Goal: Task Accomplishment & Management: Use online tool/utility

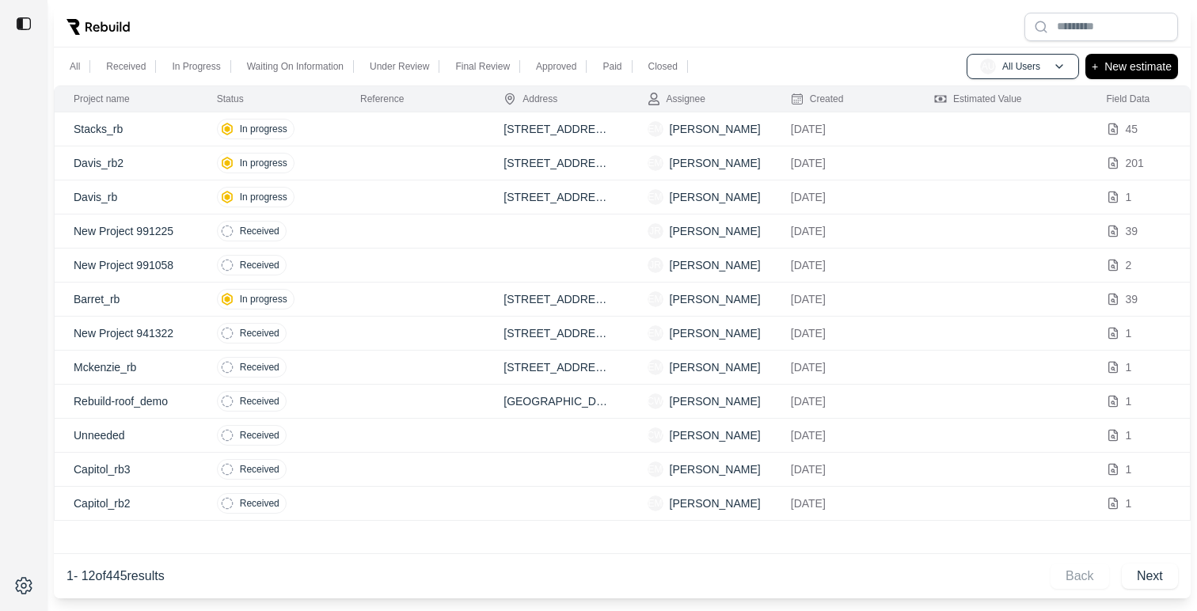
click at [355, 170] on td at bounding box center [412, 163] width 143 height 34
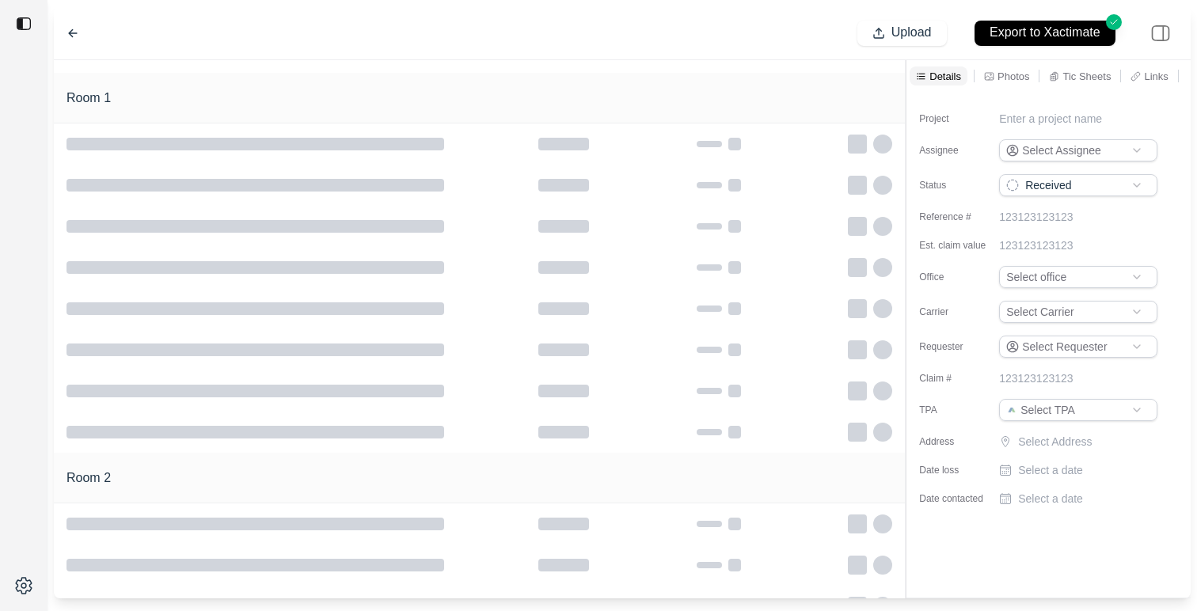
type input "**********"
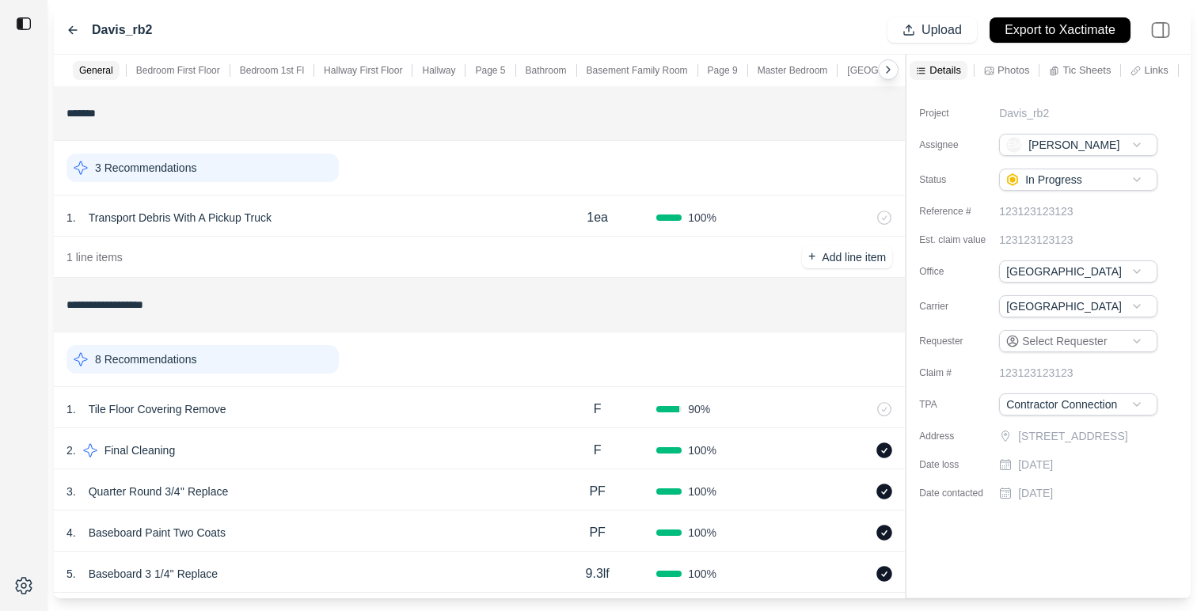
scroll to position [21, 0]
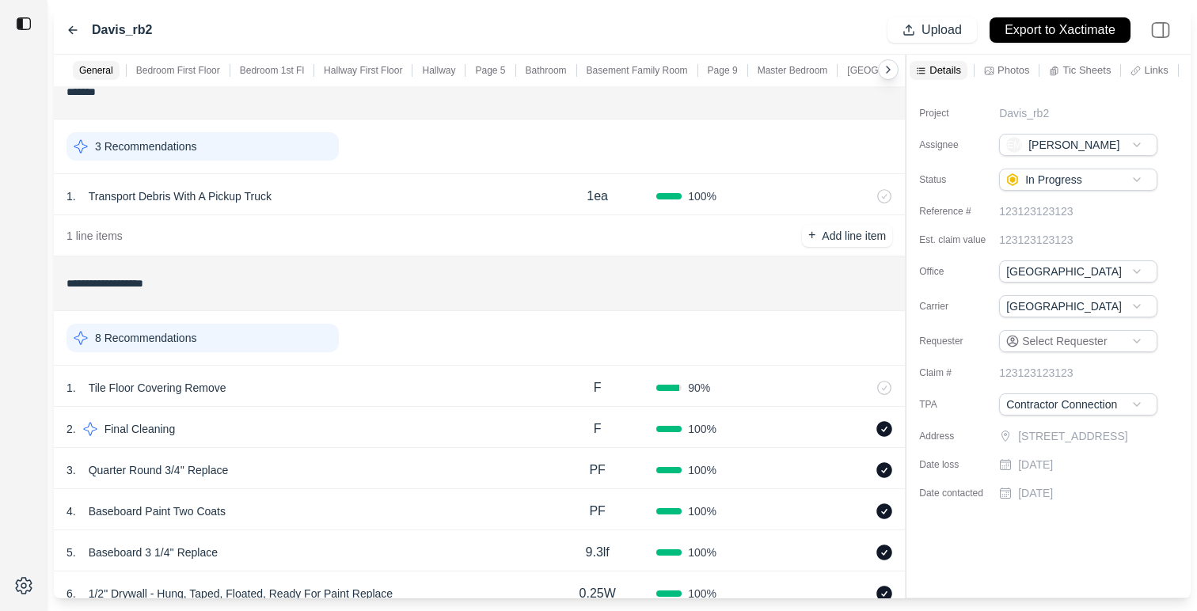
click at [1067, 62] on div "Tic Sheets" at bounding box center [1079, 70] width 68 height 19
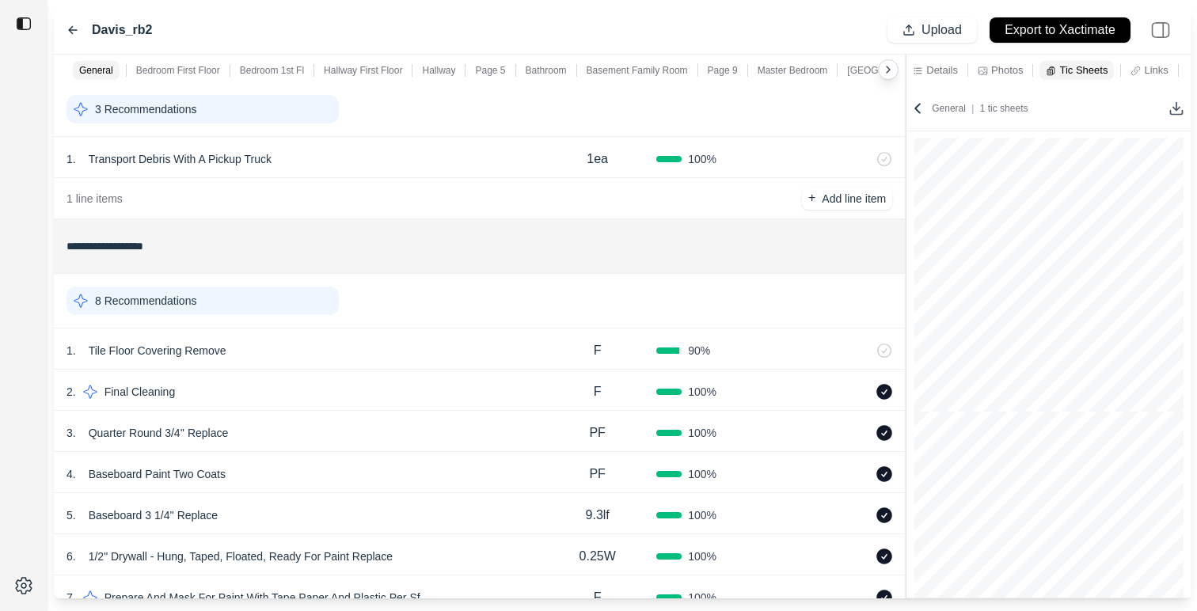
scroll to position [74, 0]
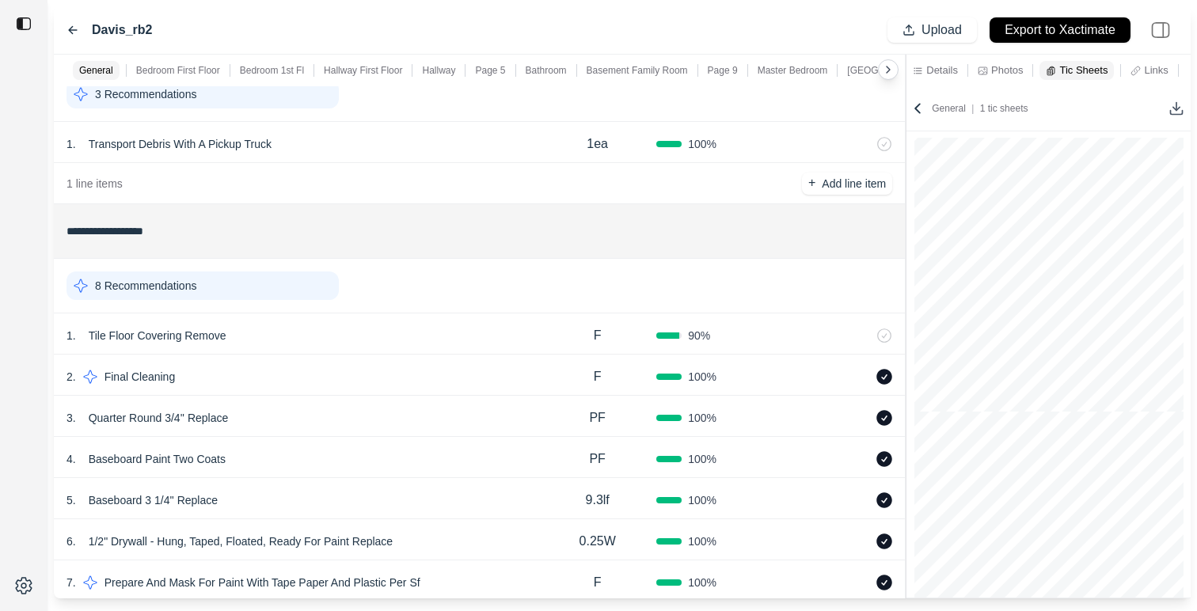
click at [472, 451] on div "4 . Baseboard Paint Two Coats" at bounding box center [302, 459] width 472 height 22
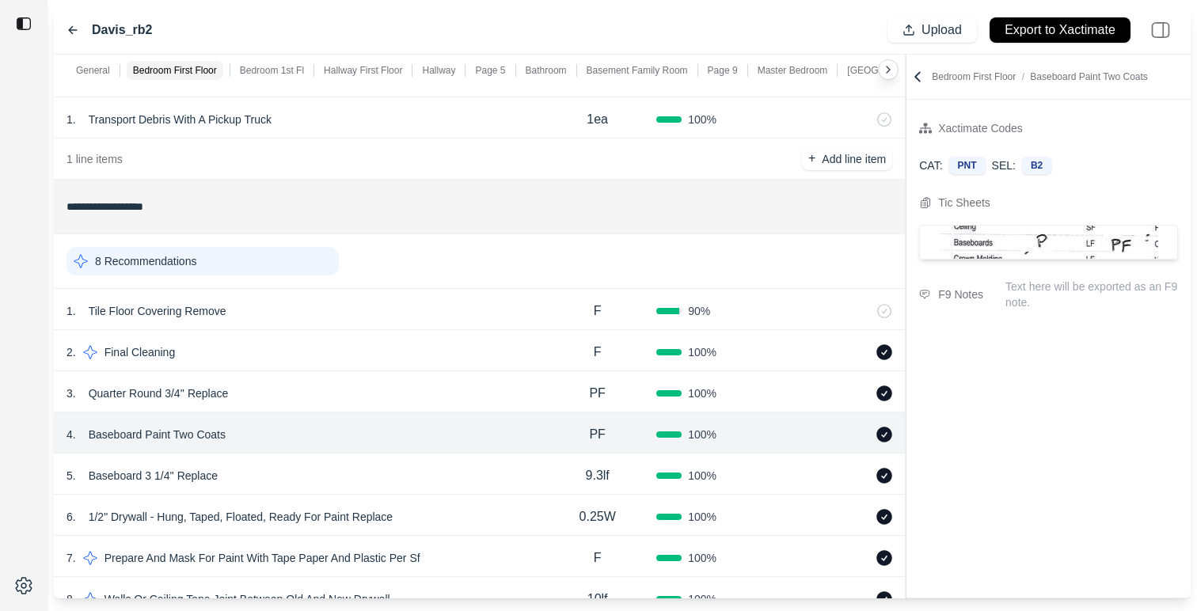
scroll to position [93, 0]
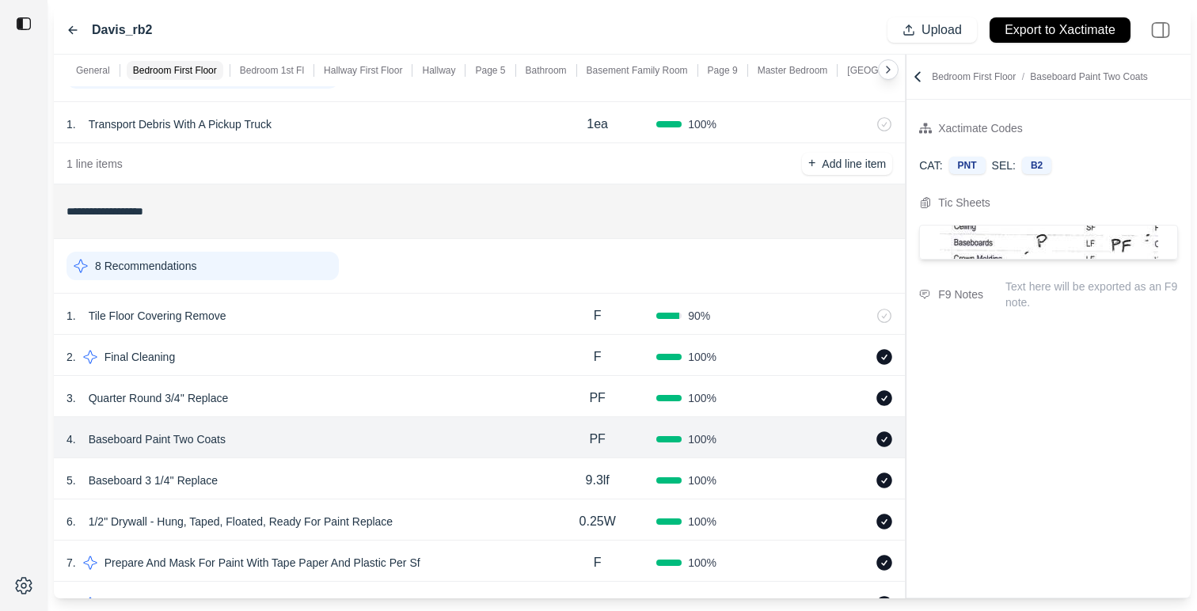
click at [544, 443] on div "PF" at bounding box center [597, 439] width 118 height 32
click at [442, 441] on div "4 . Baseboard Paint Two Coats" at bounding box center [302, 438] width 472 height 22
click at [487, 480] on div "5 . Baseboard 3 1/4'' Replace" at bounding box center [302, 480] width 472 height 22
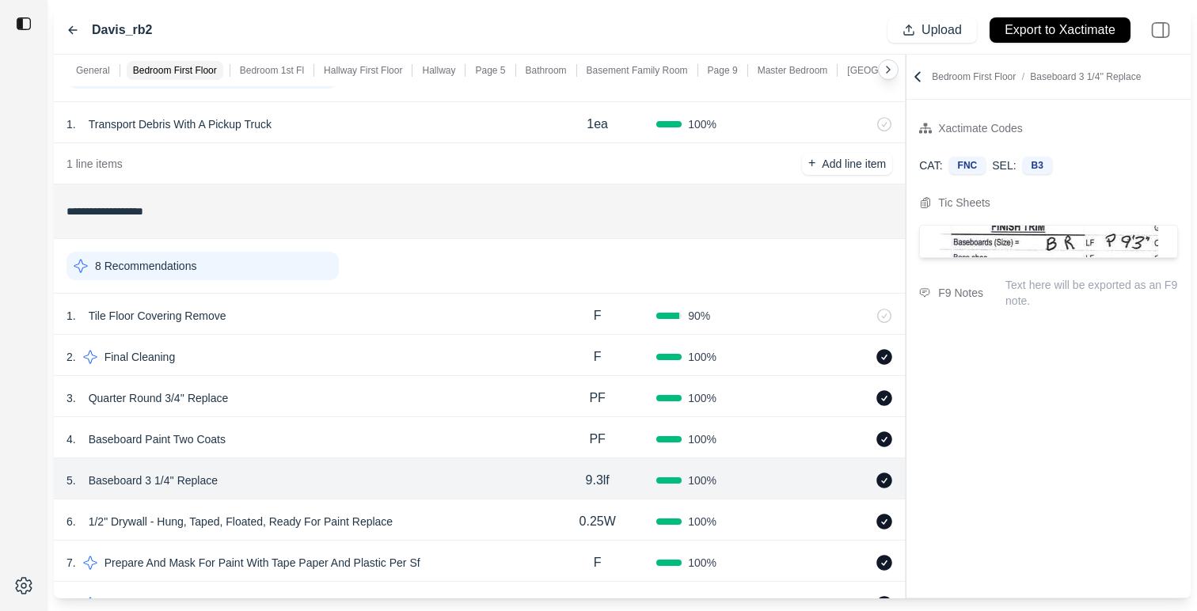
click at [446, 427] on div "4 . Baseboard Paint Two Coats PF 100 %" at bounding box center [479, 437] width 851 height 41
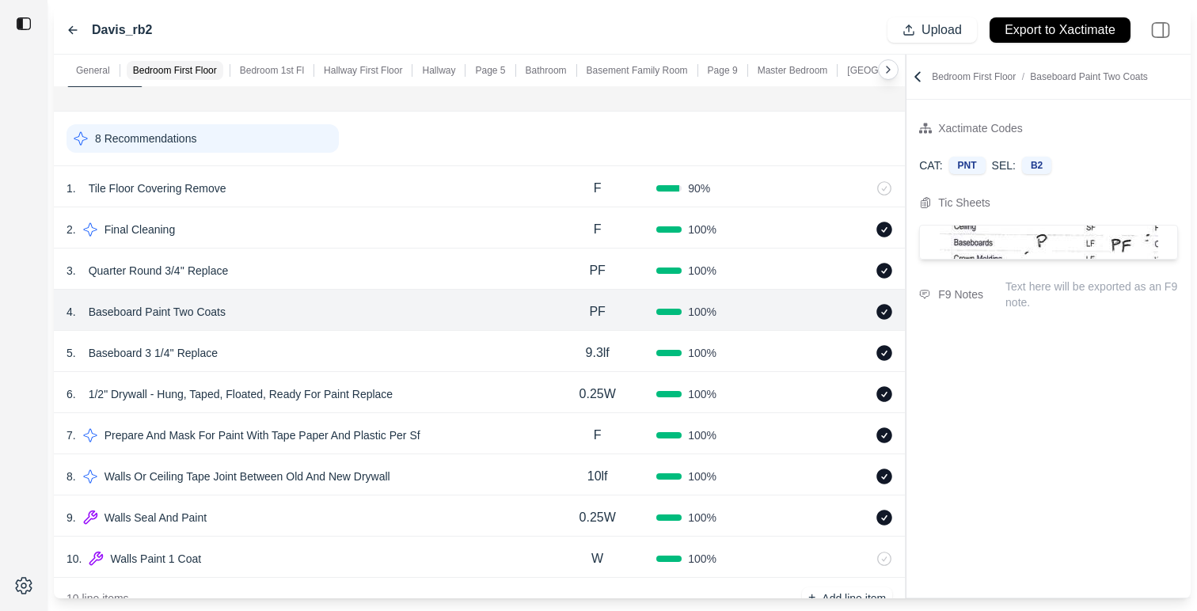
scroll to position [214, 0]
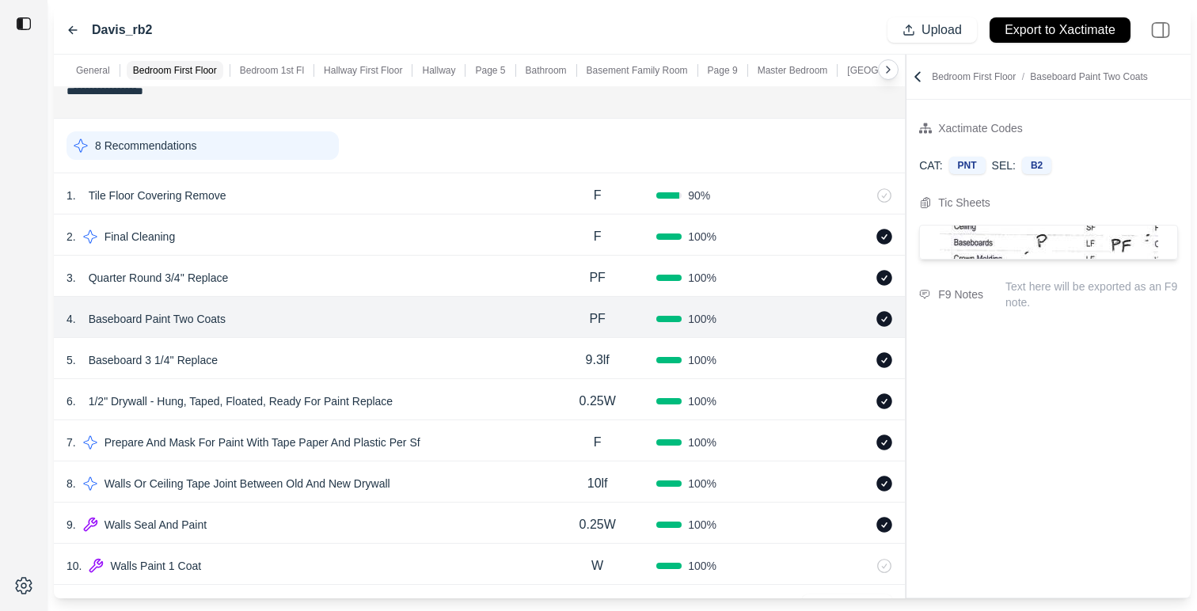
click at [374, 283] on div "3 . Quarter Round 3/4'' Replace" at bounding box center [302, 278] width 472 height 22
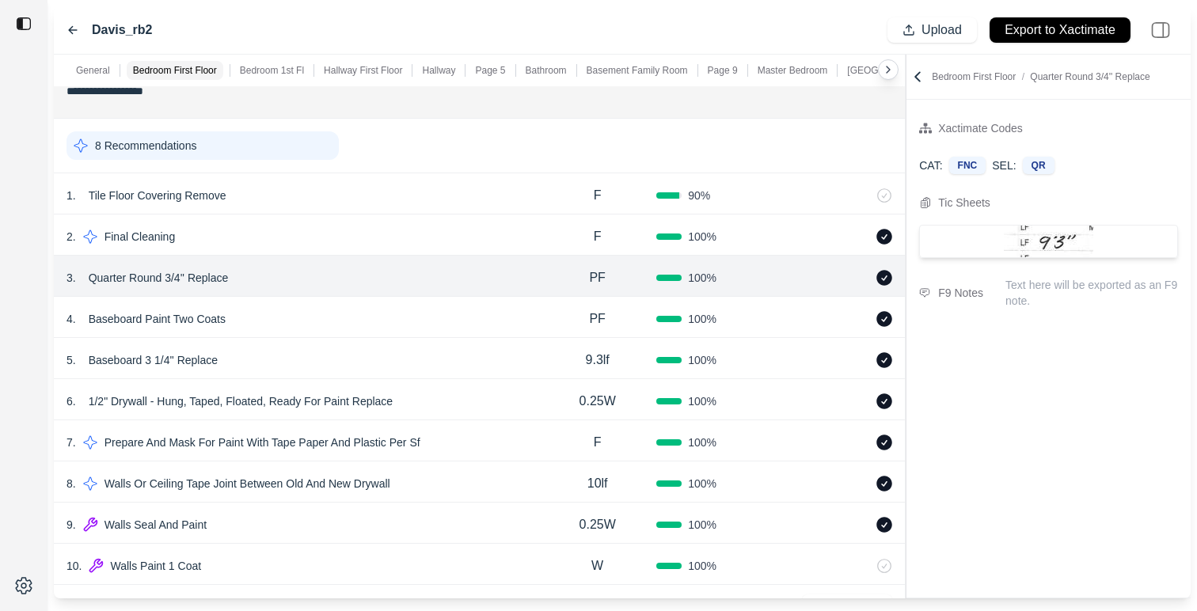
click at [335, 308] on div "4 . Baseboard Paint Two Coats" at bounding box center [302, 319] width 472 height 22
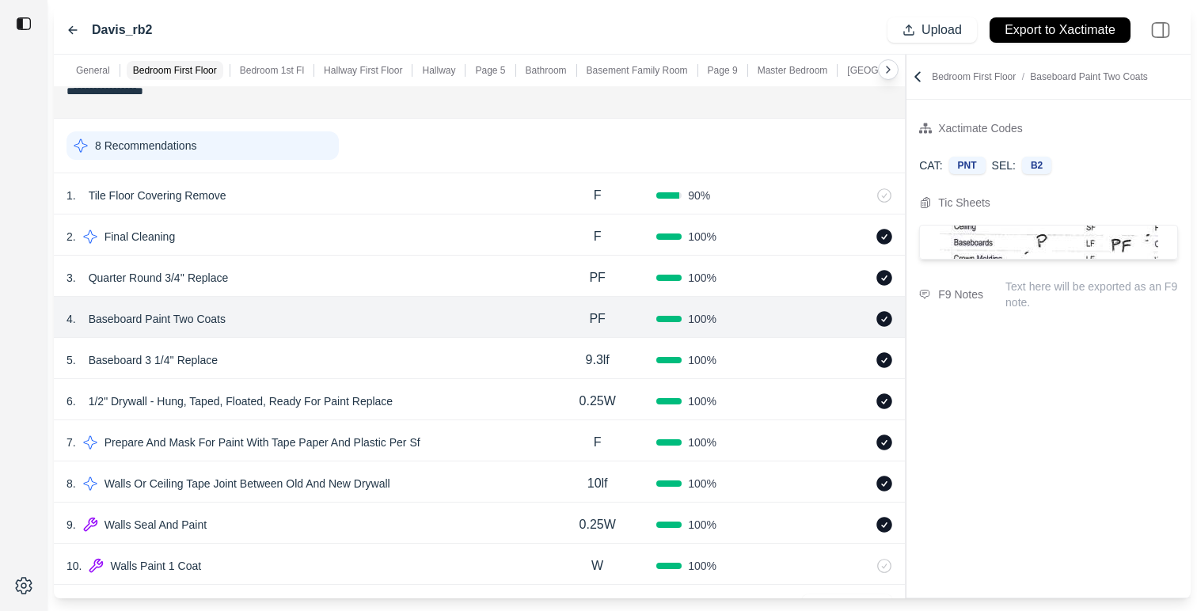
click at [361, 278] on div "3 . Quarter Round 3/4'' Replace" at bounding box center [302, 278] width 472 height 22
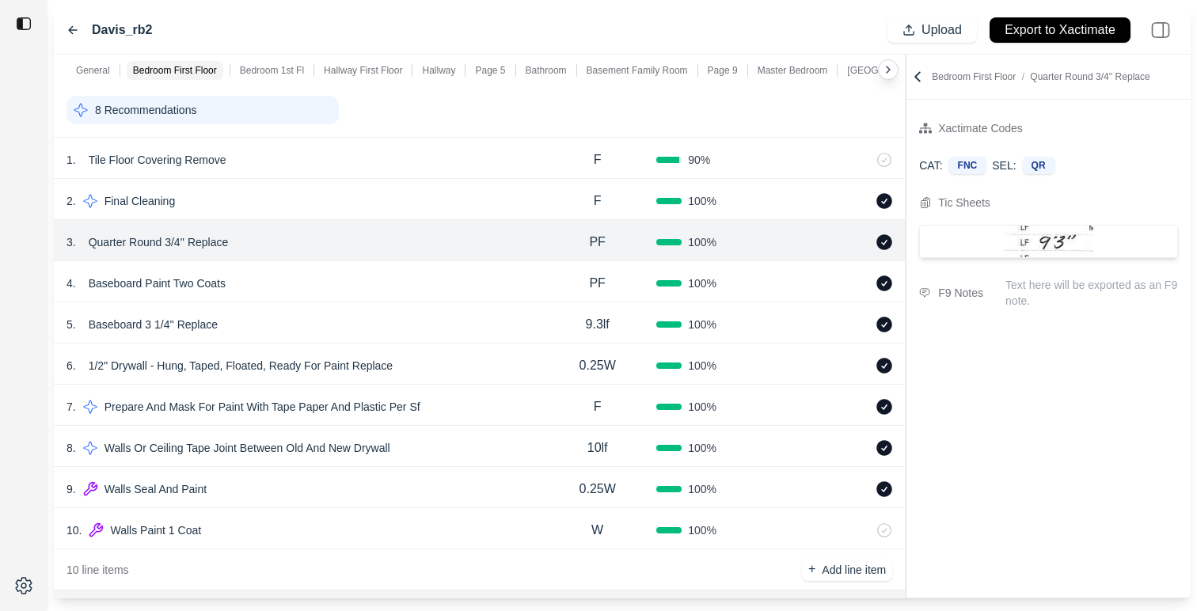
scroll to position [282, 0]
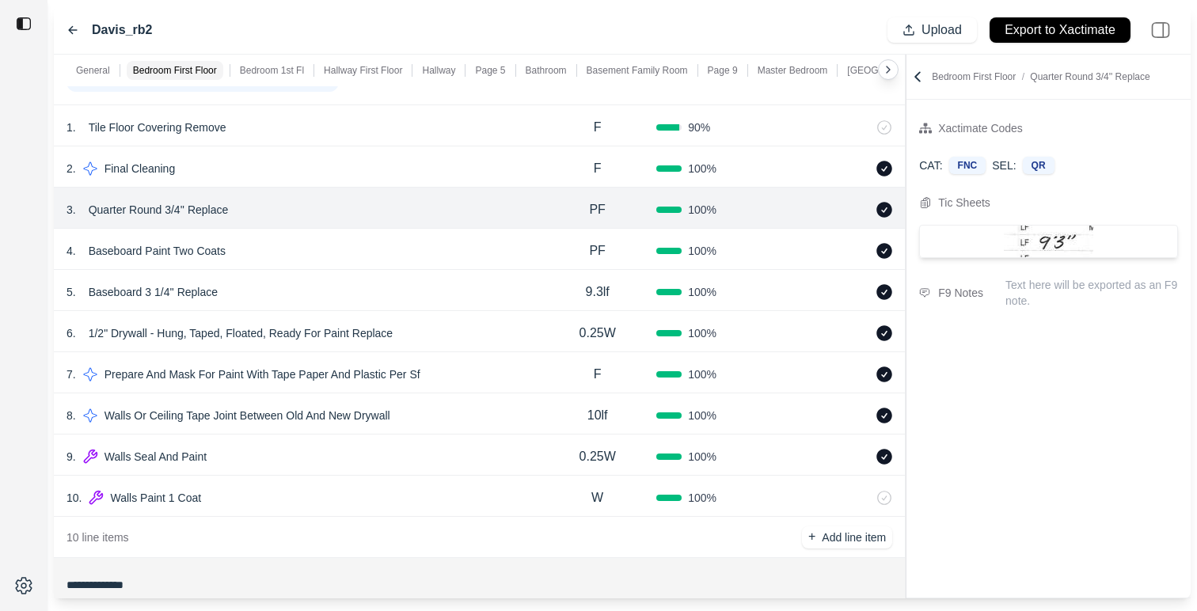
click at [455, 457] on div "9 . Walls Seal And Paint" at bounding box center [302, 457] width 472 height 22
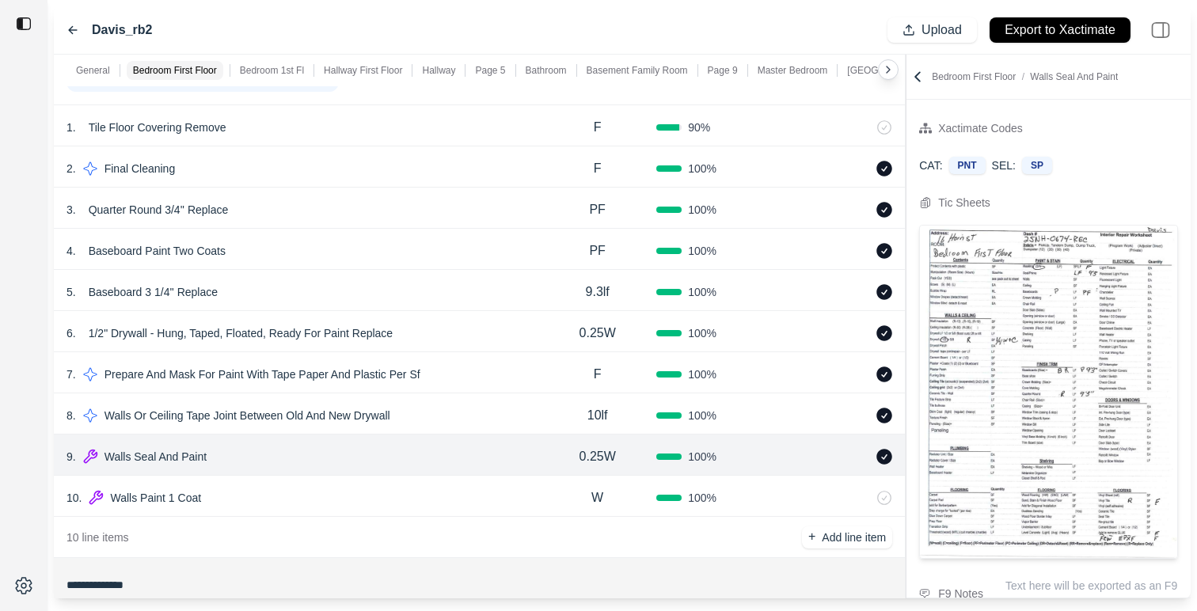
click at [412, 502] on div "10 . Walls Paint 1 Coat" at bounding box center [302, 498] width 472 height 22
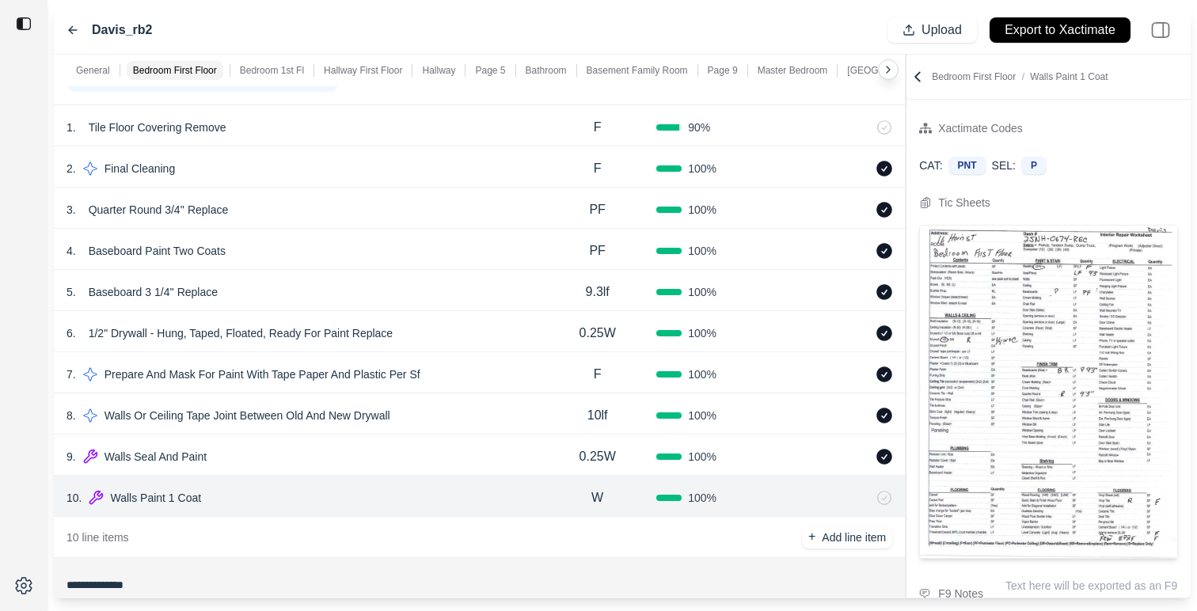
click at [410, 446] on div "9 . Walls Seal And Paint" at bounding box center [302, 457] width 472 height 22
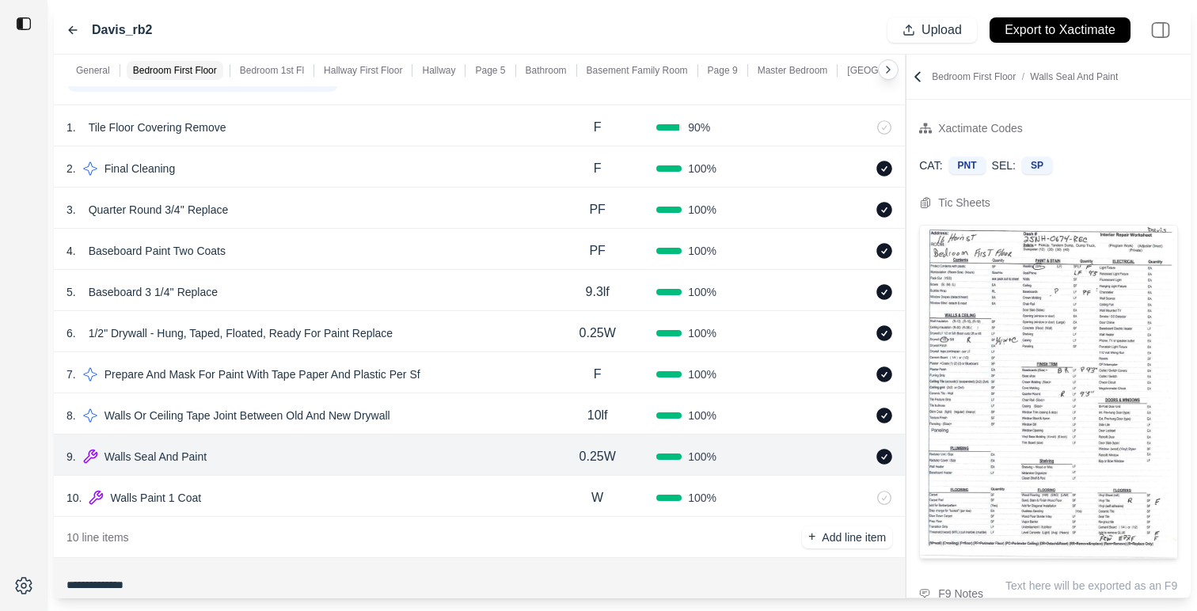
click at [494, 334] on div "6 . 1/2" Drywall - Hung, Taped, Floated, Ready For Paint Replace" at bounding box center [302, 333] width 472 height 22
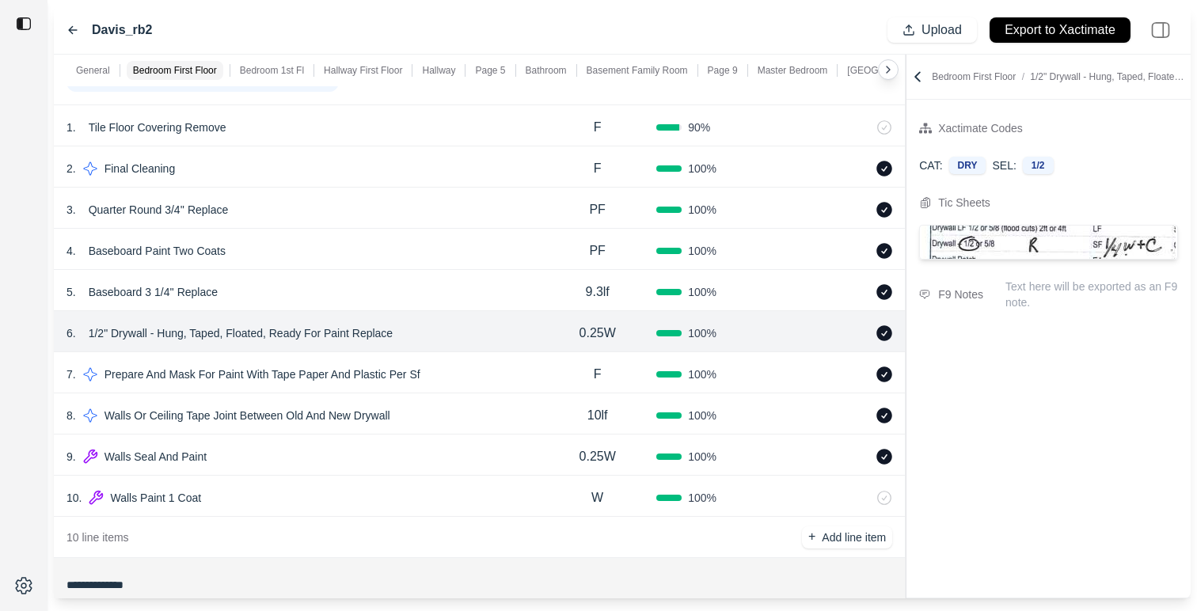
click at [465, 463] on div "9 . Walls Seal And Paint" at bounding box center [302, 457] width 472 height 22
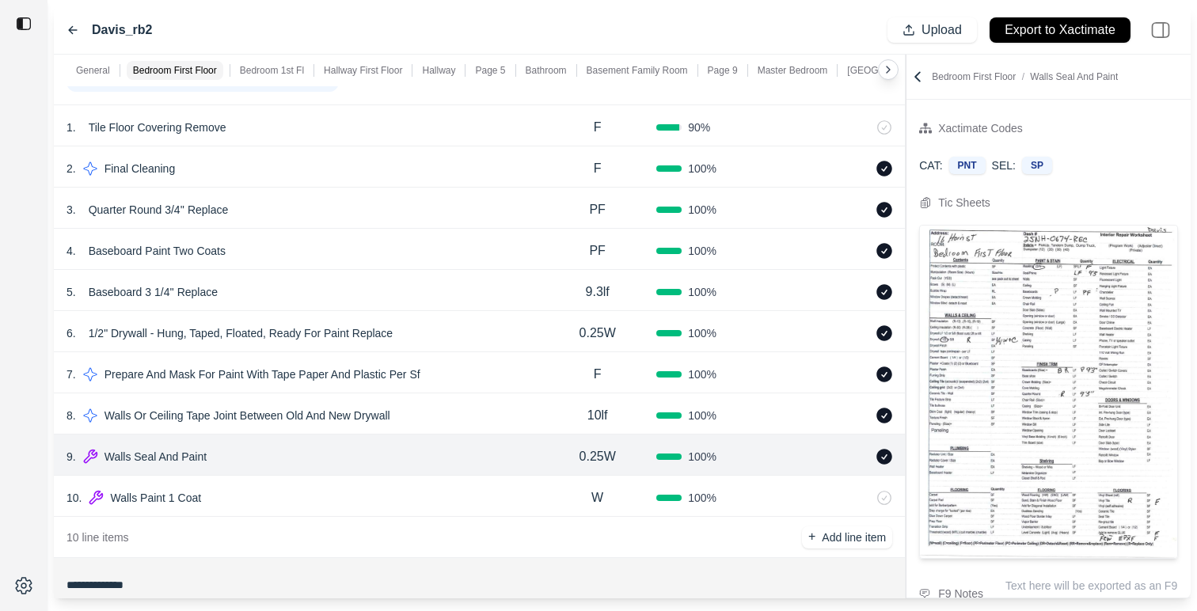
click at [604, 338] on p "0.25W" at bounding box center [597, 333] width 36 height 19
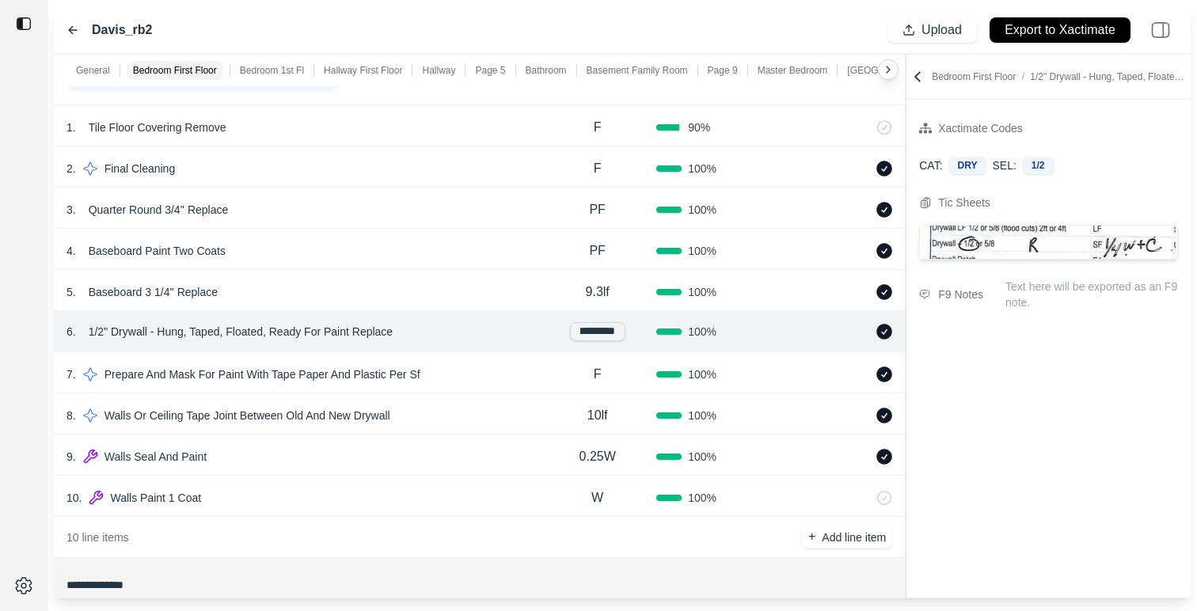
scroll to position [0, 17]
type input "*********"
click at [449, 285] on div "5 . Baseboard 3 1/4'' Replace" at bounding box center [302, 292] width 472 height 22
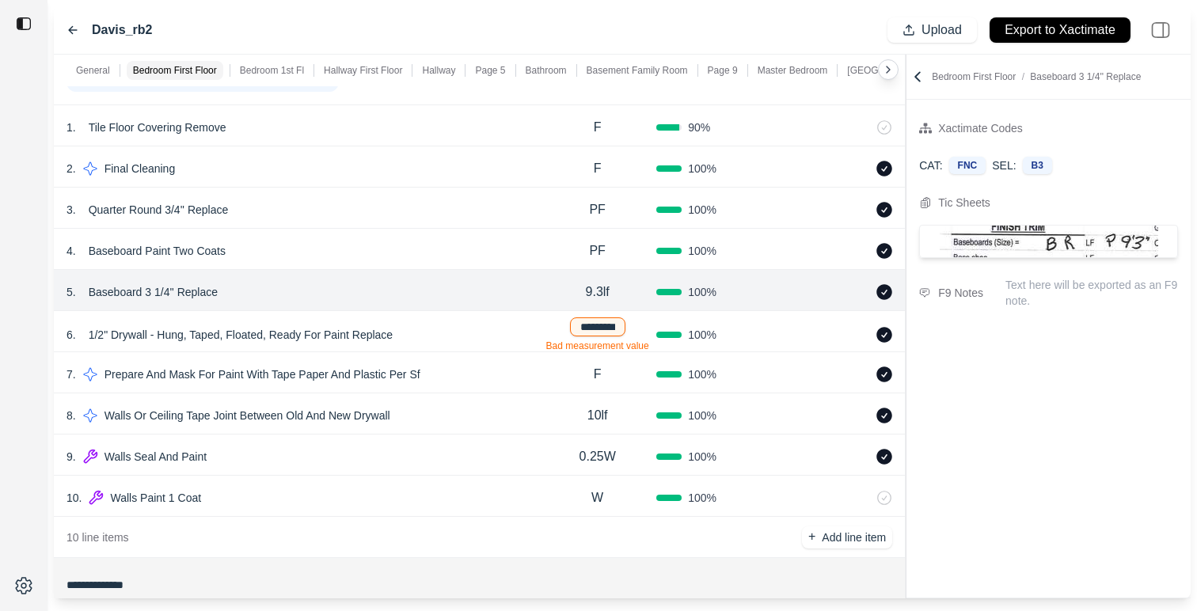
click at [496, 448] on div "9 . Walls Seal And Paint" at bounding box center [302, 457] width 472 height 22
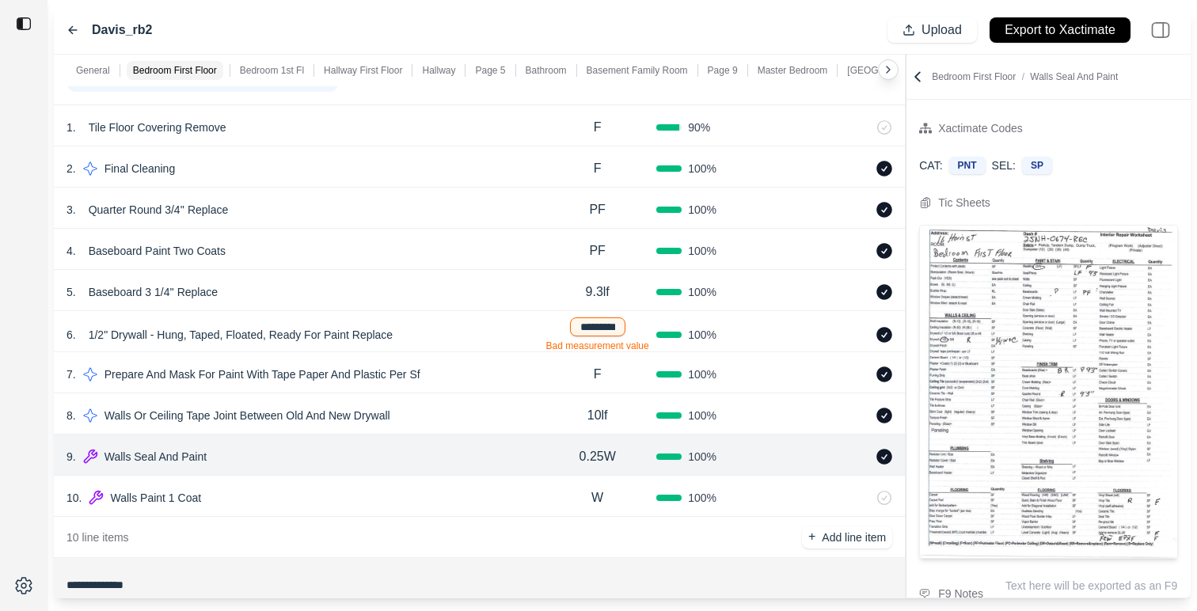
click at [455, 237] on div "4 . Baseboard Paint Two Coats PF 100 %" at bounding box center [479, 249] width 851 height 41
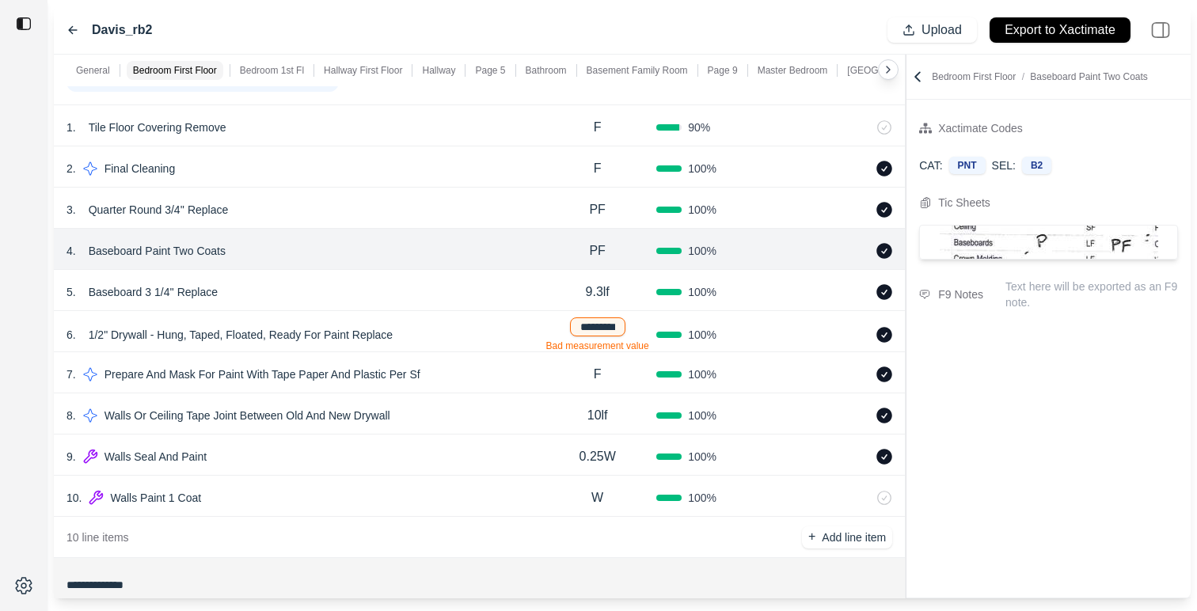
click at [507, 373] on div "7 . Prepare And Mask For Paint With Tape Paper And Plastic Per Sf" at bounding box center [302, 374] width 472 height 22
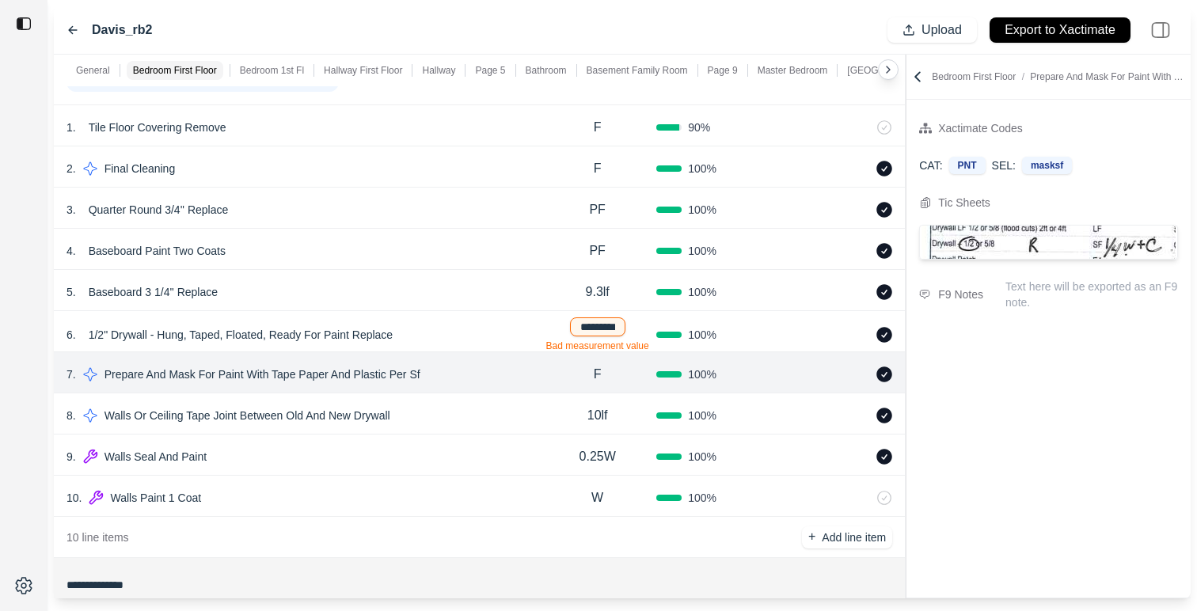
click at [479, 414] on div "8 . Walls Or Ceiling Tape Joint Between Old And New Drywall" at bounding box center [302, 415] width 472 height 22
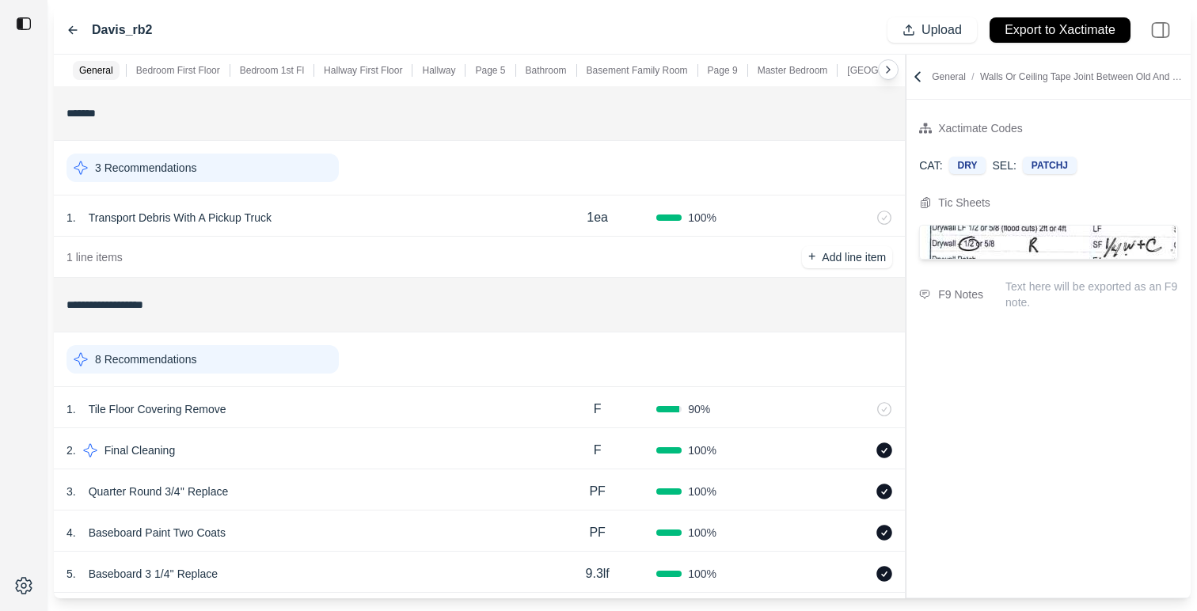
click at [917, 75] on icon at bounding box center [917, 77] width 16 height 16
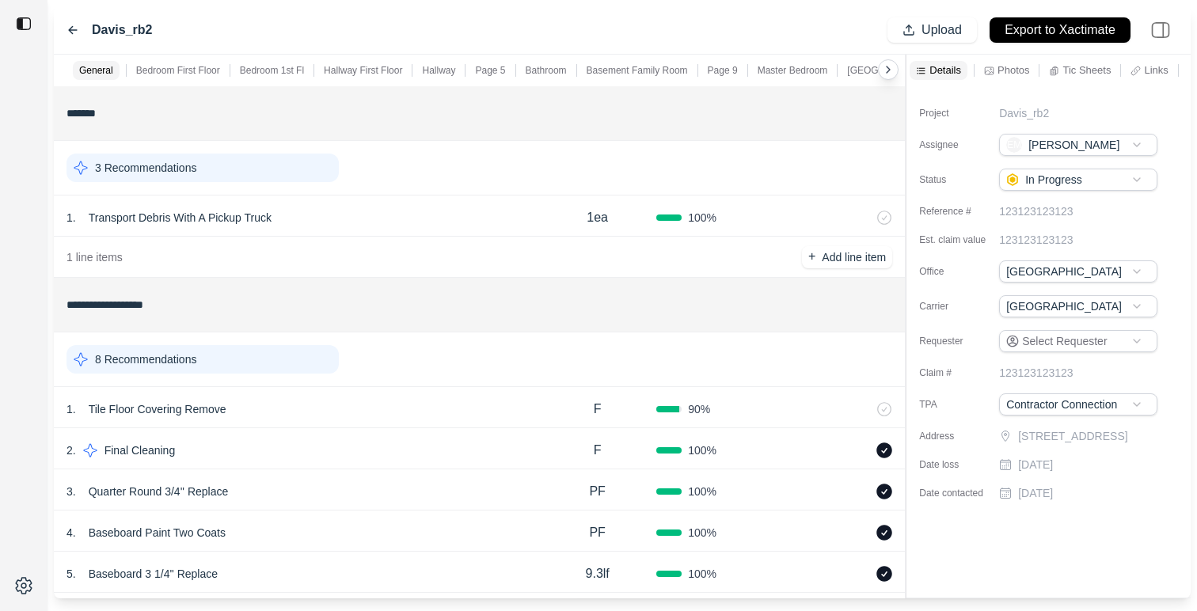
click at [1088, 81] on div "Details Photos Tic Sheets Links Notes Other" at bounding box center [1048, 71] width 284 height 32
click at [1085, 78] on div "Tic Sheets" at bounding box center [1079, 70] width 68 height 19
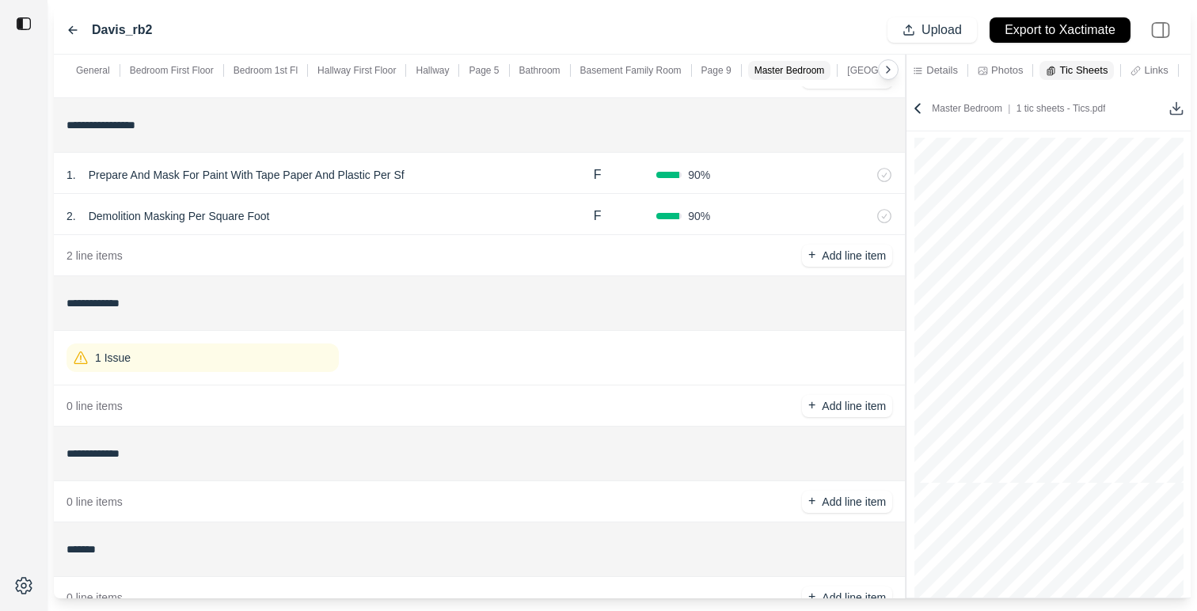
scroll to position [3141, 0]
click at [297, 366] on div "1 Issue" at bounding box center [202, 357] width 272 height 28
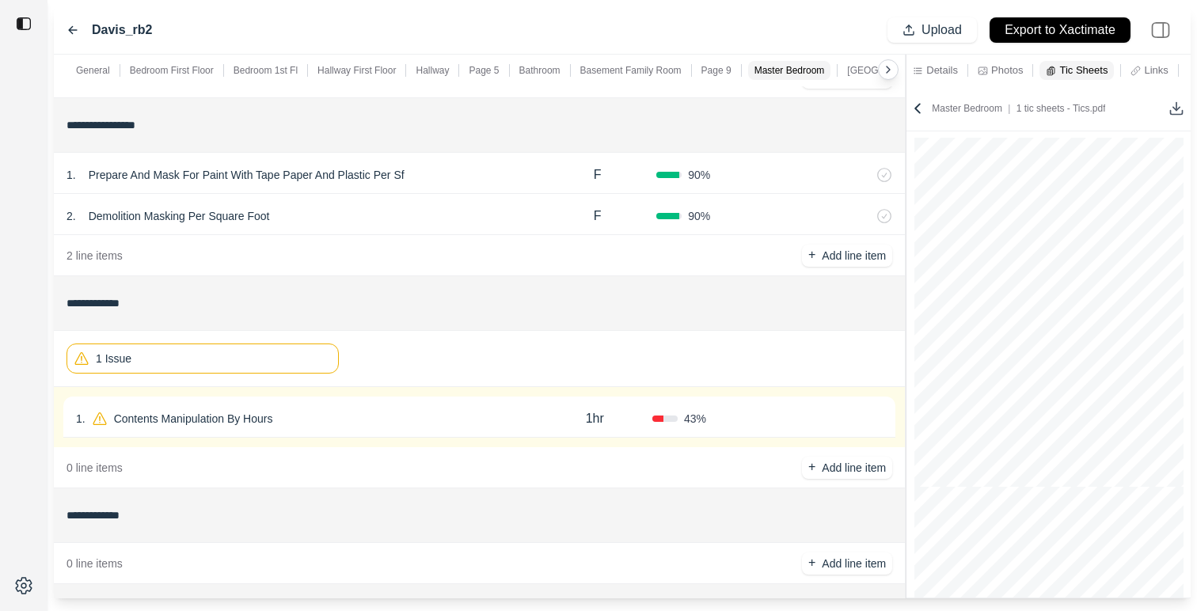
click at [387, 406] on div "1 . Contents Manipulation By Hours 1hr 43 % Confirm" at bounding box center [479, 416] width 832 height 41
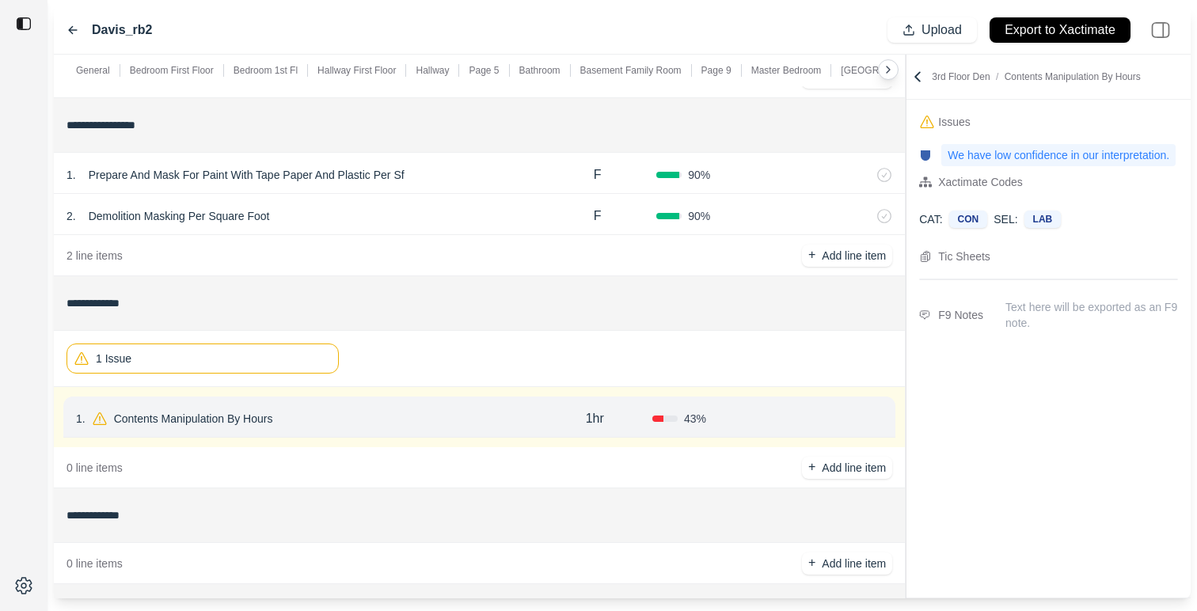
scroll to position [0, 0]
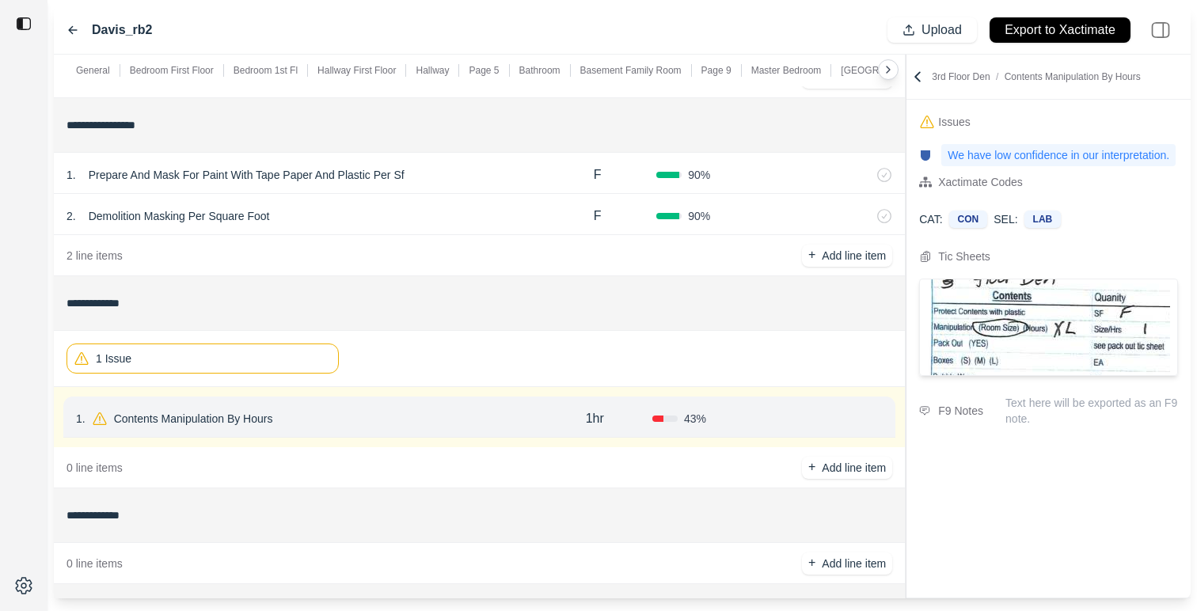
click at [918, 65] on div "3rd Floor Den / Contents Manipulation By Hours" at bounding box center [1048, 77] width 284 height 45
click at [916, 74] on icon at bounding box center [917, 76] width 5 height 9
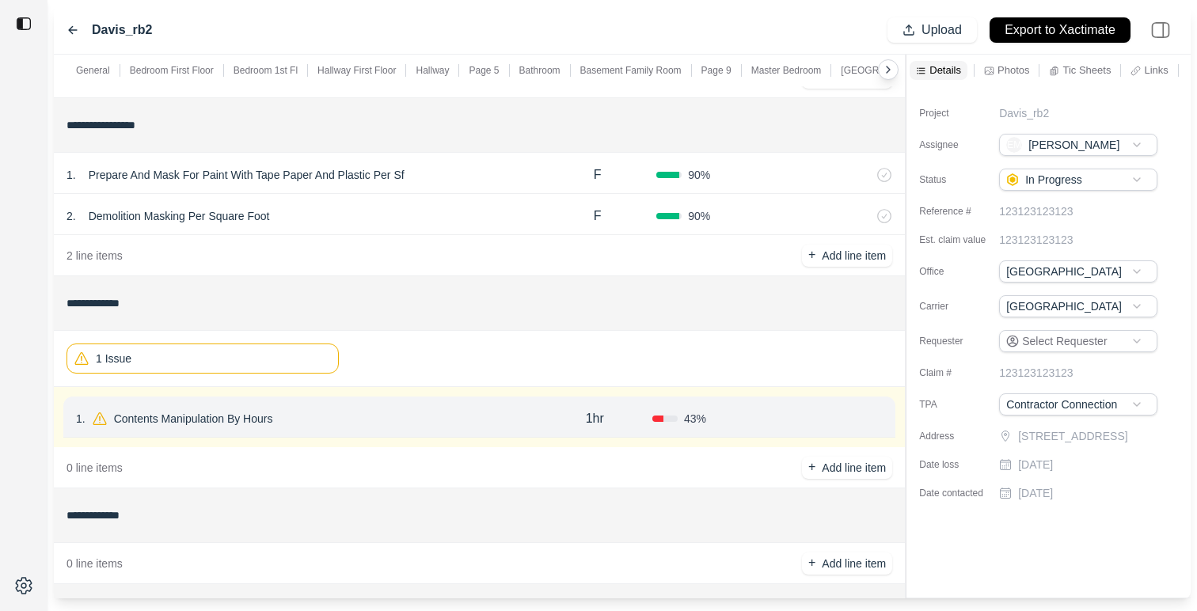
click at [1096, 77] on p "Tic Sheets" at bounding box center [1086, 69] width 48 height 13
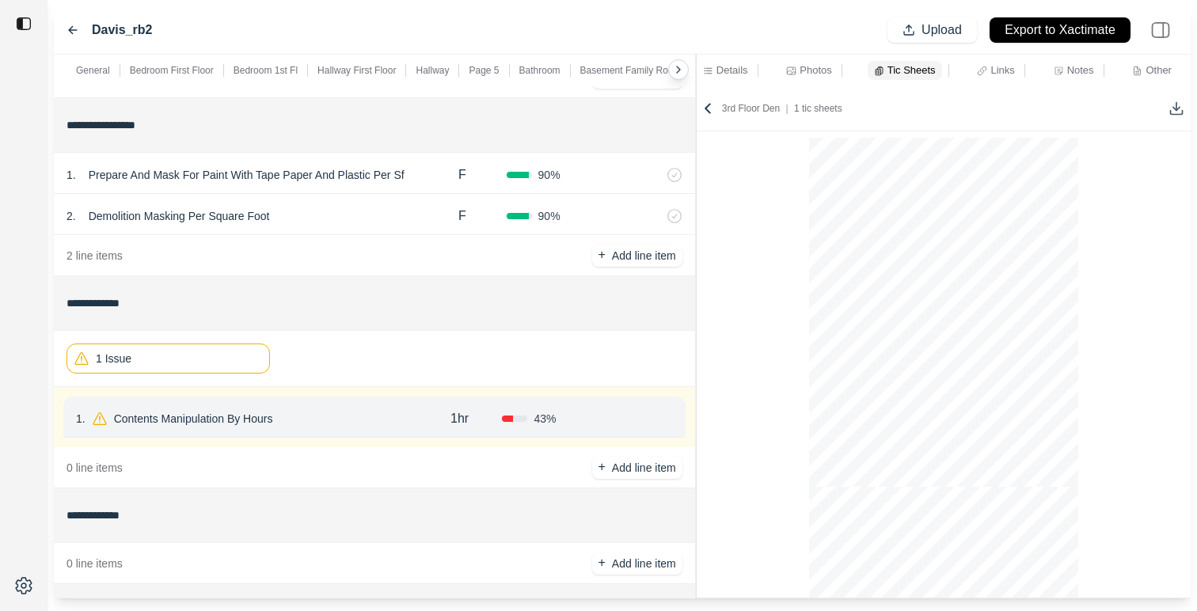
click at [525, 239] on div "**********" at bounding box center [622, 327] width 1136 height 544
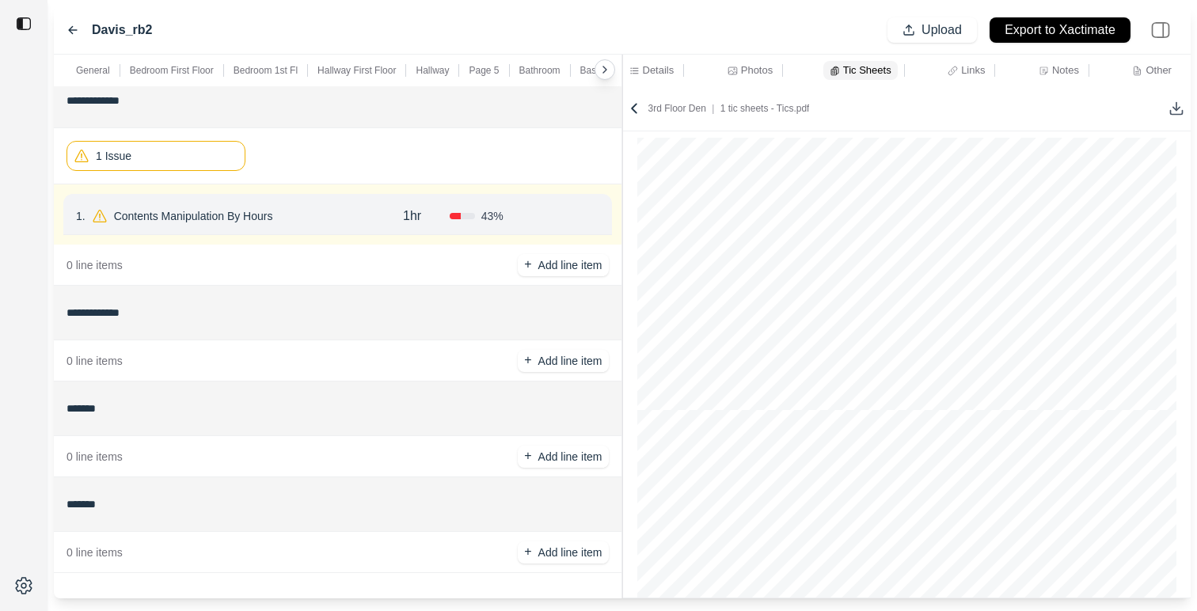
scroll to position [1049, 0]
click at [71, 24] on icon at bounding box center [72, 30] width 13 height 13
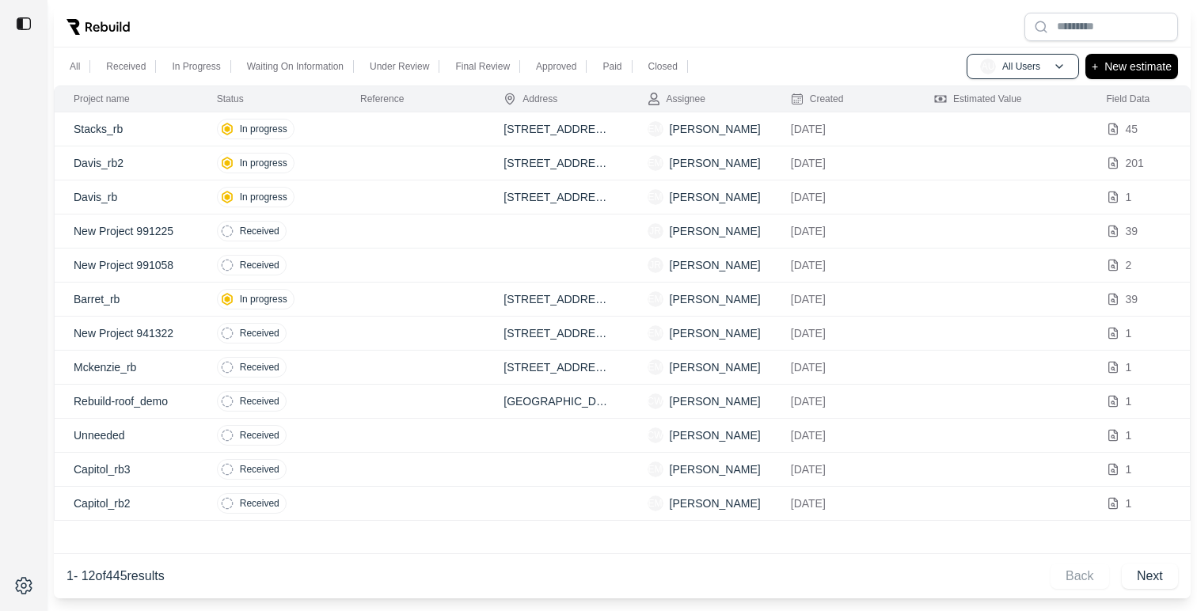
click at [372, 165] on td at bounding box center [412, 163] width 143 height 34
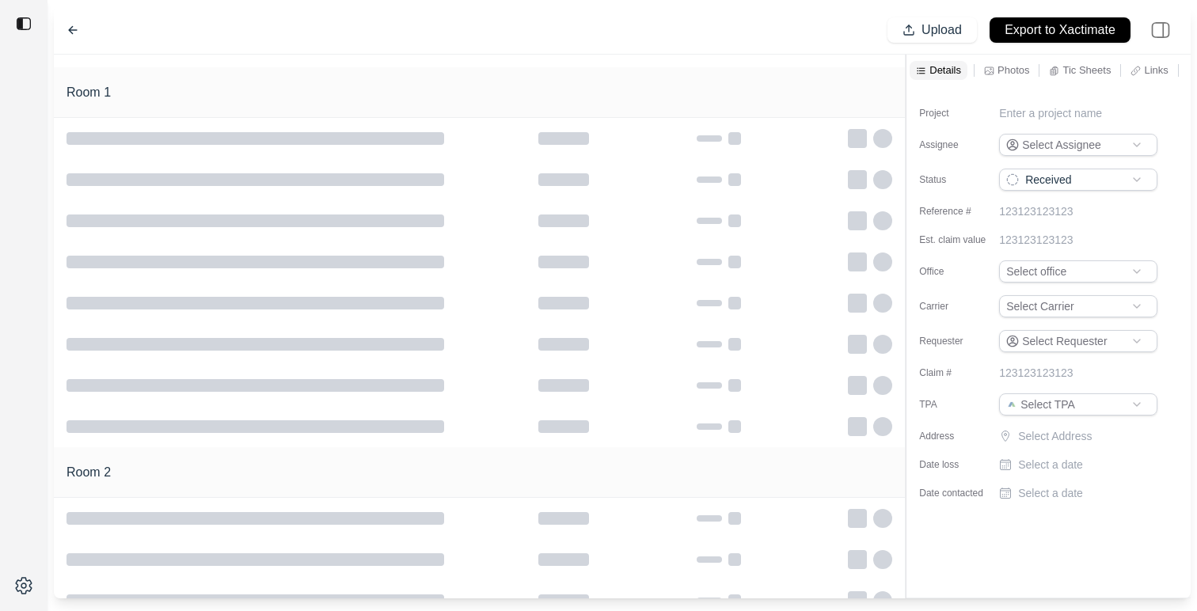
type input "**********"
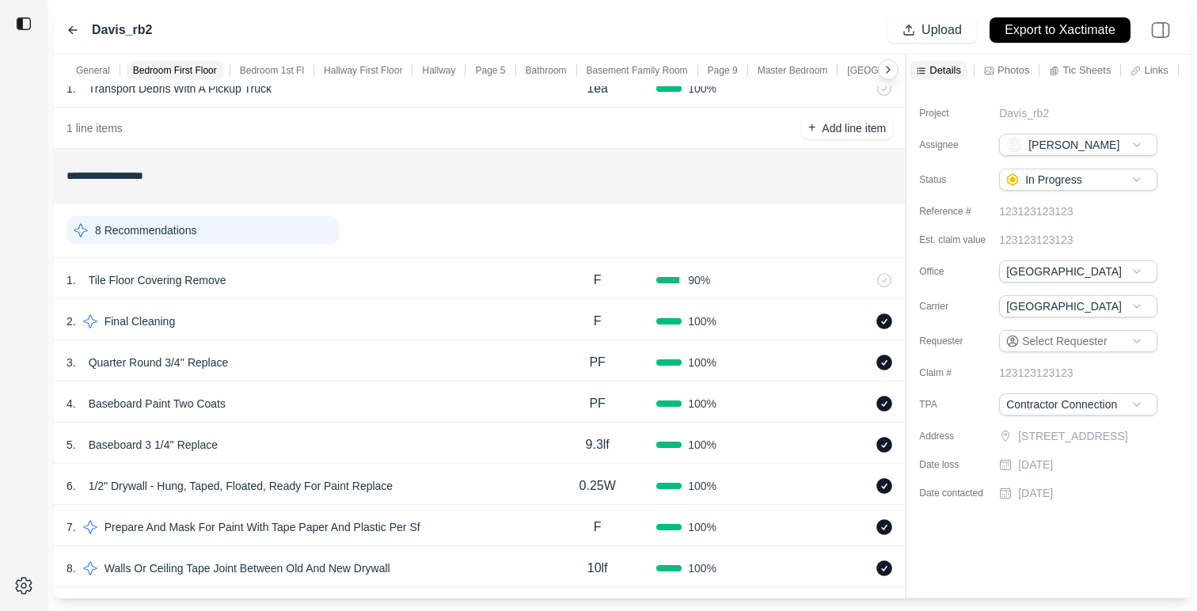
scroll to position [154, 0]
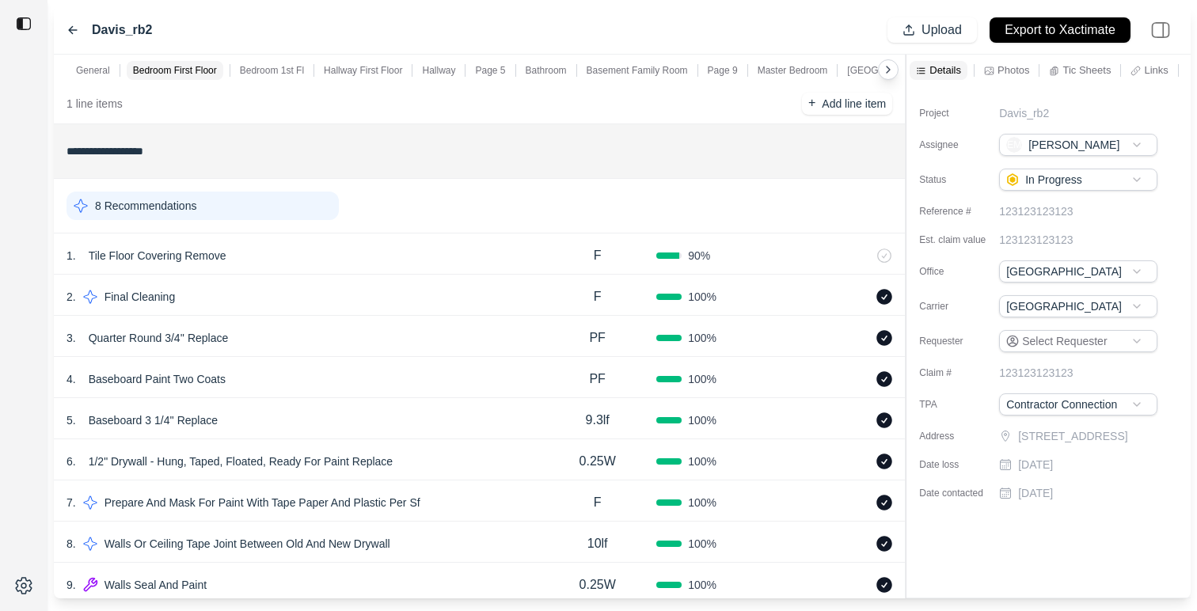
click at [290, 206] on div "8 Recommendations" at bounding box center [202, 206] width 272 height 28
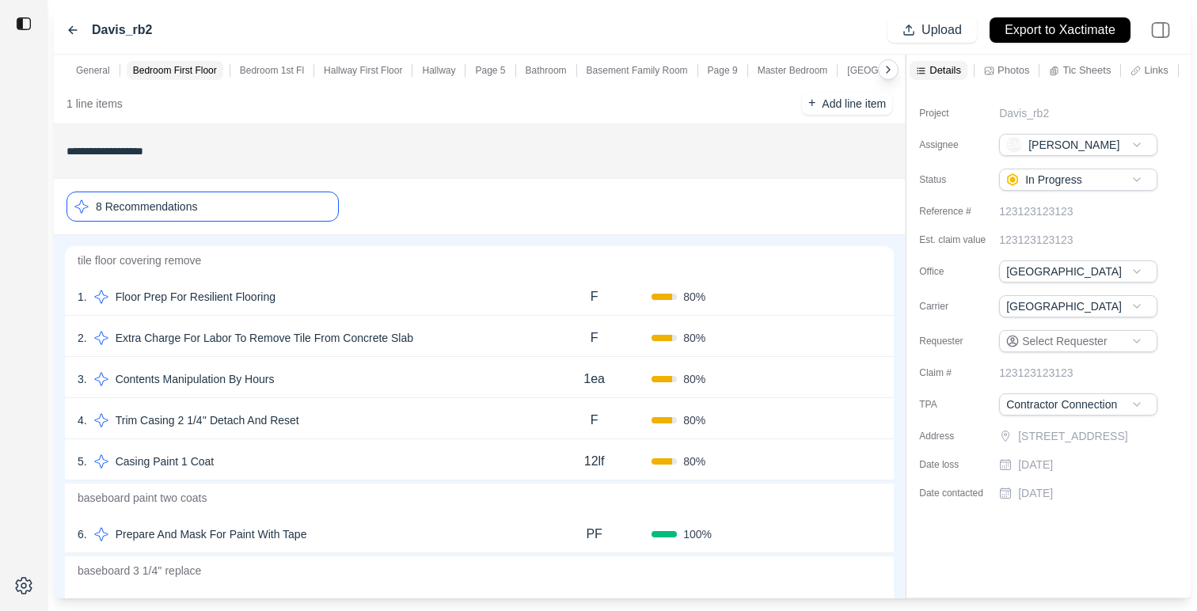
click at [501, 314] on div "1 . Floor Prep For Resilient Flooring F 80 % Confirm" at bounding box center [479, 295] width 829 height 41
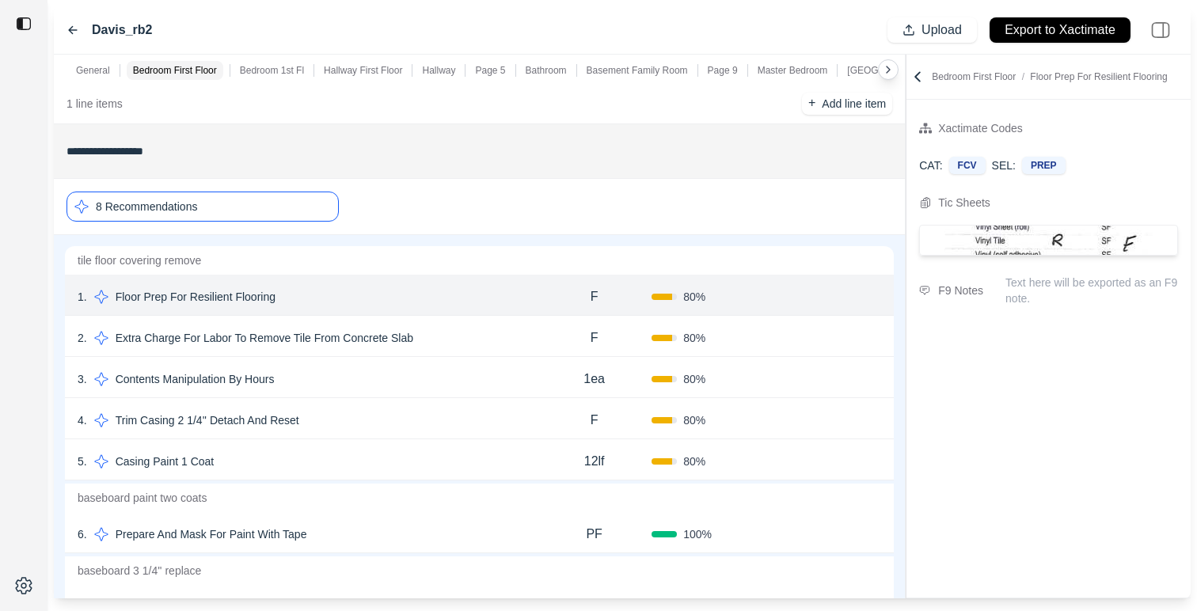
click at [519, 339] on div "2 . Extra Charge For Labor To Remove Tile From Concrete Slab" at bounding box center [307, 338] width 459 height 22
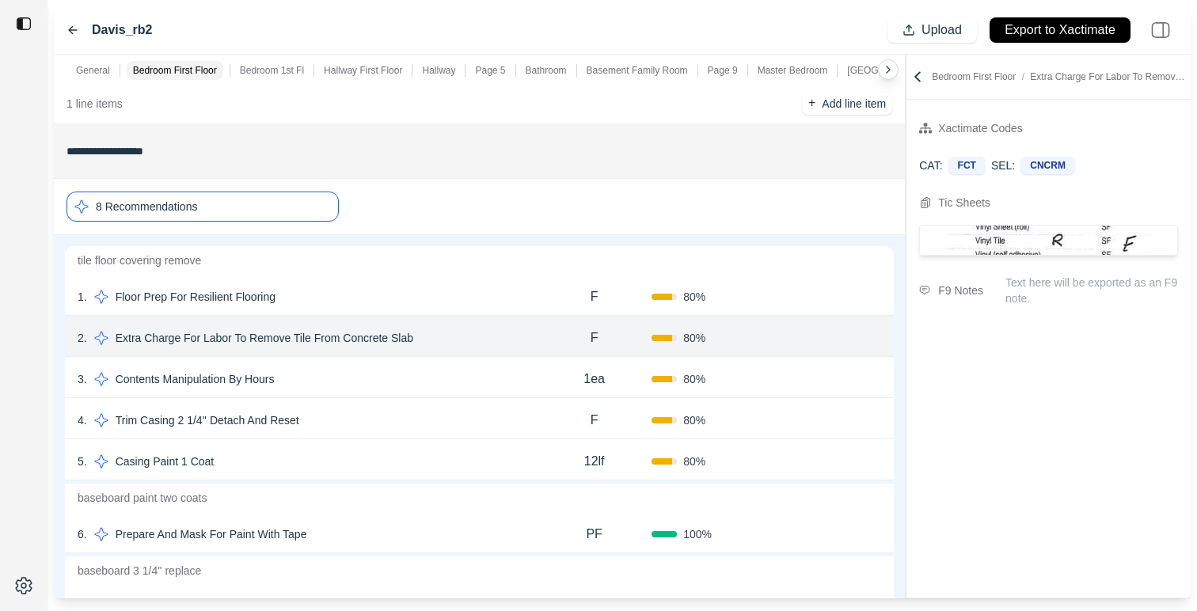
click at [492, 391] on div "3 . Contents Manipulation By Hours 1ea 80 % Confirm" at bounding box center [479, 377] width 829 height 41
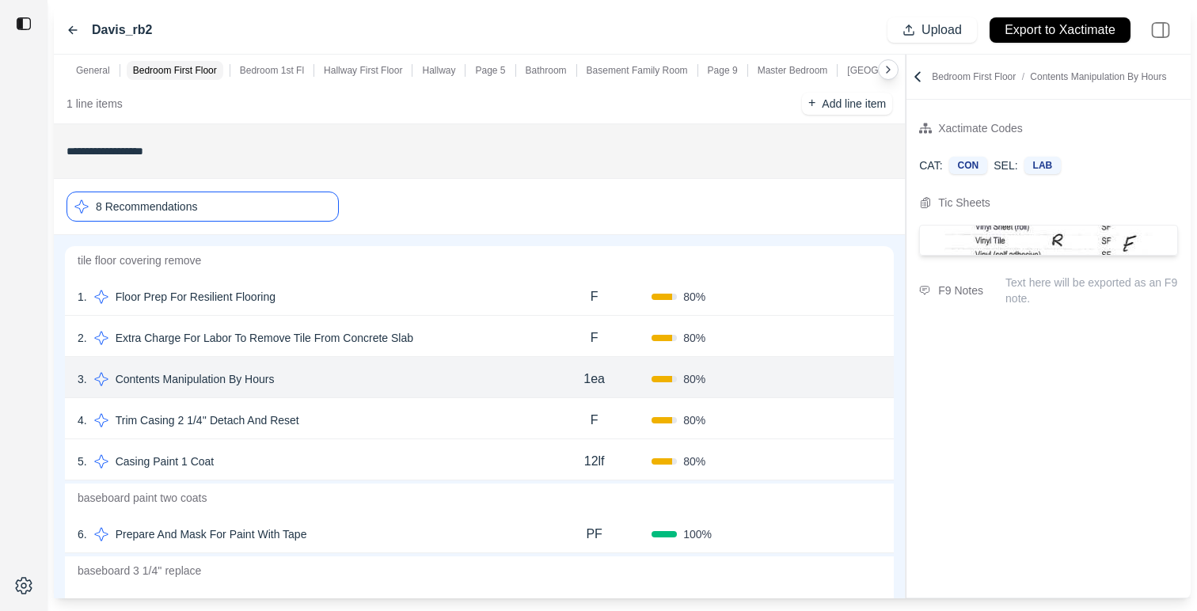
click at [491, 427] on div "4 . Trim Casing 2 1/4'' Detach And Reset" at bounding box center [307, 420] width 459 height 22
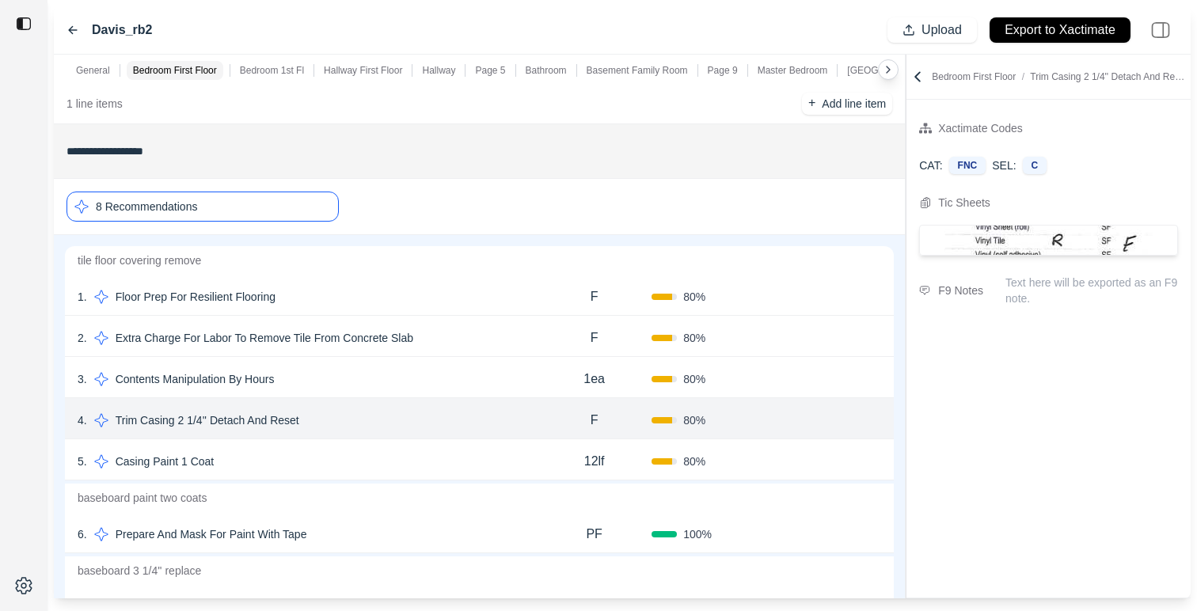
click at [284, 214] on div "8 Recommendations" at bounding box center [202, 207] width 272 height 30
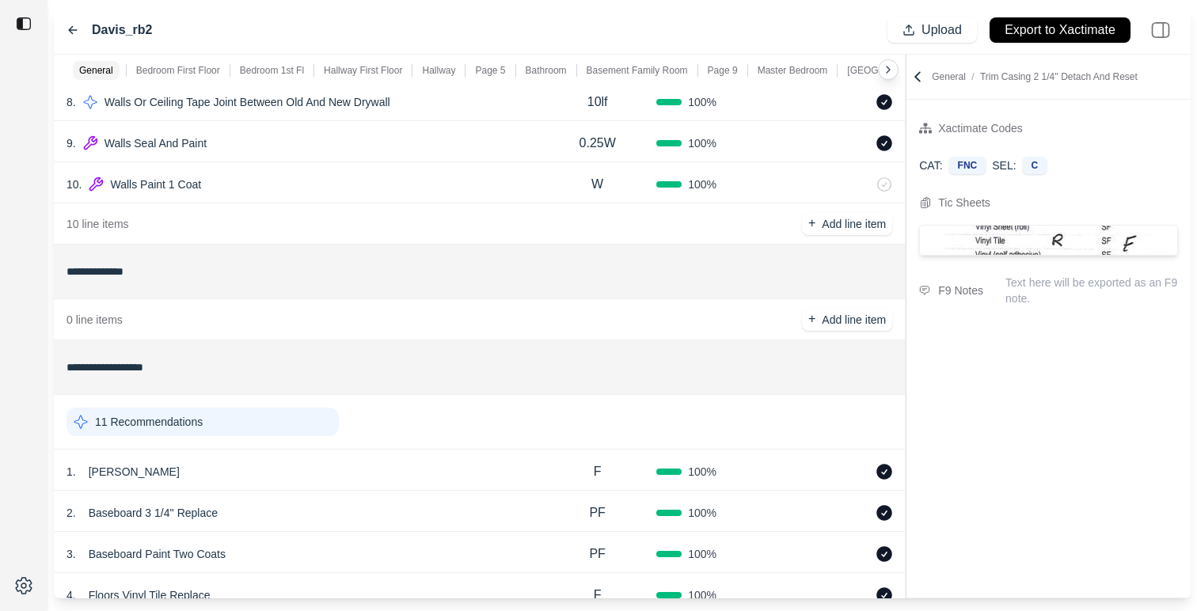
scroll to position [609, 0]
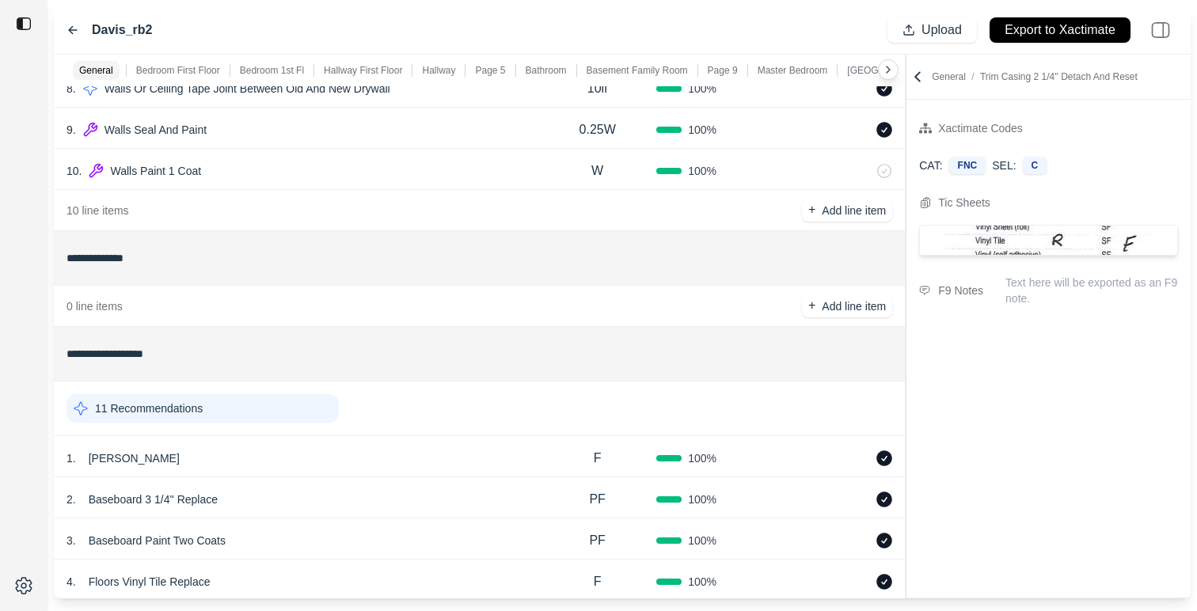
click at [283, 423] on div "11 Recommendations" at bounding box center [478, 408] width 825 height 41
click at [285, 405] on div "11 Recommendations" at bounding box center [202, 408] width 272 height 28
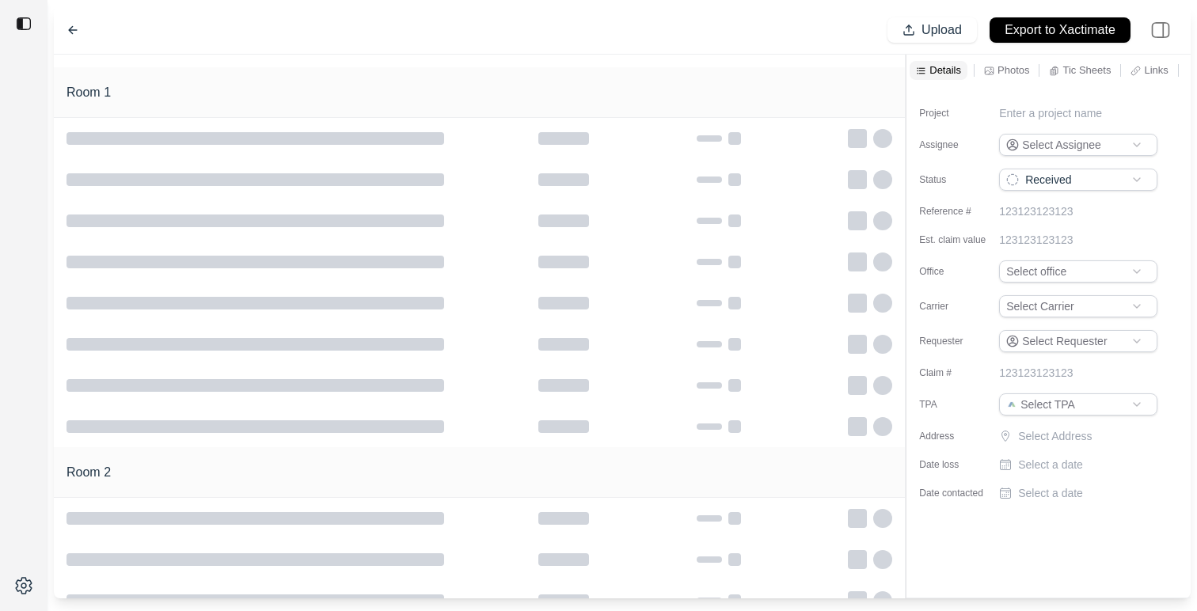
type input "**********"
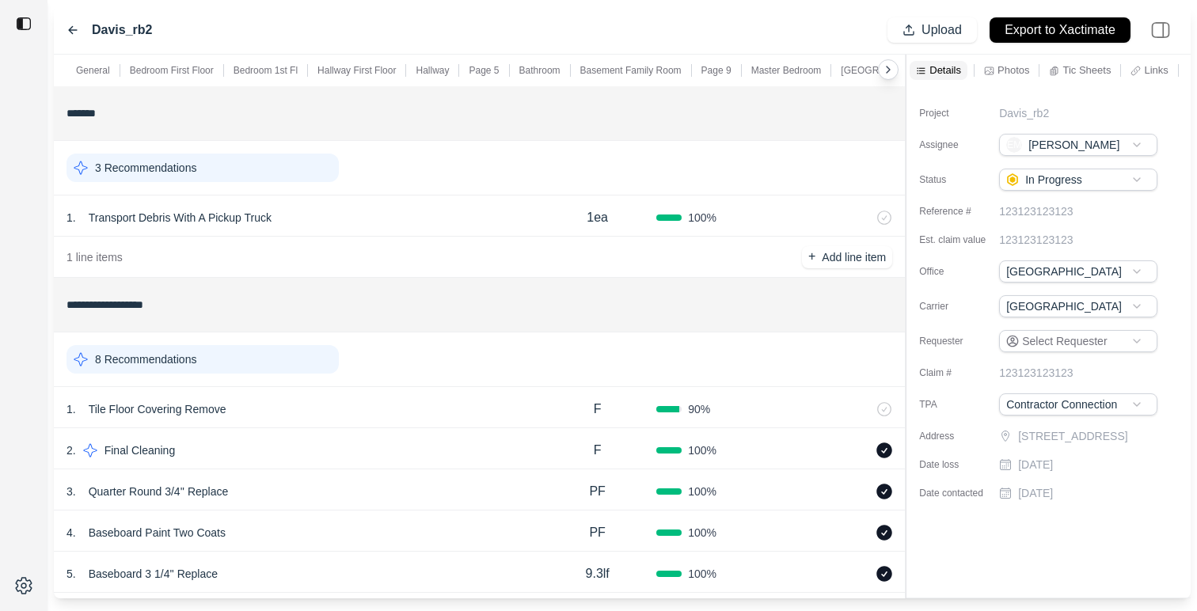
click at [888, 67] on icon at bounding box center [887, 69] width 3 height 6
click at [793, 82] on div "General Bedroom First Floor Bedroom 1st Fl Hallway First Floor Hallway Page 5 B…" at bounding box center [479, 71] width 851 height 32
click at [791, 75] on p "[GEOGRAPHIC_DATA]" at bounding box center [771, 70] width 99 height 13
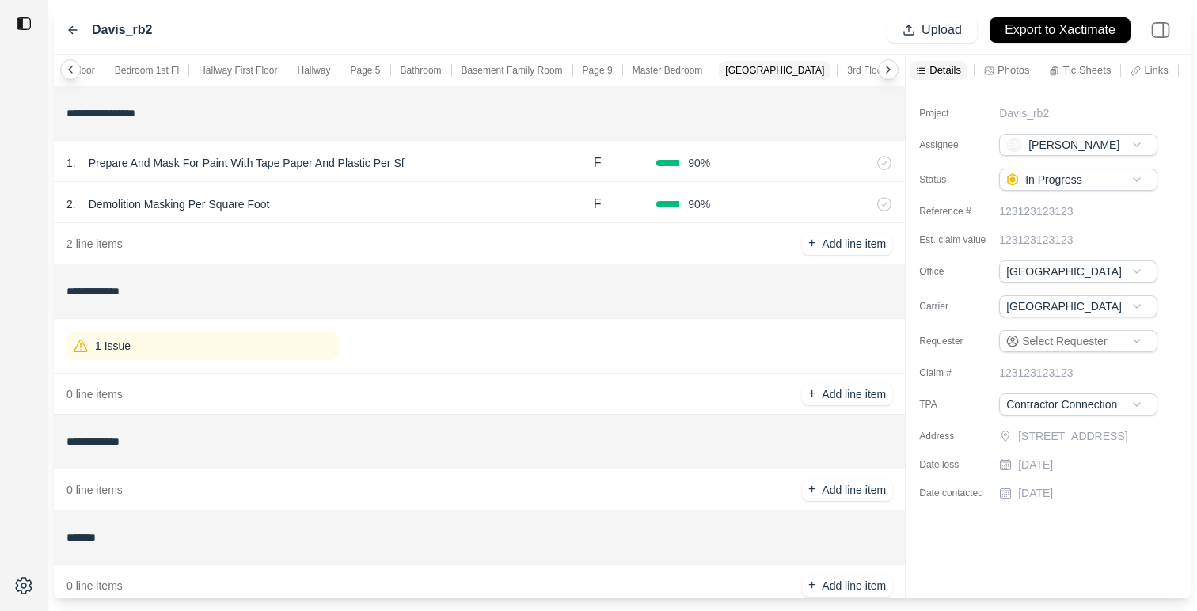
click at [848, 74] on p "3rd Floor Den" at bounding box center [876, 70] width 58 height 13
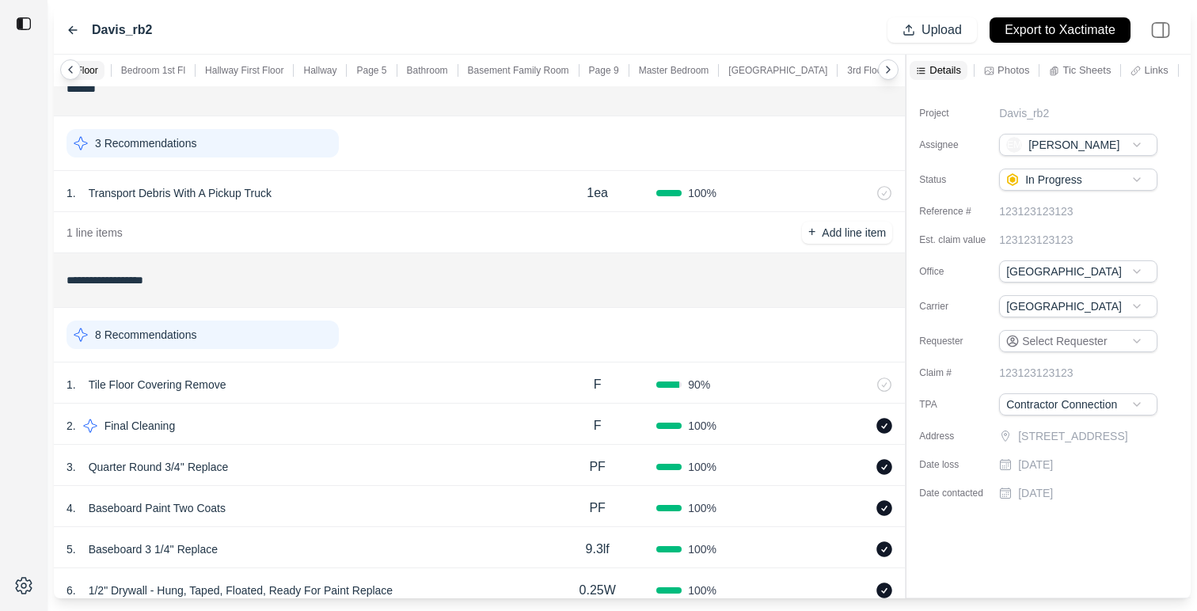
scroll to position [0, 0]
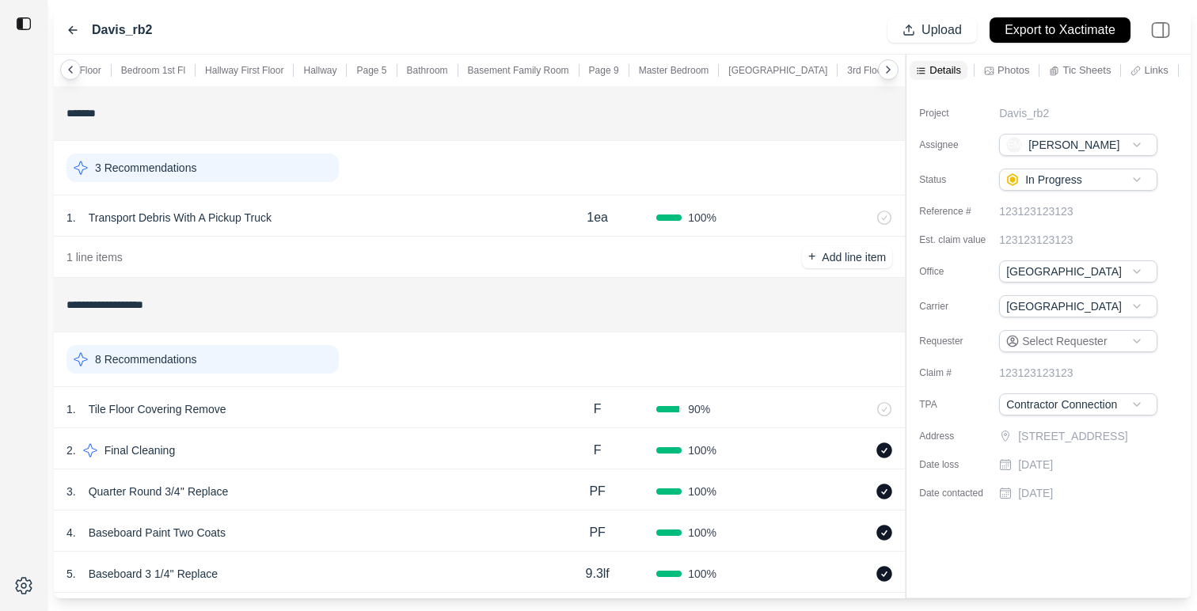
click at [72, 28] on icon at bounding box center [72, 30] width 13 height 13
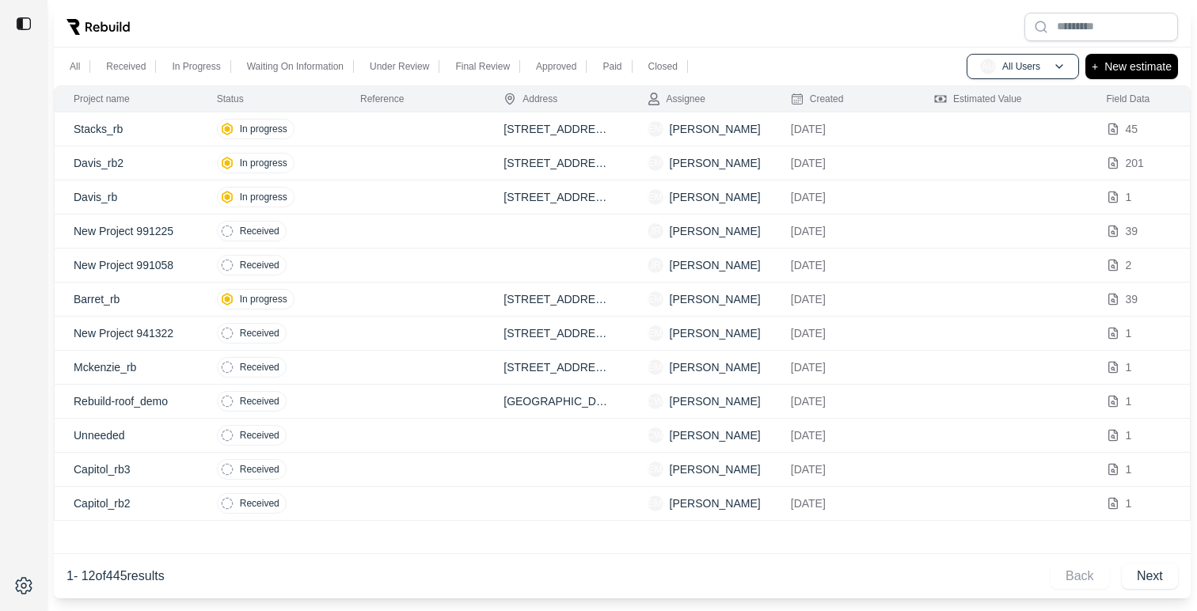
click at [410, 136] on td at bounding box center [412, 129] width 143 height 34
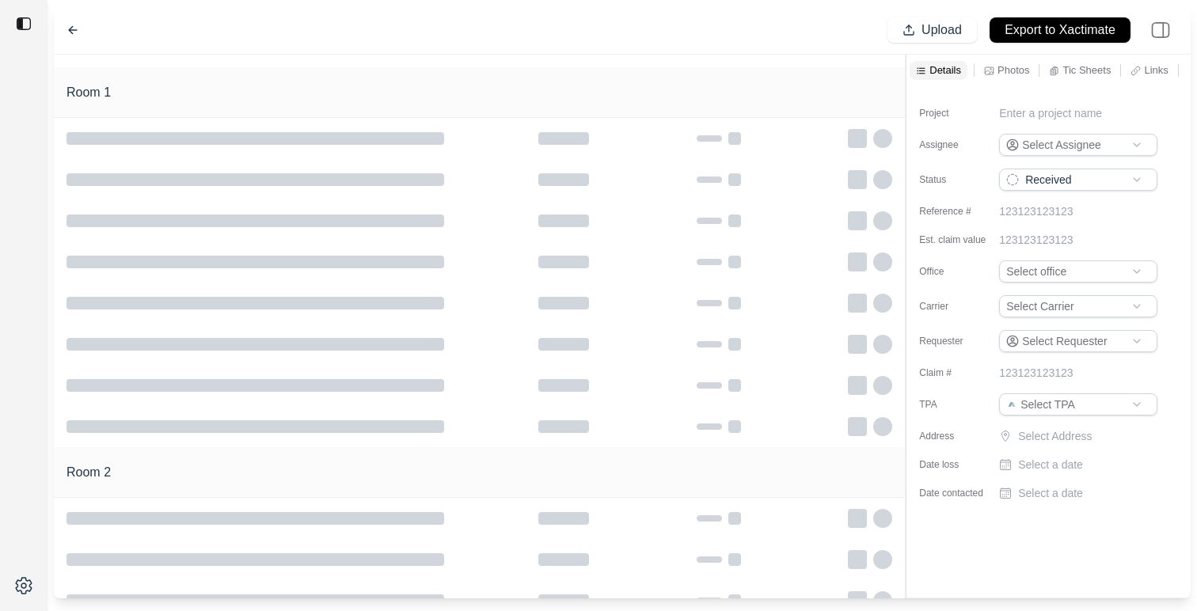
type input "**********"
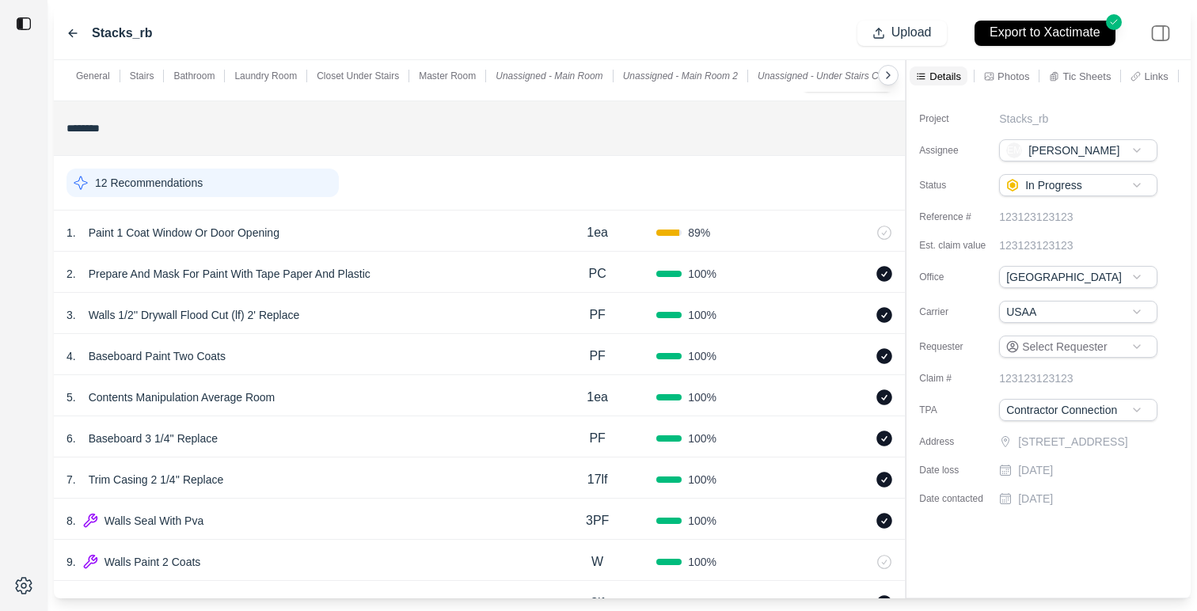
scroll to position [603, 0]
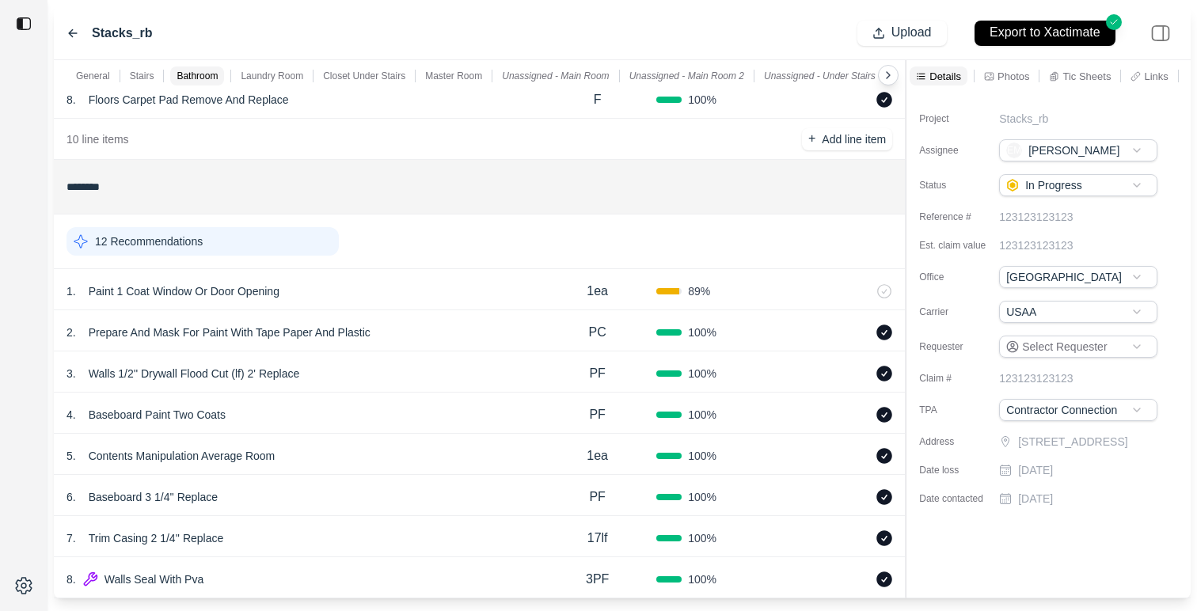
click at [1075, 76] on p "Tic Sheets" at bounding box center [1086, 76] width 48 height 13
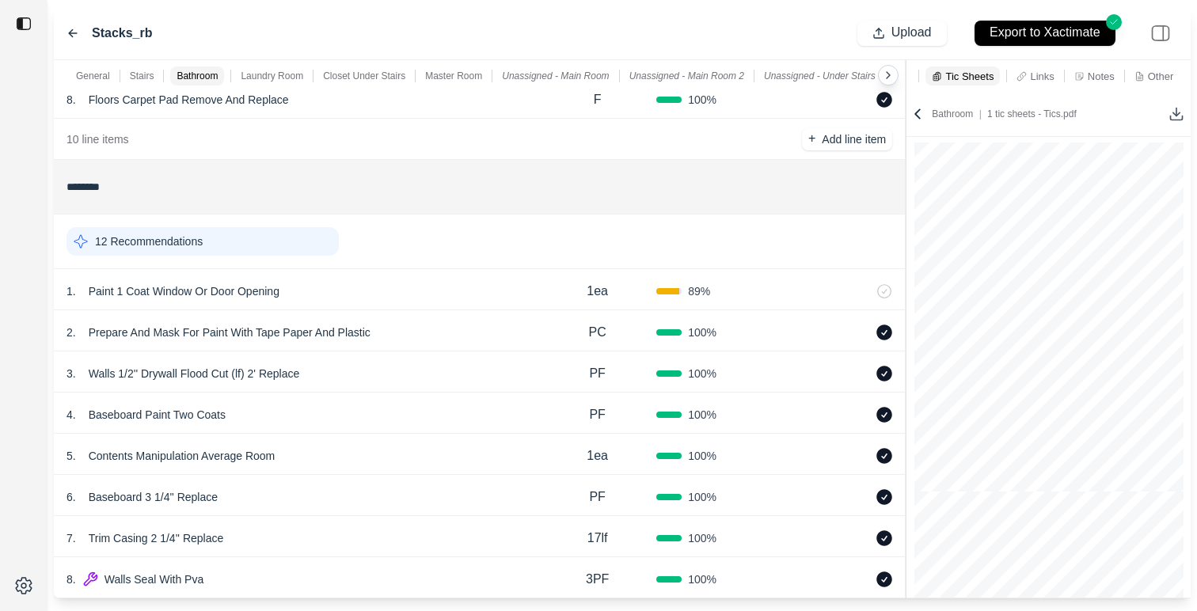
scroll to position [0, 116]
click at [1107, 78] on p "Notes" at bounding box center [1099, 76] width 27 height 13
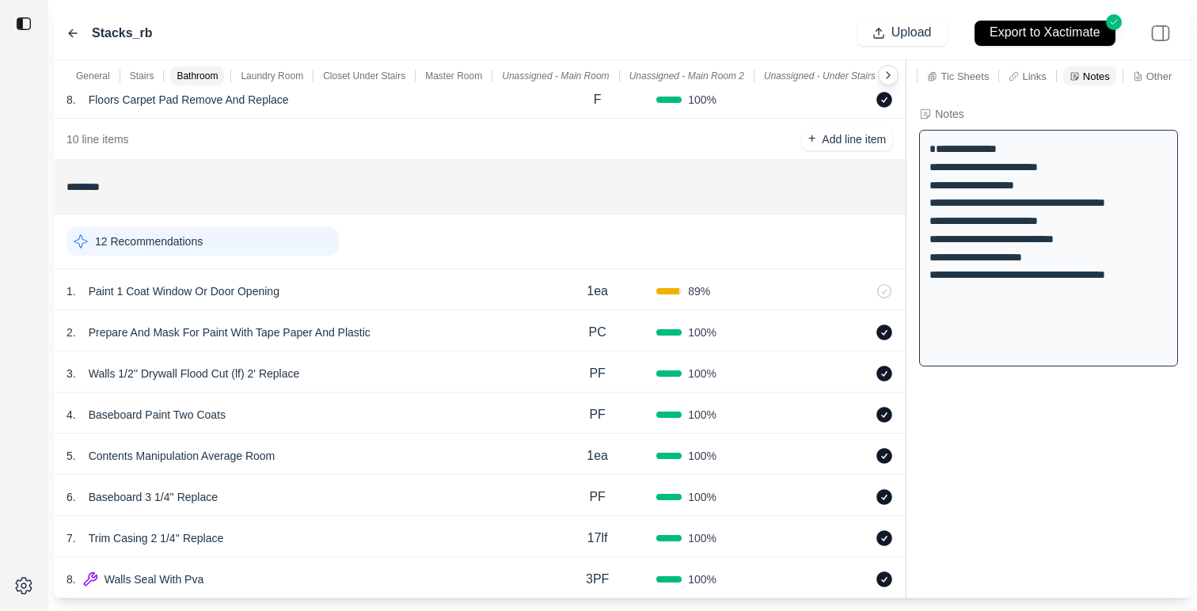
click at [876, 229] on div "General Stairs Bathroom Laundry Room Closet Under Stairs Master Room Unassigned…" at bounding box center [622, 329] width 1136 height 538
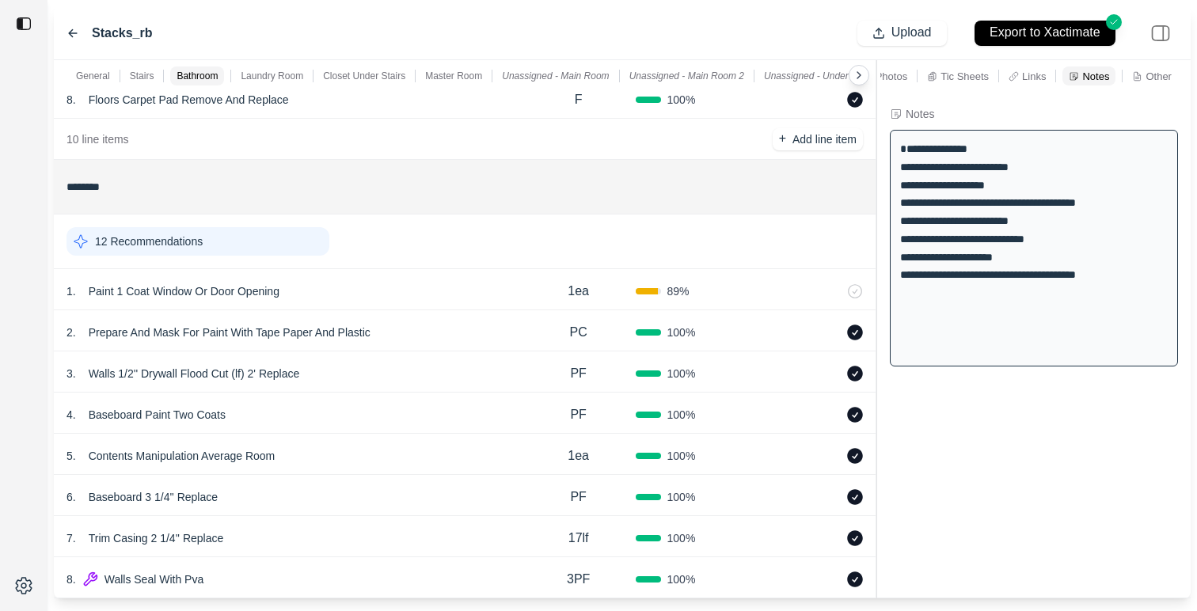
scroll to position [0, 60]
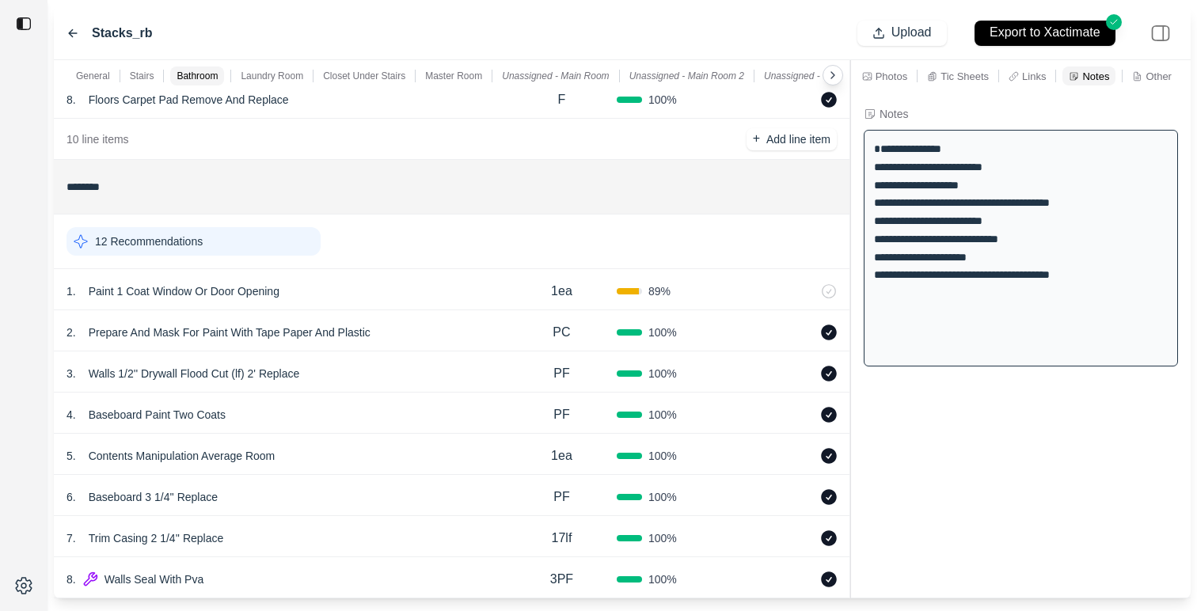
click at [850, 230] on div at bounding box center [850, 329] width 1 height 538
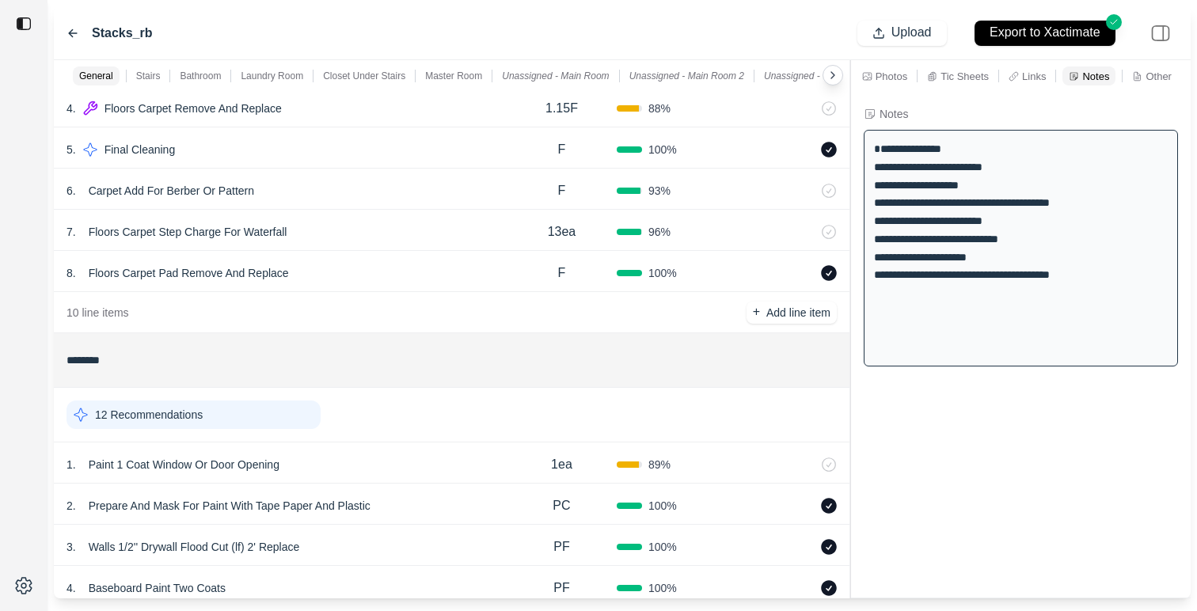
scroll to position [432, 0]
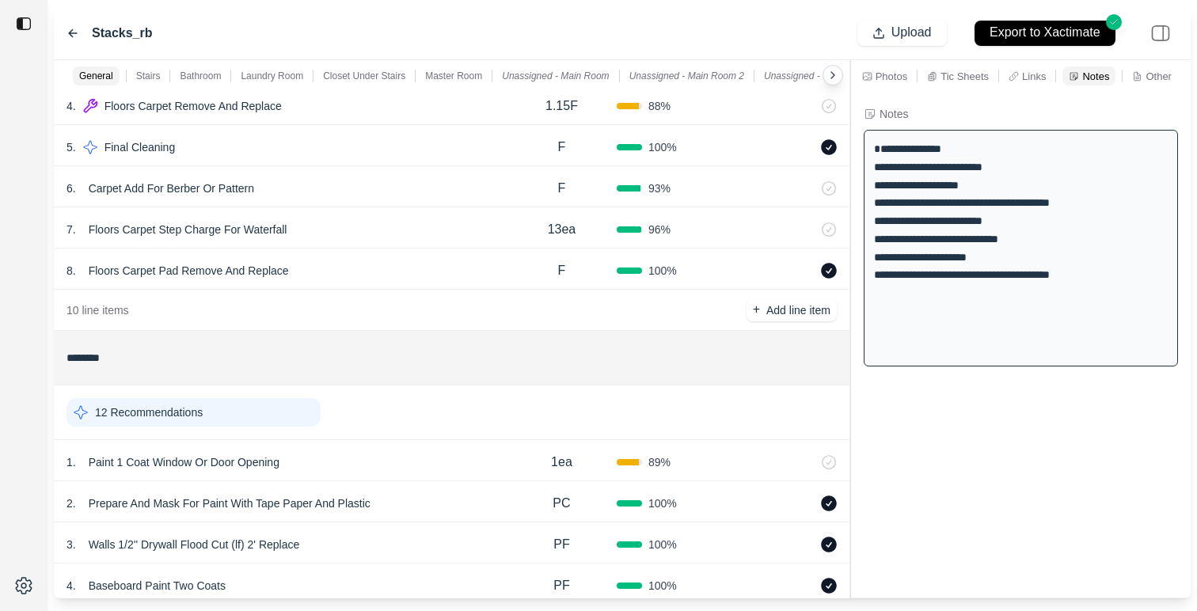
click at [966, 261] on div "**********" at bounding box center [1020, 248] width 314 height 237
click at [950, 263] on div "**********" at bounding box center [1020, 248] width 314 height 237
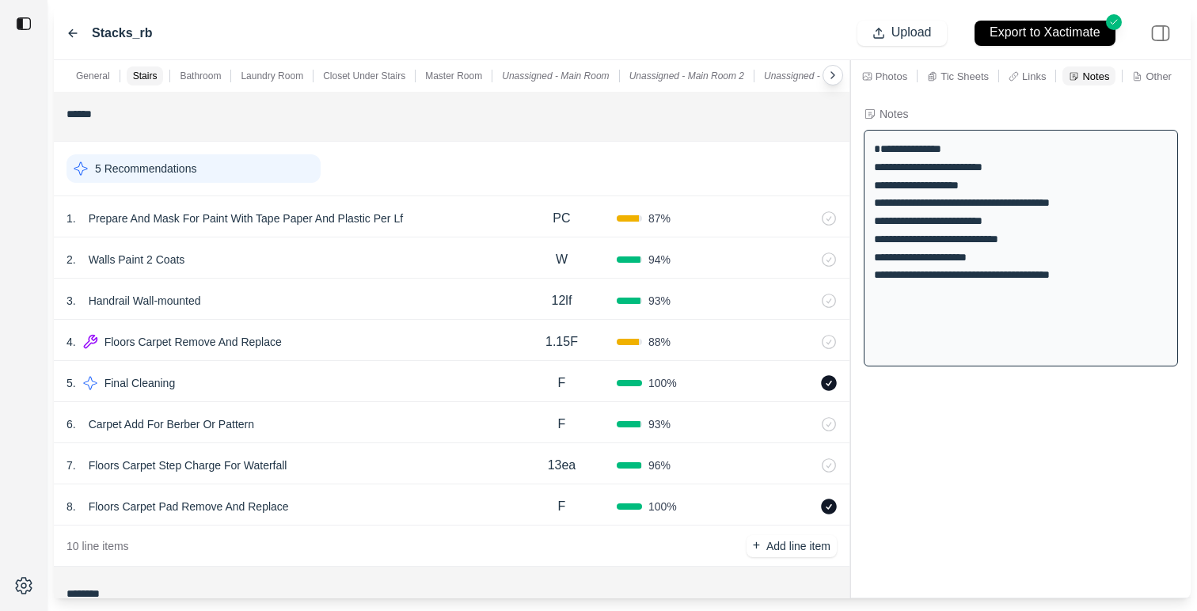
scroll to position [217, 0]
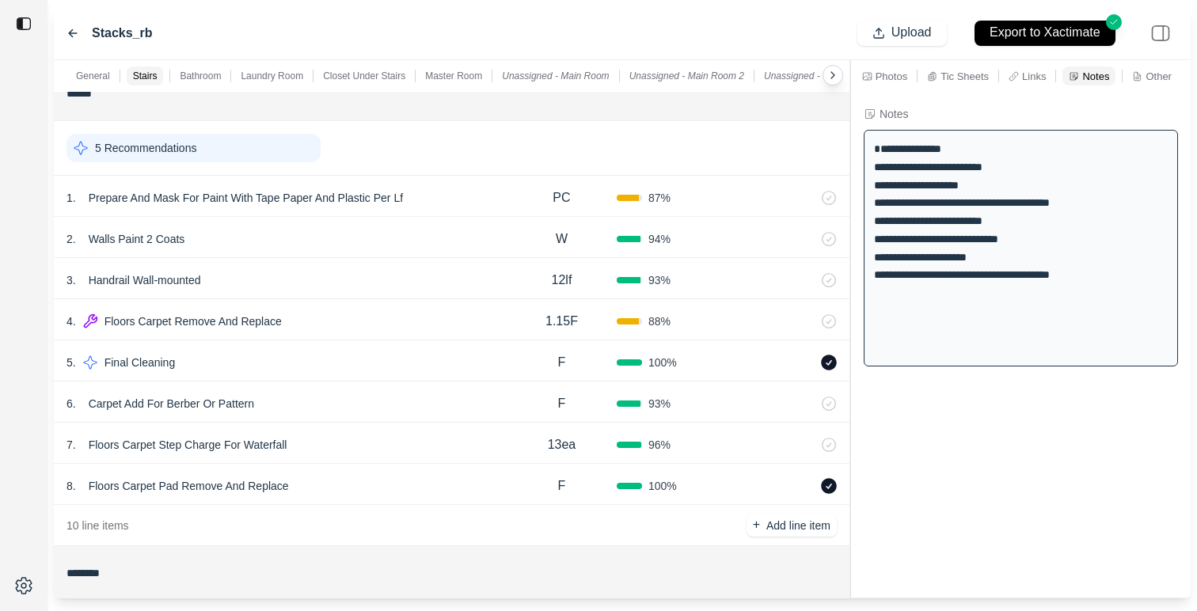
click at [408, 475] on div "8 . Floors Carpet Pad Remove And Replace" at bounding box center [286, 486] width 440 height 22
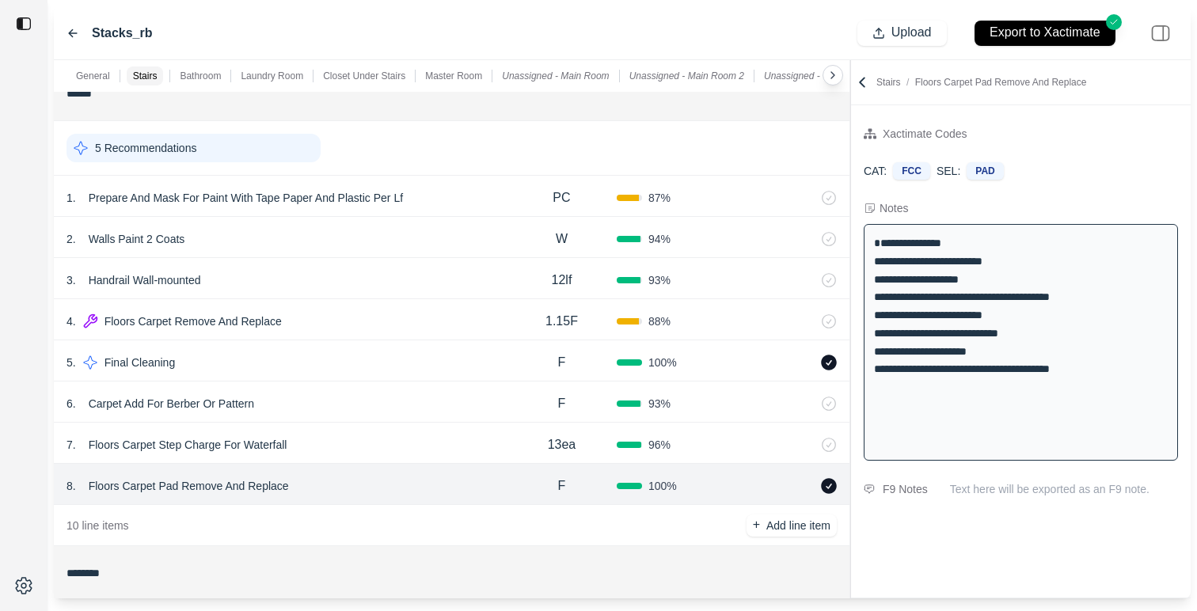
click at [410, 456] on div "7 . Floors Carpet Step Charge For Waterfall 13ea 96 %" at bounding box center [451, 443] width 795 height 41
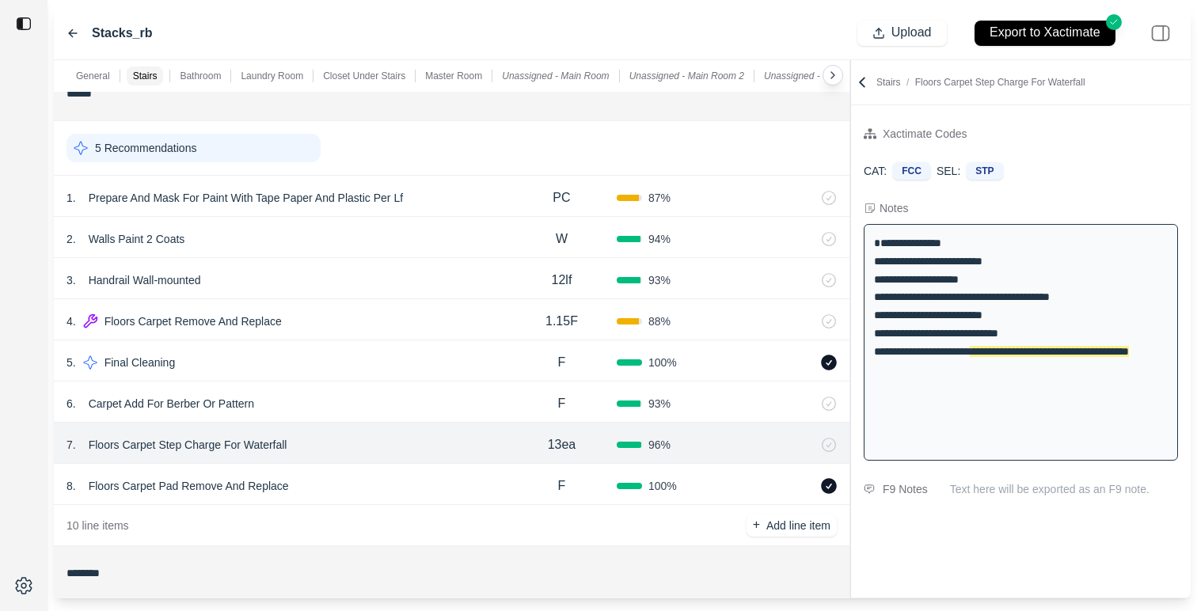
click at [385, 250] on div "2 . Walls Paint 2 Coats W 94 %" at bounding box center [451, 237] width 795 height 41
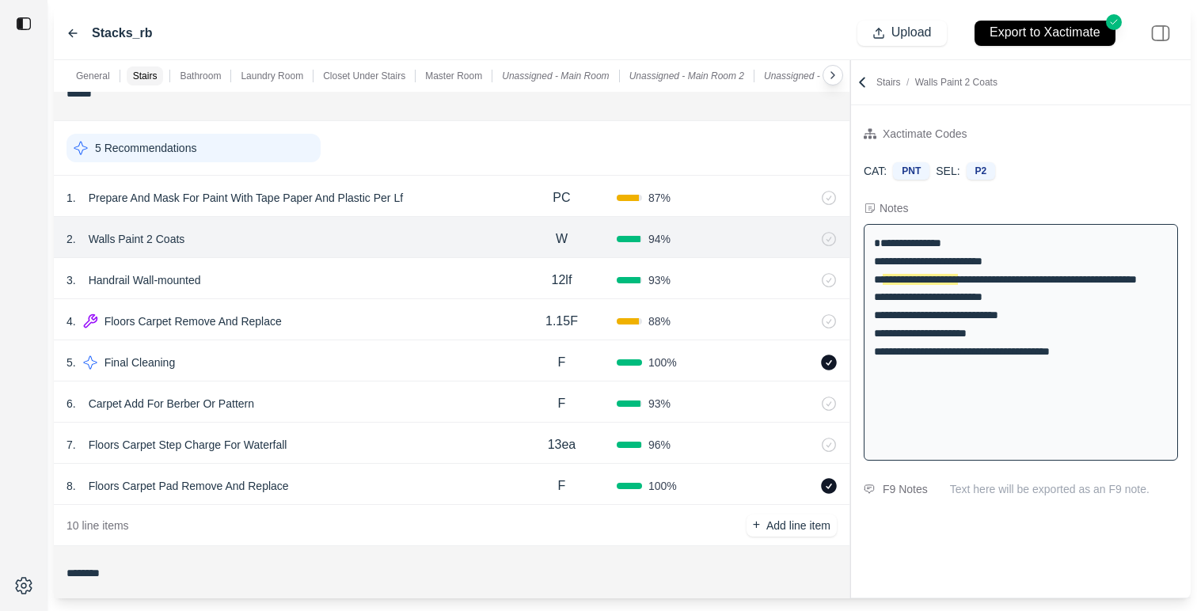
click at [412, 210] on div "1 . Prepare And Mask For Paint With Tape Paper And Plastic Per Lf PC 87 %" at bounding box center [451, 196] width 795 height 41
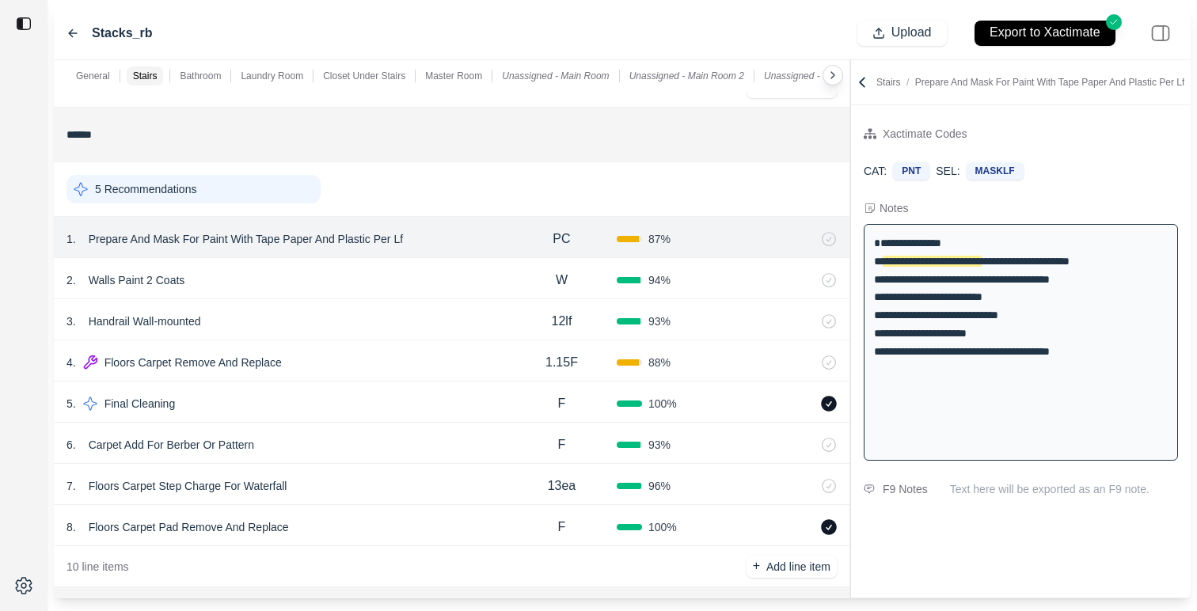
scroll to position [184, 0]
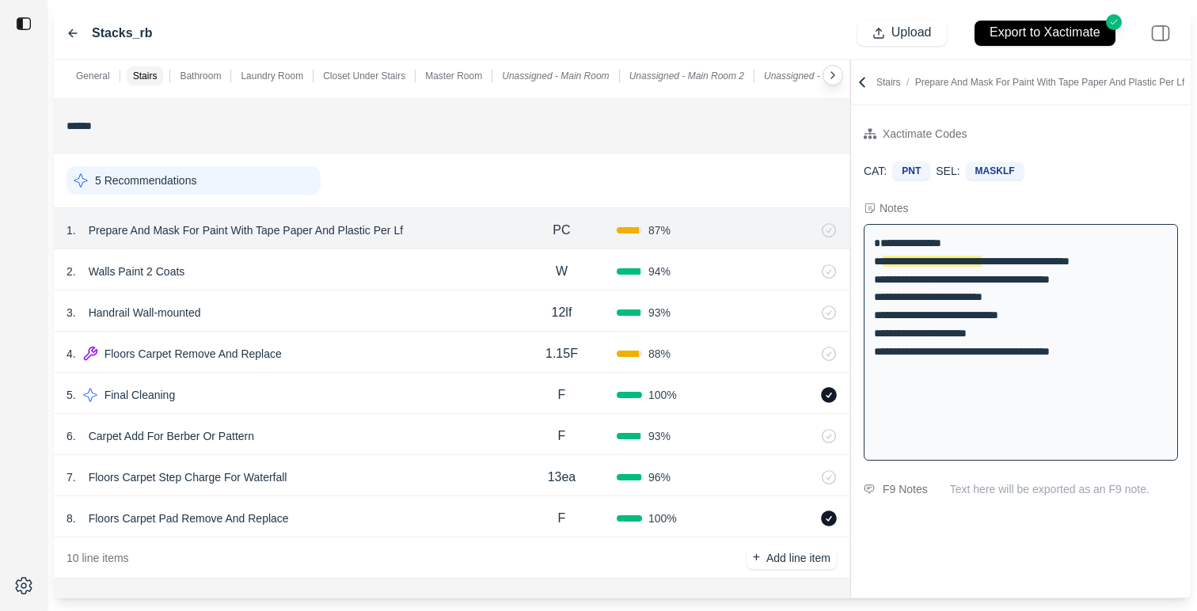
click at [286, 174] on div "5 Recommendations" at bounding box center [193, 180] width 254 height 28
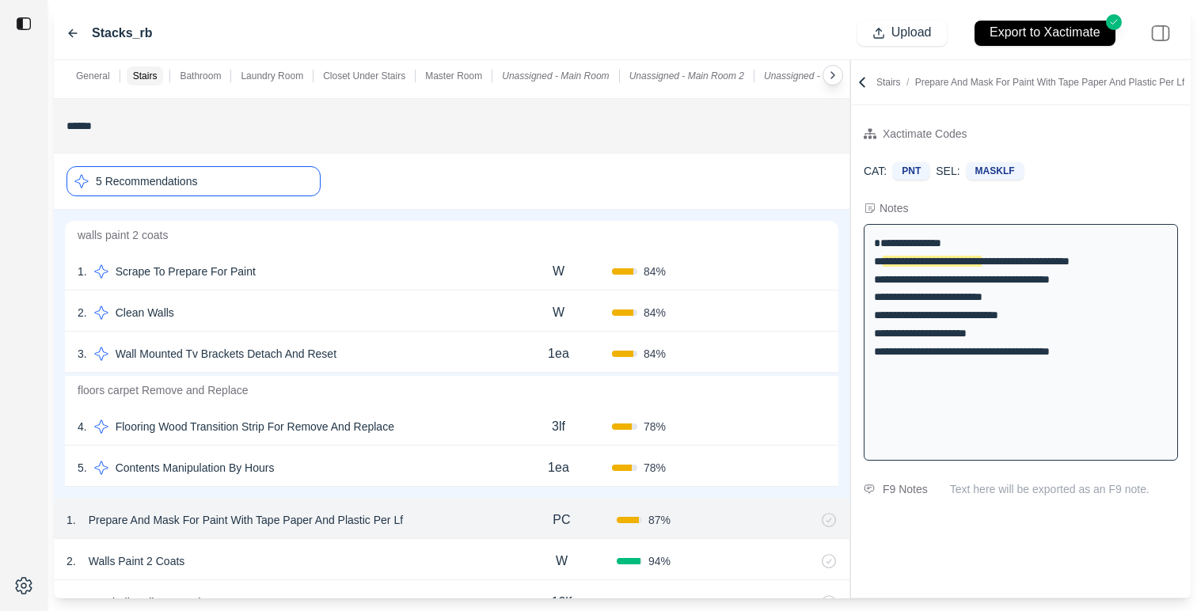
click at [410, 283] on div "1 . Scrape To Prepare For Paint W 84 % Confirm" at bounding box center [451, 269] width 773 height 41
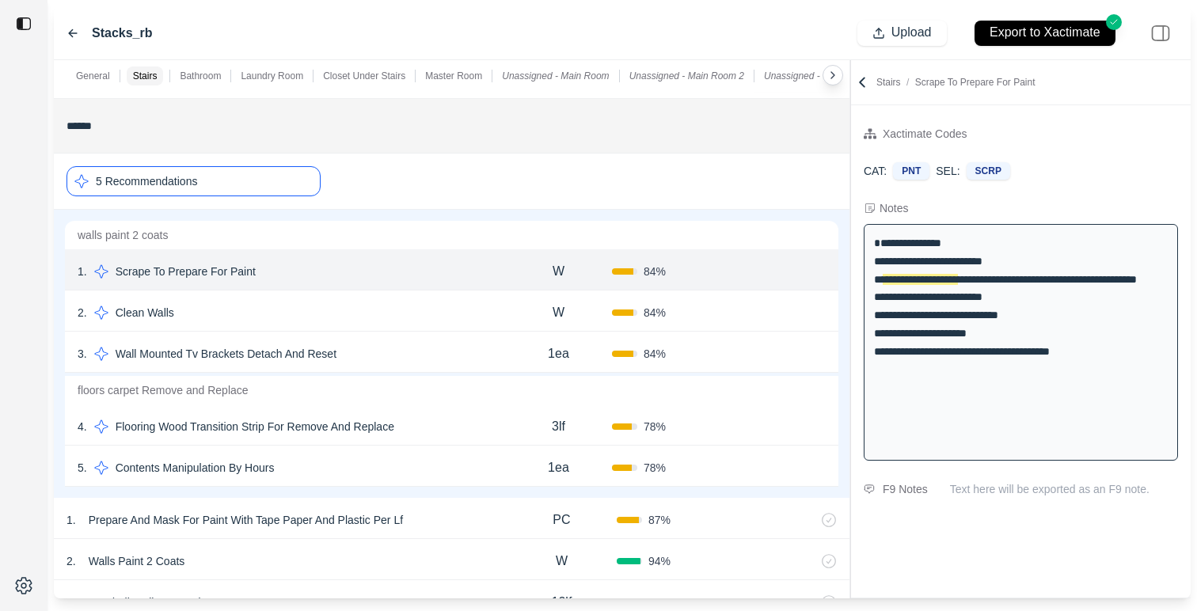
scroll to position [218, 0]
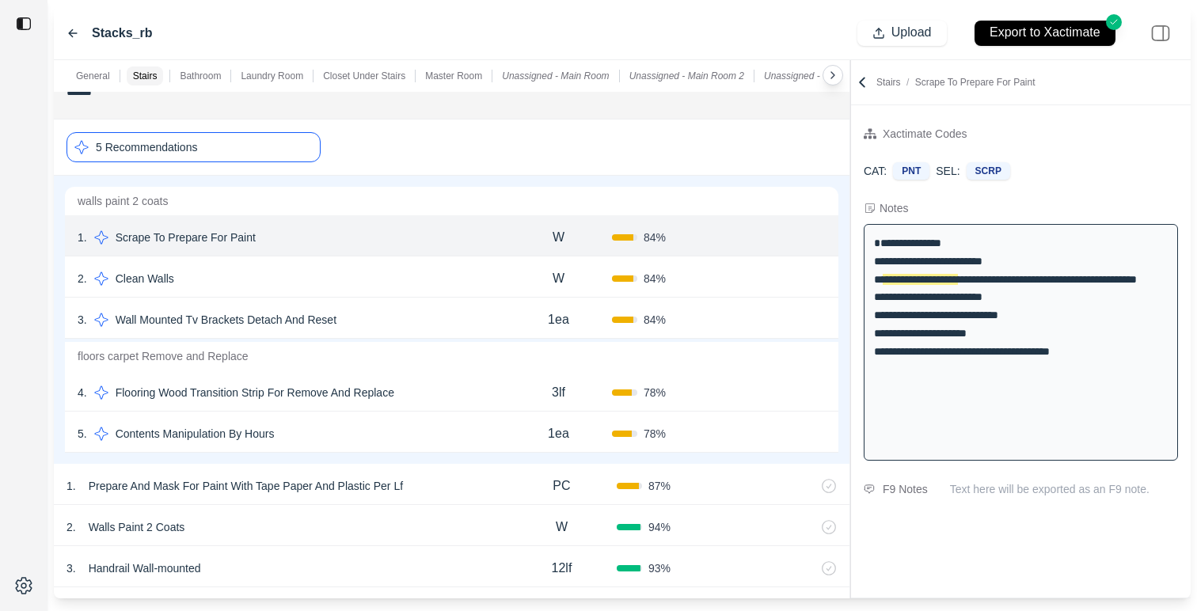
click at [271, 145] on div "5 Recommendations" at bounding box center [193, 147] width 254 height 30
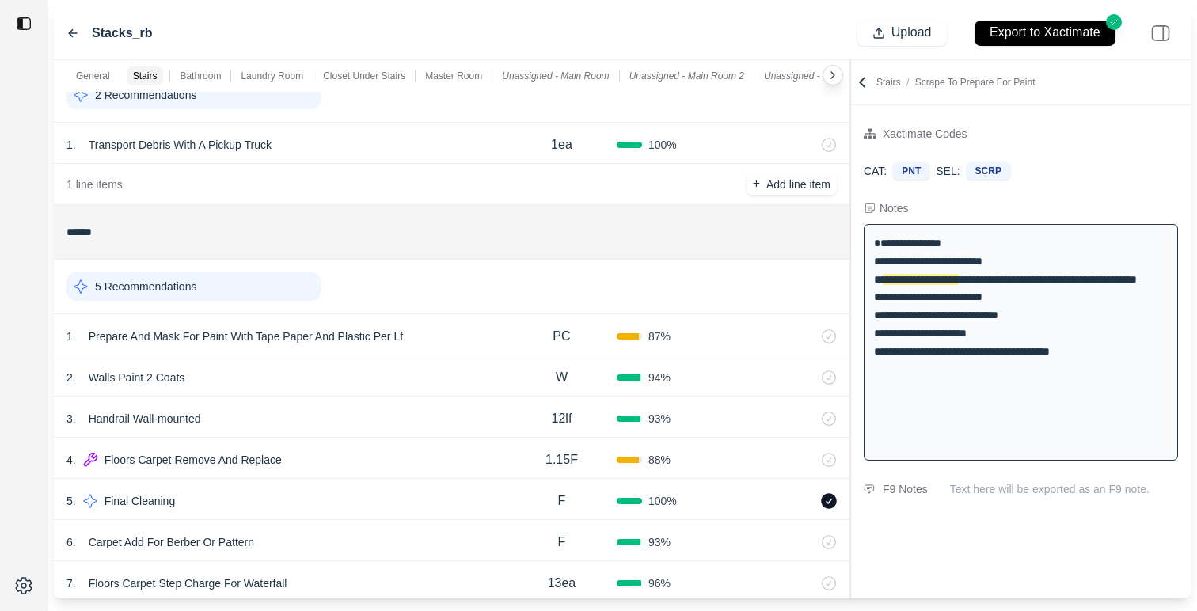
scroll to position [0, 0]
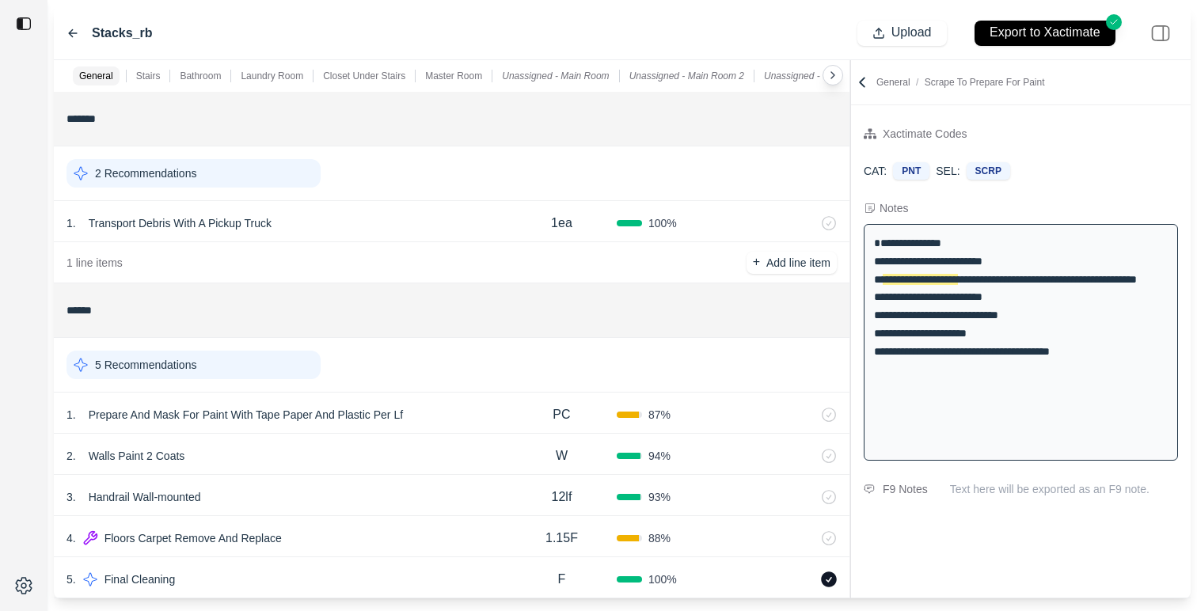
click at [70, 30] on icon at bounding box center [73, 32] width 8 height 7
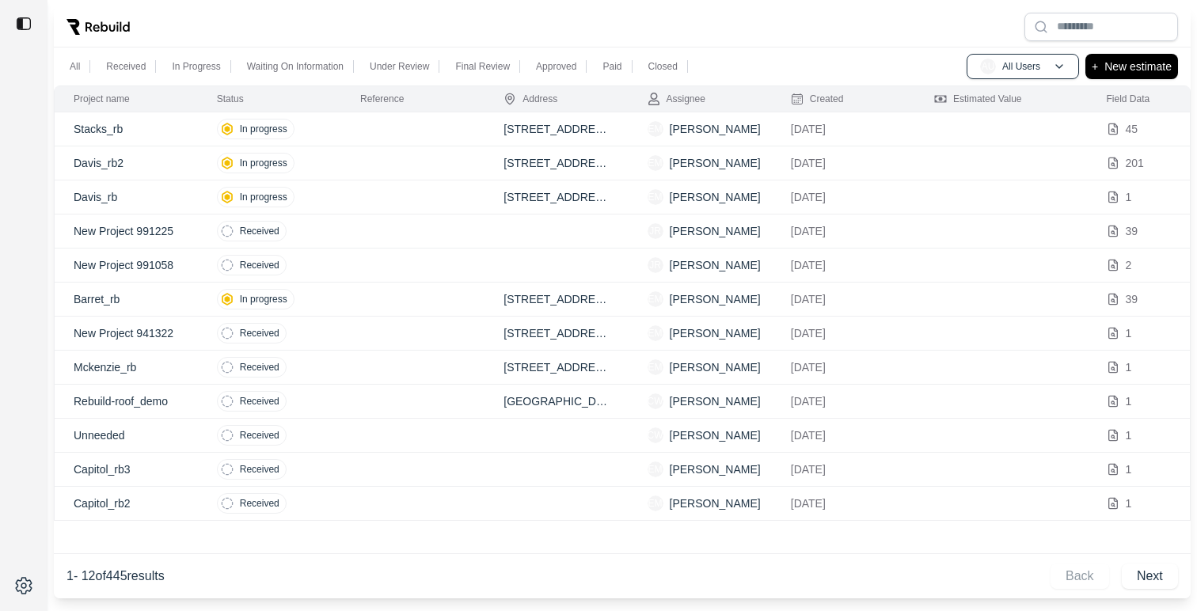
click at [351, 297] on td at bounding box center [412, 300] width 143 height 34
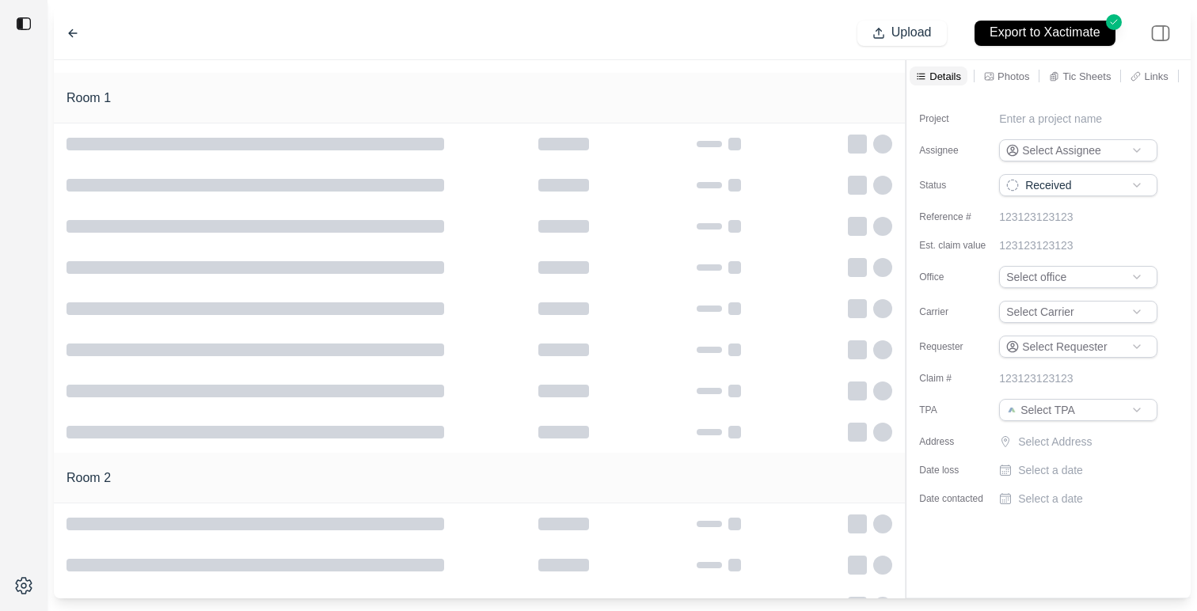
type input "**********"
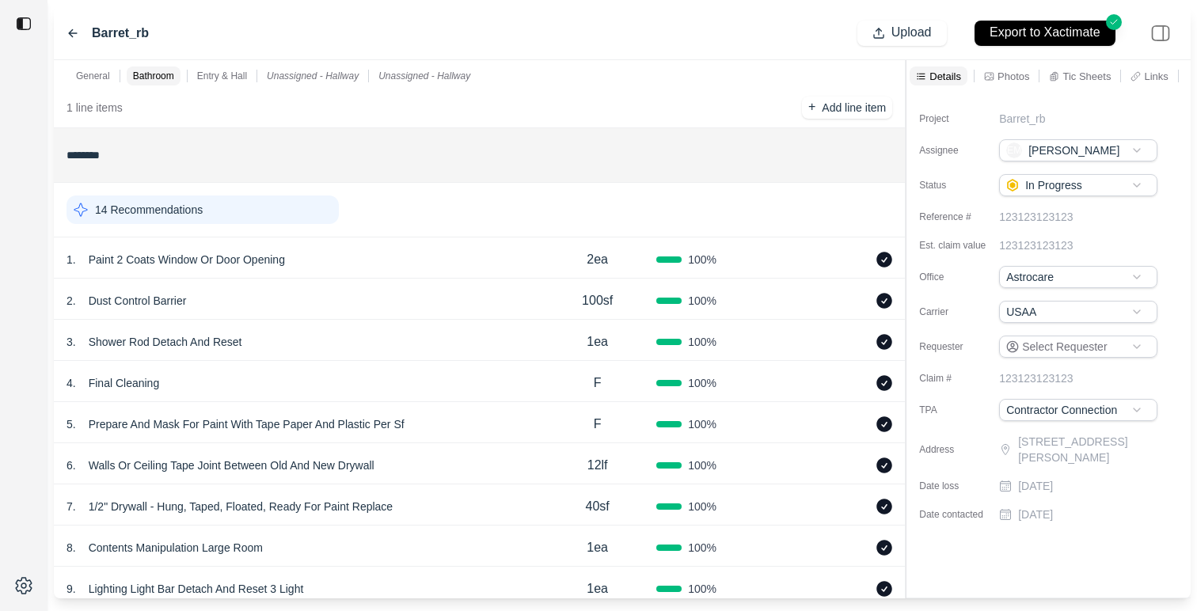
click at [273, 208] on div "14 Recommendations" at bounding box center [202, 209] width 272 height 28
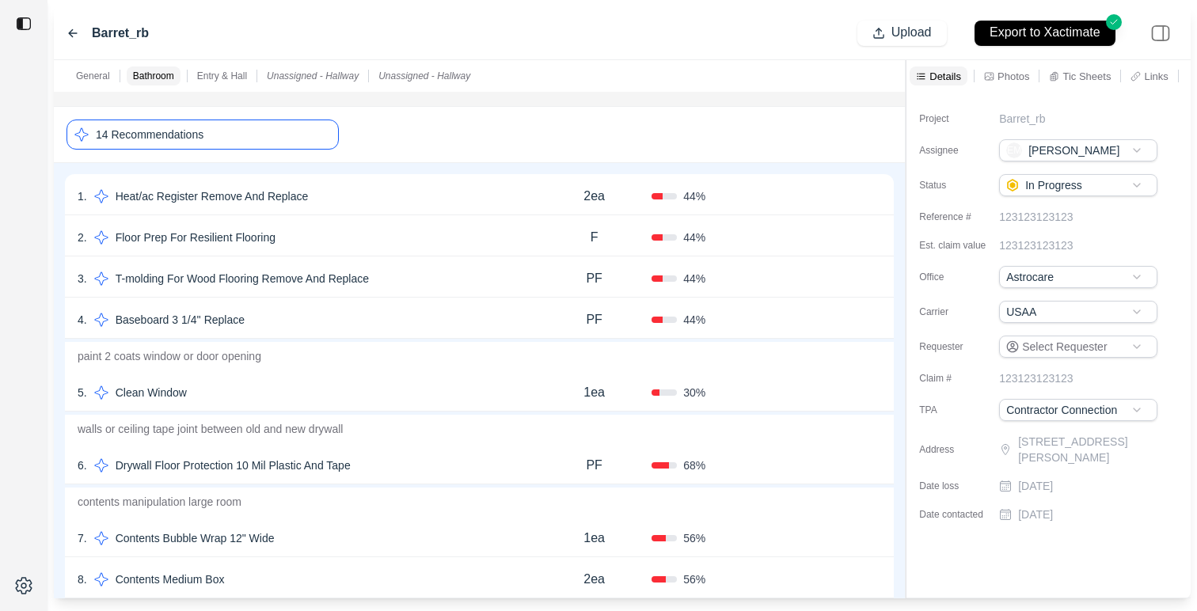
scroll to position [236, 0]
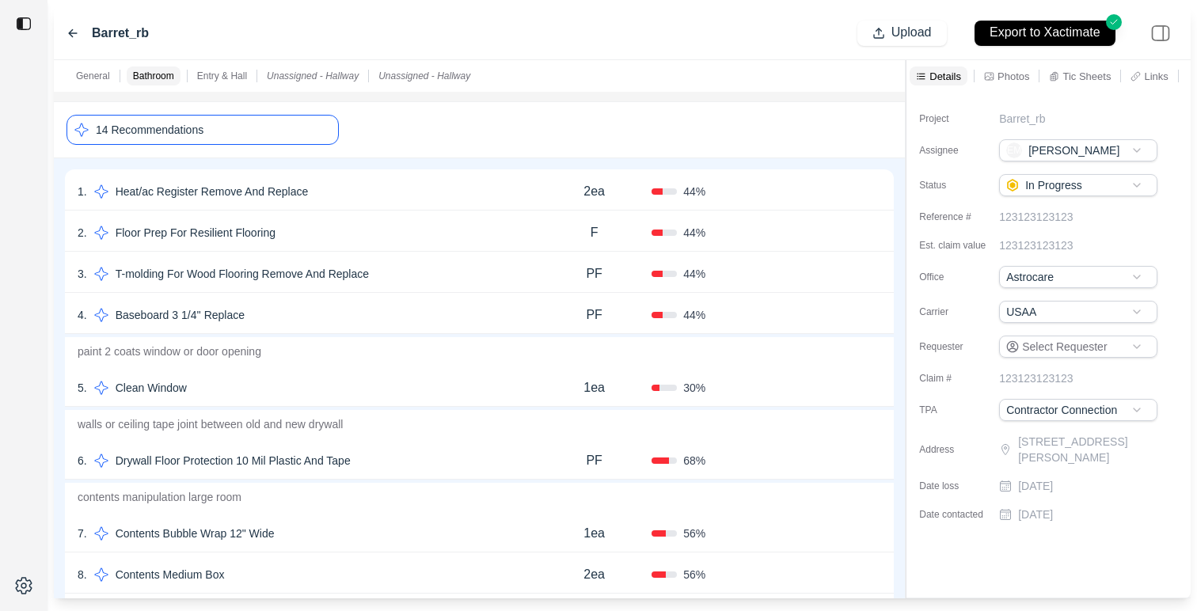
click at [333, 379] on div "5 . Clean Window" at bounding box center [307, 388] width 459 height 22
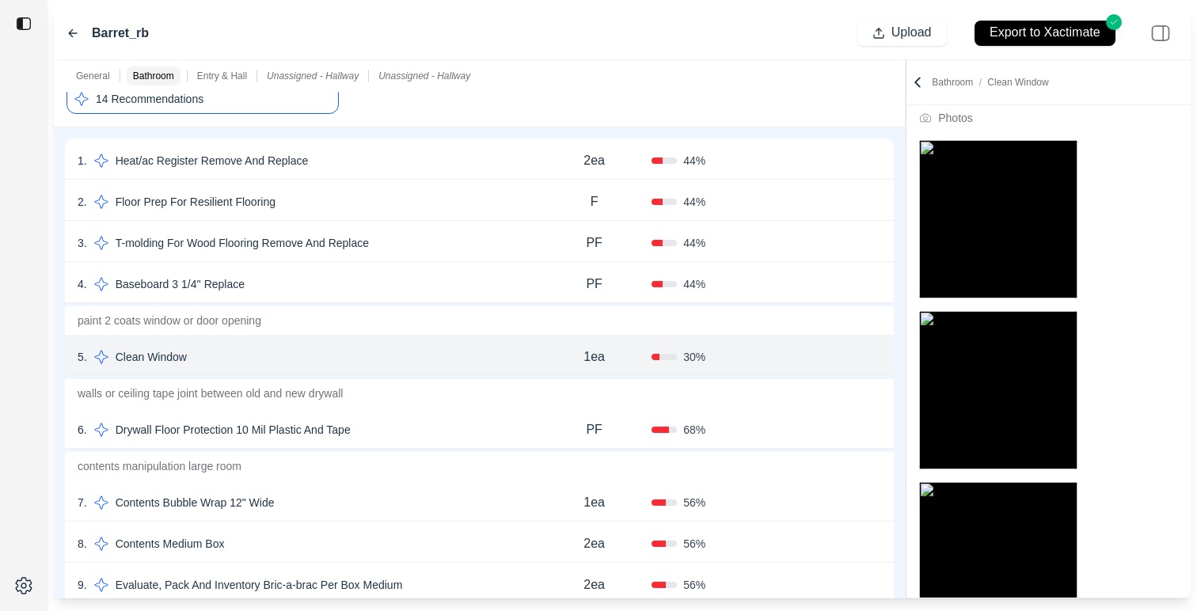
scroll to position [265, 0]
click at [912, 78] on icon at bounding box center [917, 82] width 16 height 16
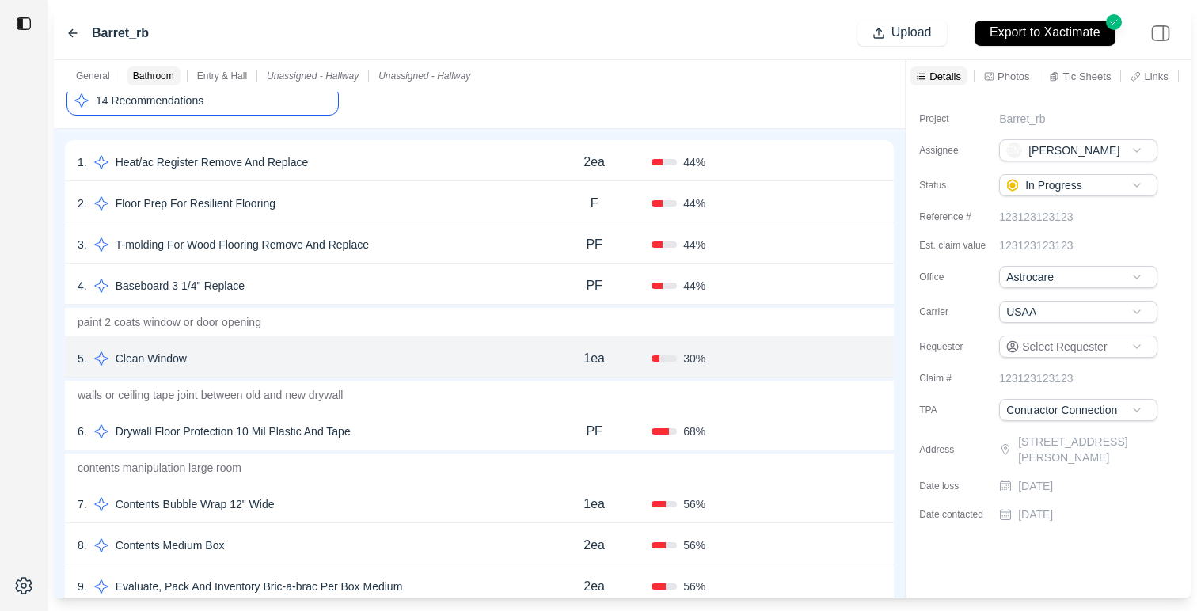
click at [516, 348] on div "5 . Clean Window" at bounding box center [307, 358] width 459 height 22
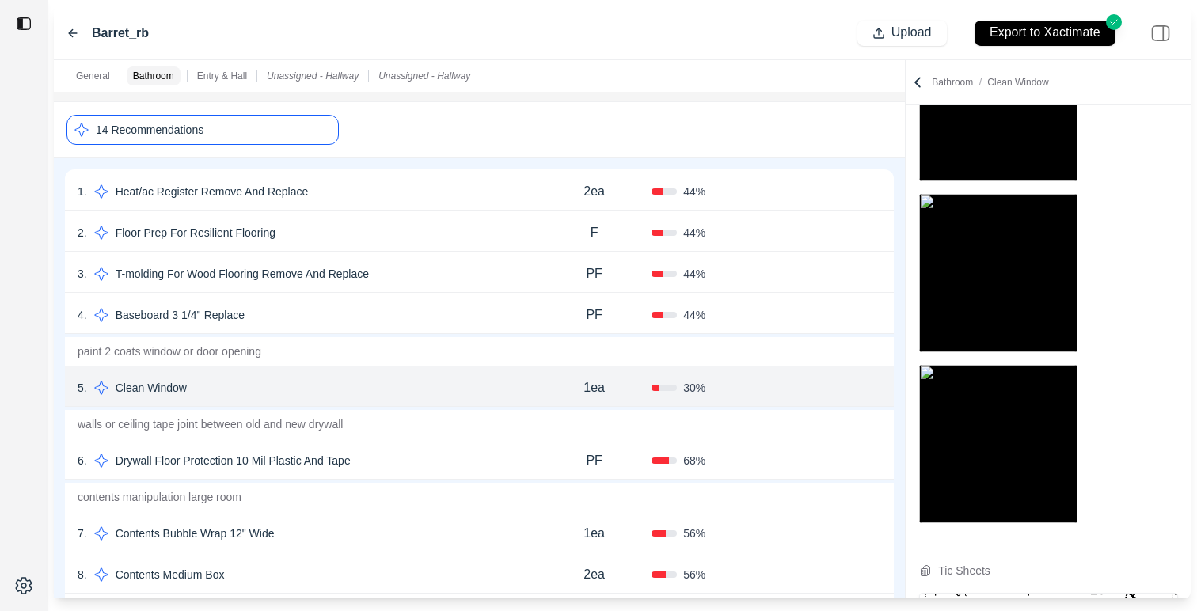
scroll to position [207, 0]
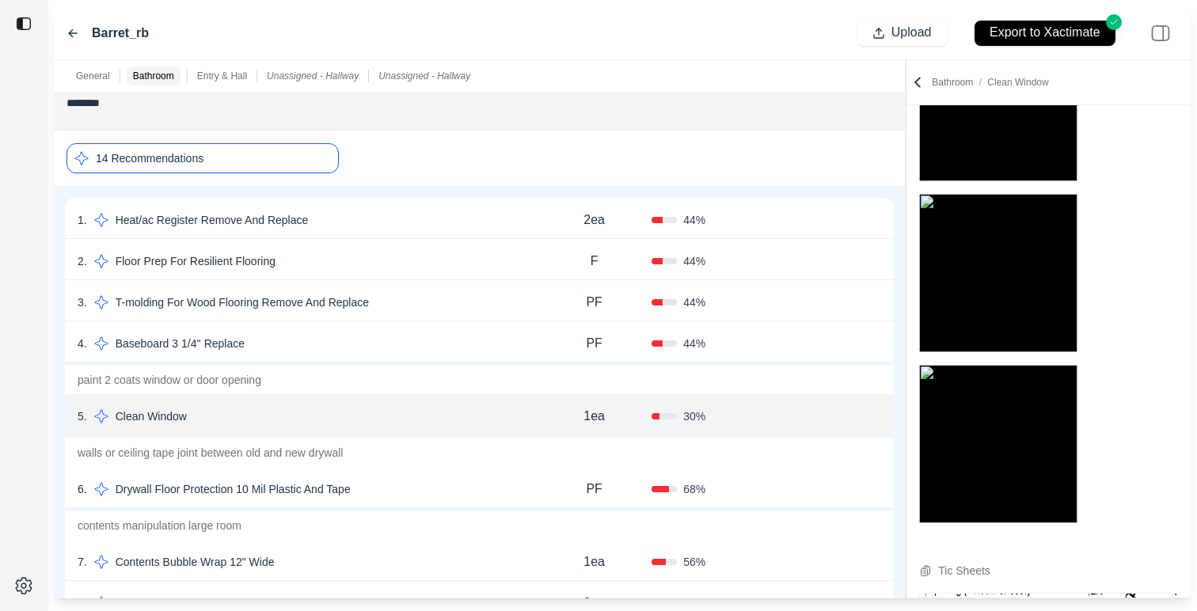
click at [454, 336] on div "4 . Baseboard 3 1/4'' Replace" at bounding box center [307, 343] width 459 height 22
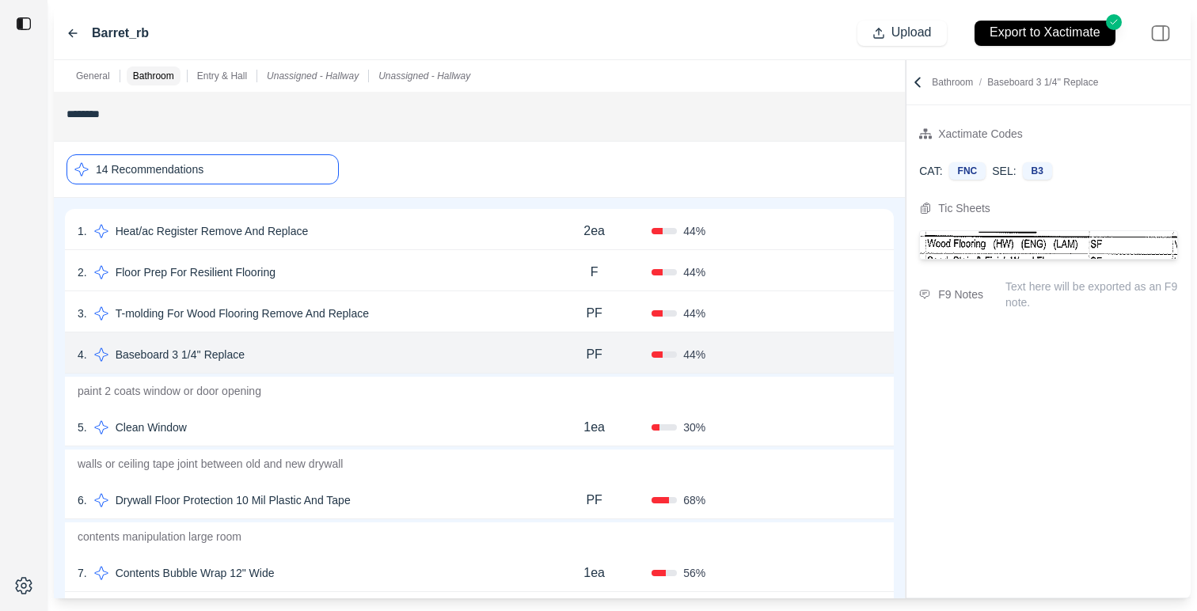
scroll to position [184, 0]
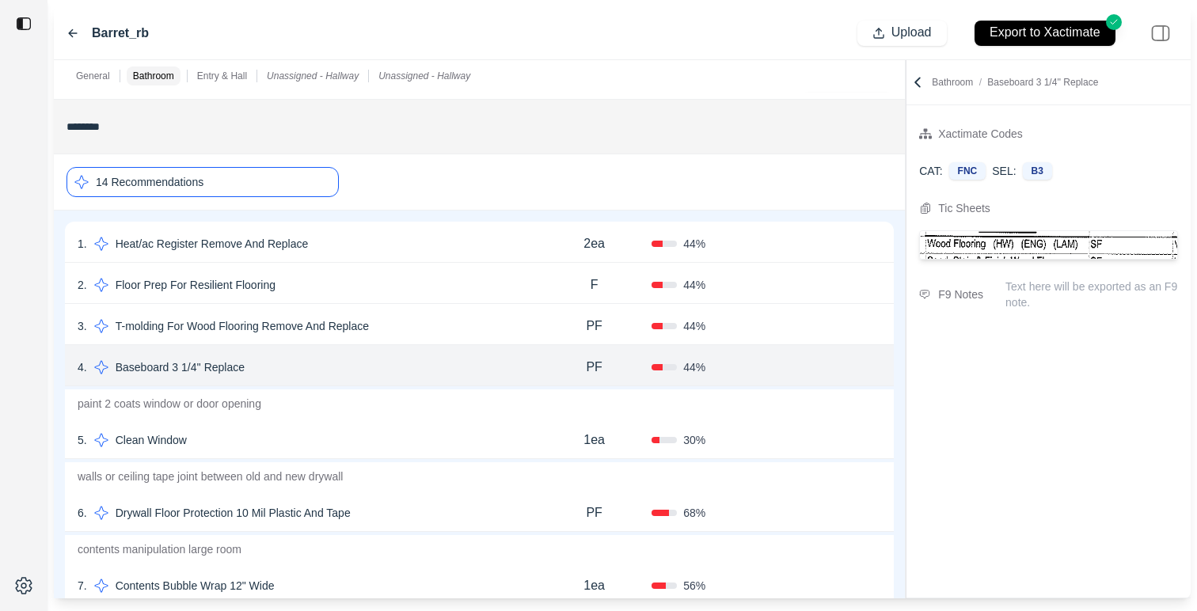
click at [487, 307] on div "3 . T-molding For Wood Flooring Remove And Replace PF 44 % Confirm" at bounding box center [479, 324] width 829 height 41
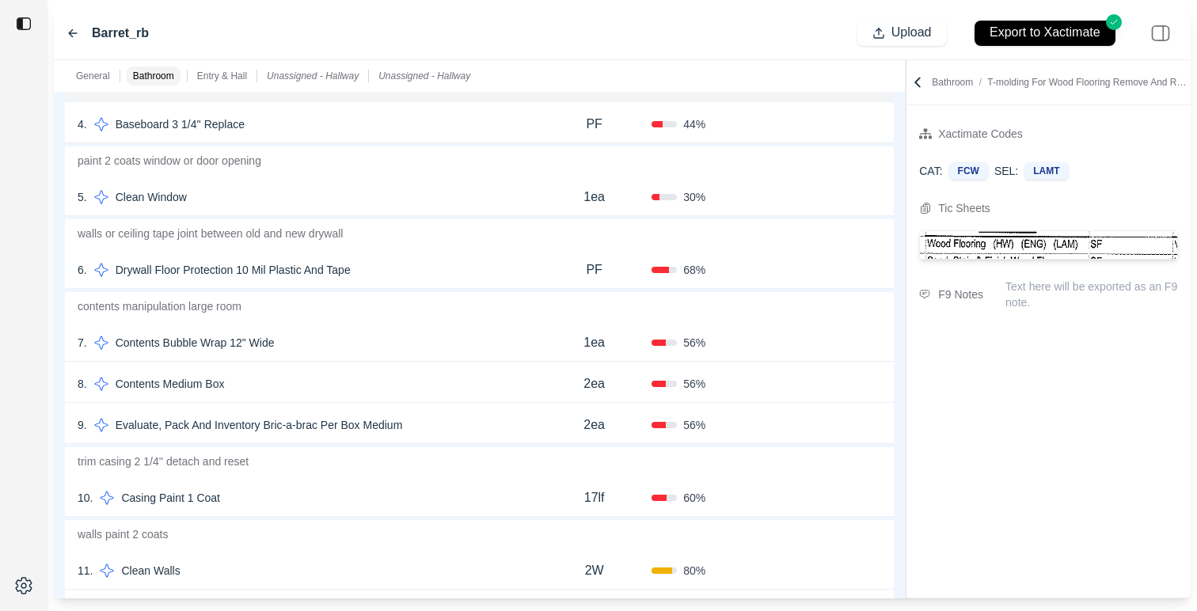
scroll to position [438, 0]
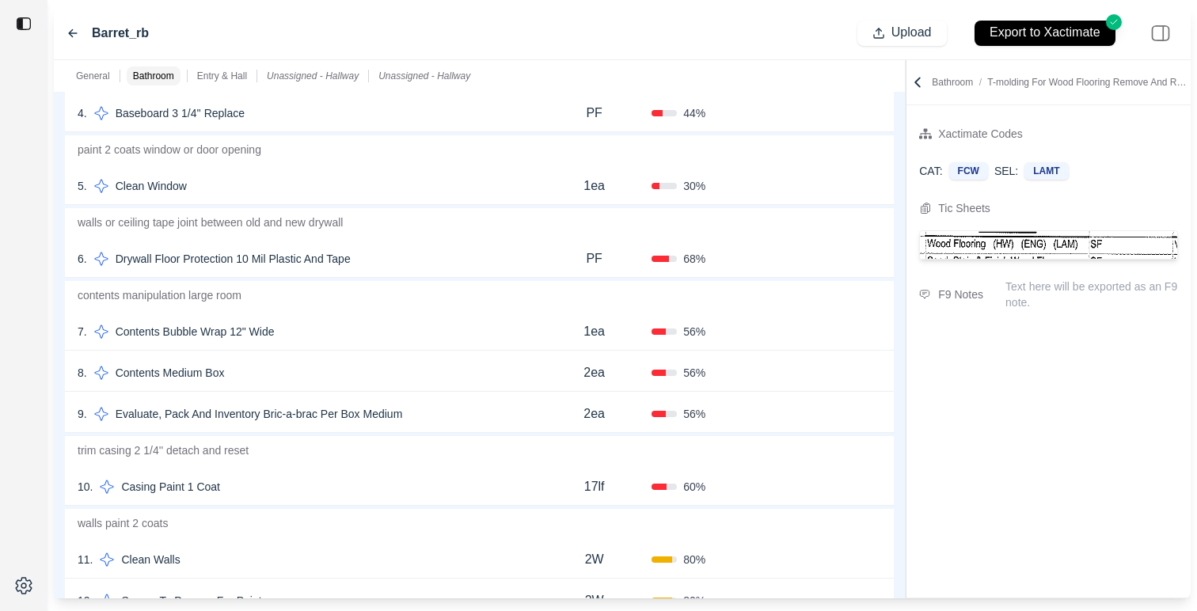
click at [419, 357] on div "8 . Contents Medium Box 2ea 56 % Confirm" at bounding box center [479, 371] width 829 height 41
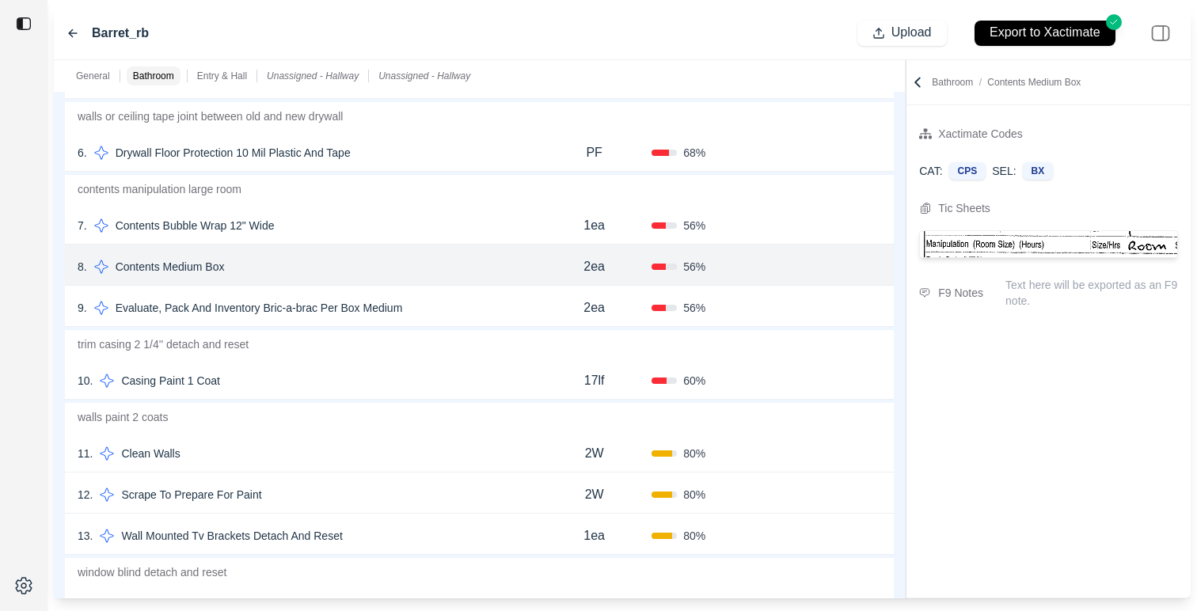
scroll to position [547, 0]
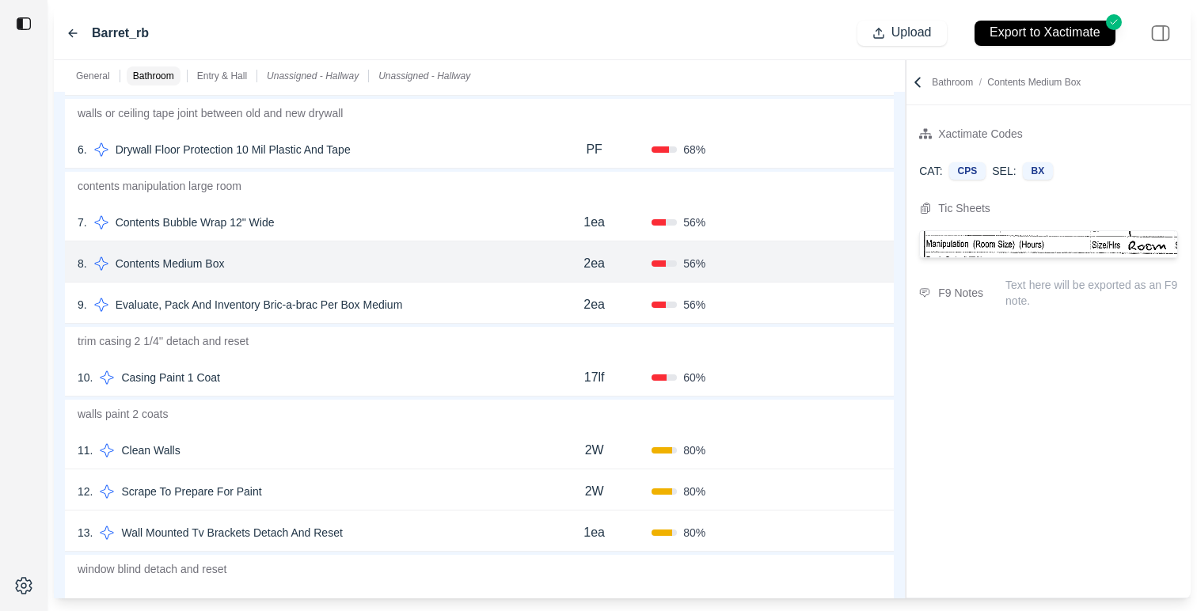
click at [434, 370] on div "10 . Casing Paint 1 Coat" at bounding box center [307, 377] width 459 height 22
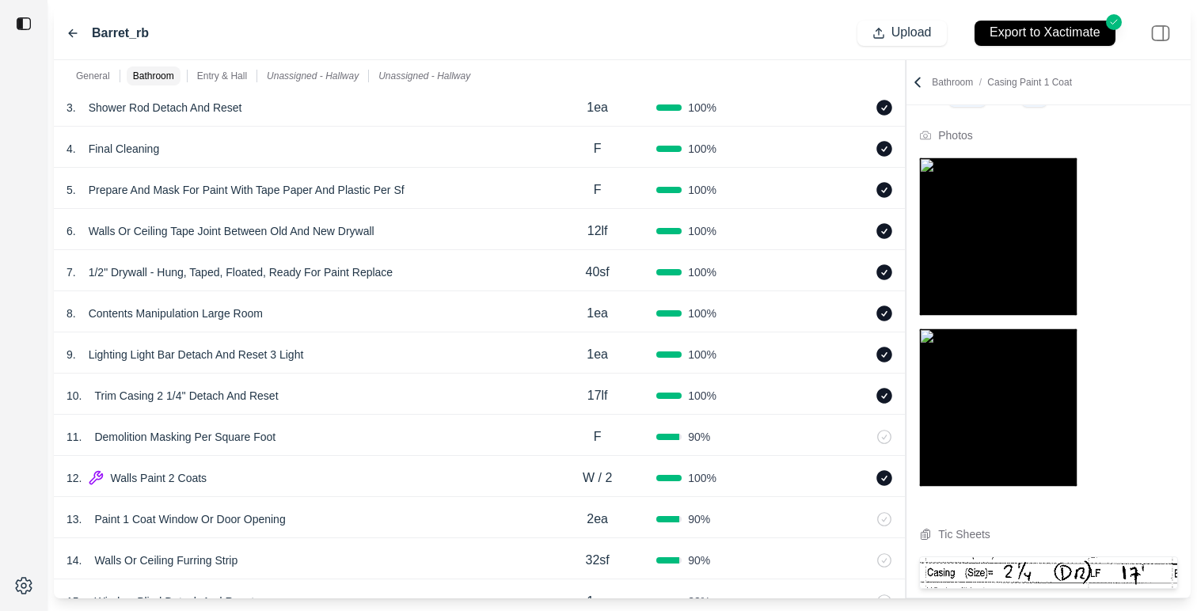
scroll to position [1184, 0]
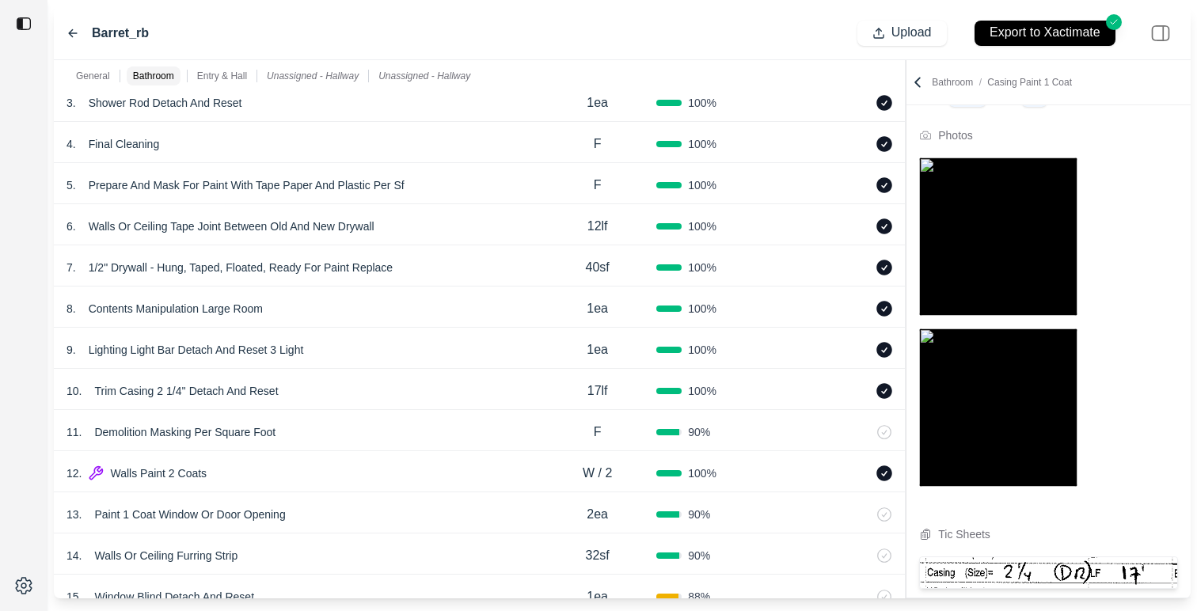
click at [328, 530] on div "13 . Paint 1 Coat Window Or Door Opening 2ea 90 %" at bounding box center [479, 512] width 851 height 41
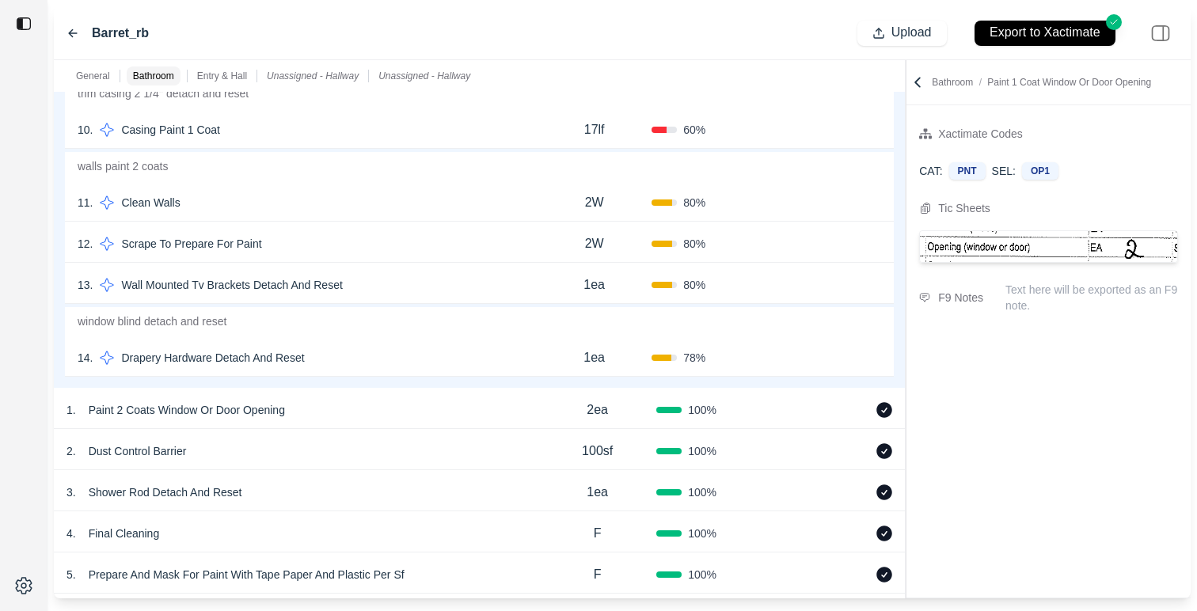
scroll to position [754, 0]
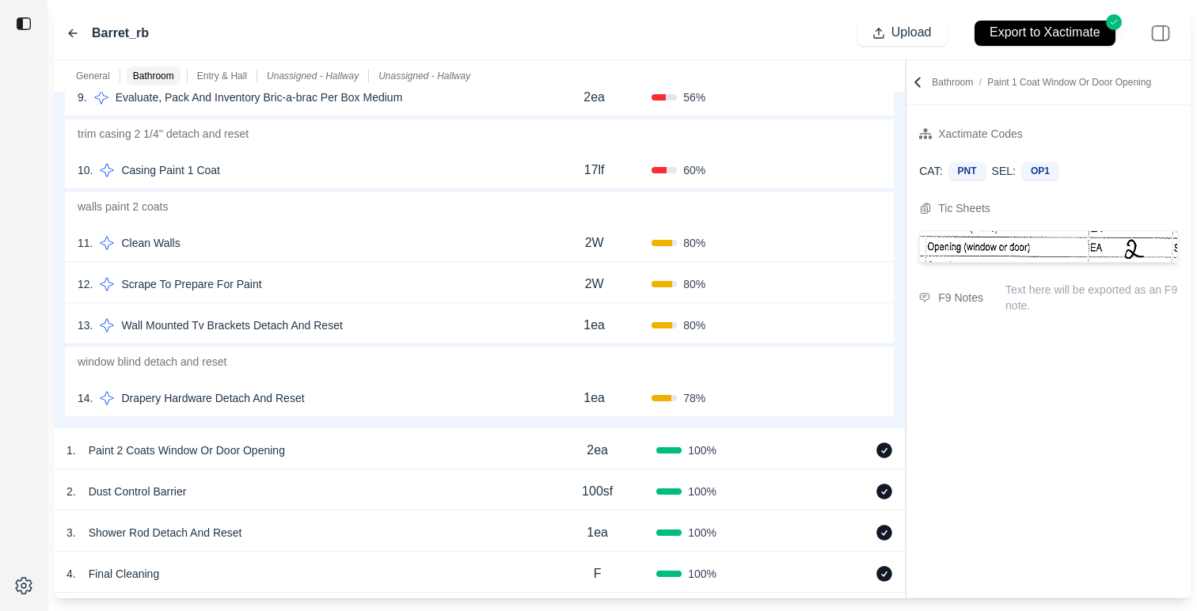
click at [453, 386] on div "14 . Drapery Hardware Detach And Reset 1ea 78 % Confirm" at bounding box center [479, 396] width 829 height 41
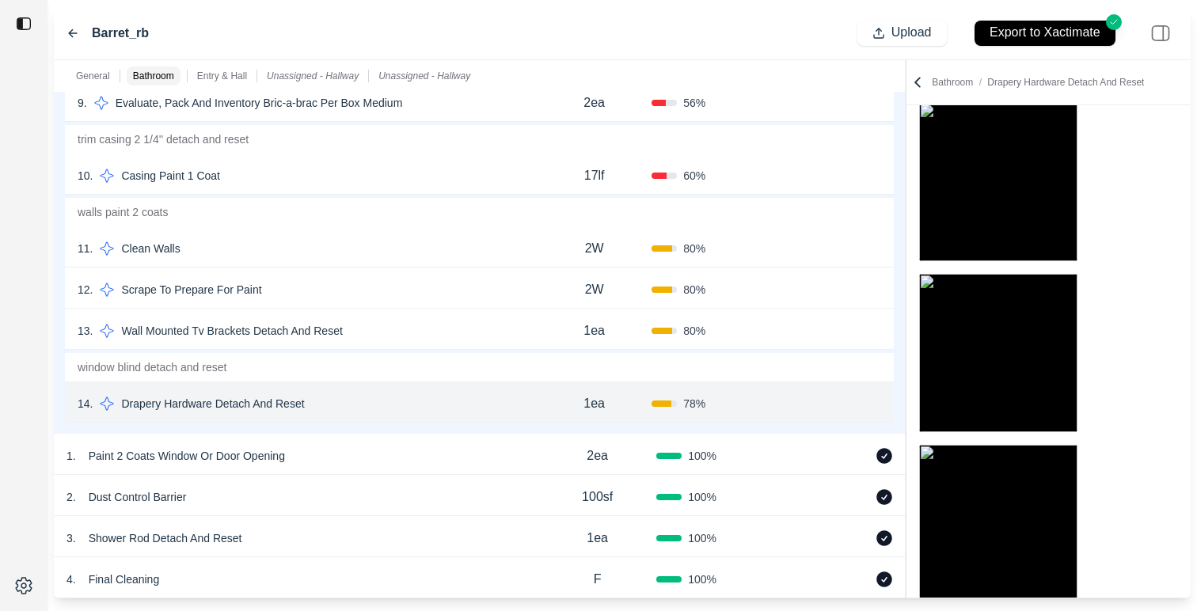
scroll to position [714, 0]
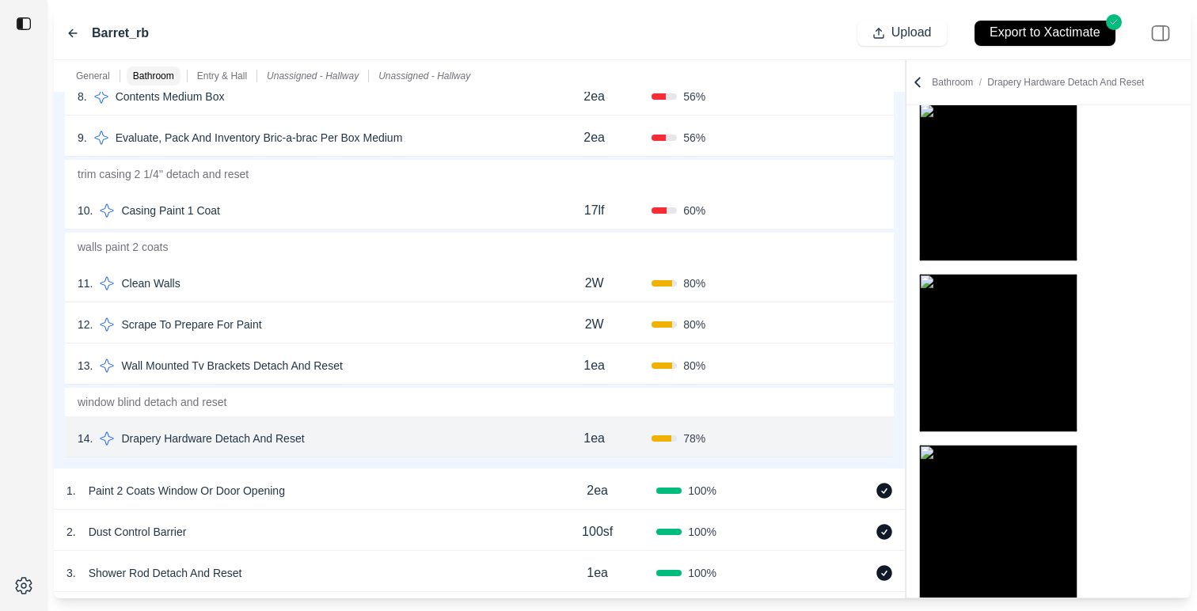
click at [365, 383] on div "13 . Wall Mounted Tv Brackets Detach And Reset 1ea 80 % Confirm" at bounding box center [479, 363] width 829 height 41
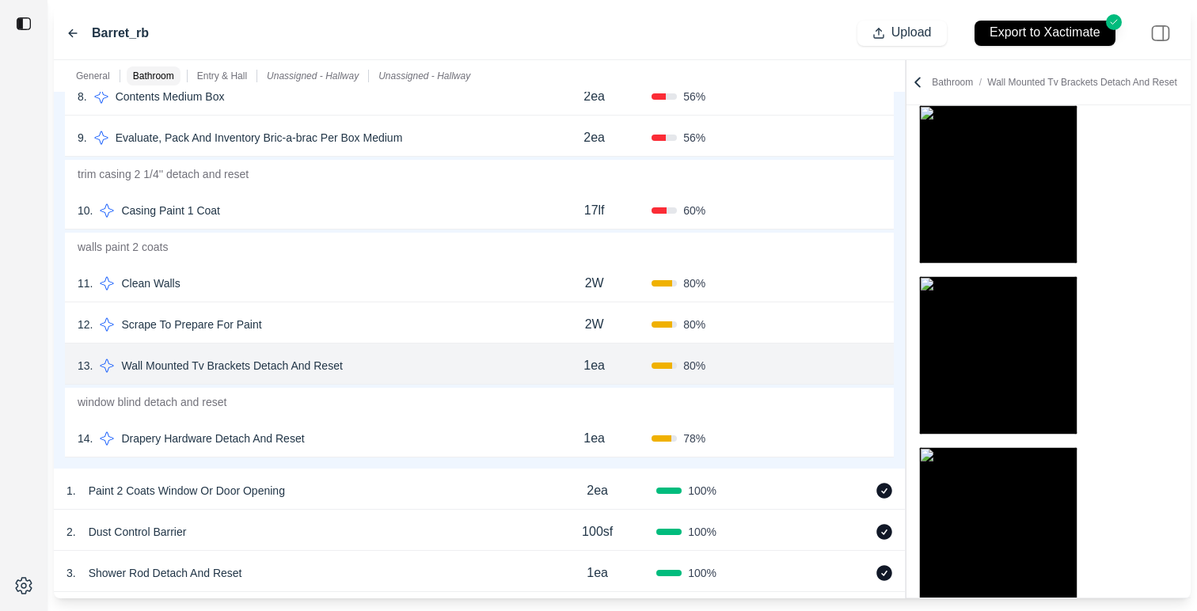
click at [474, 449] on div "14 . Drapery Hardware Detach And Reset" at bounding box center [307, 438] width 459 height 22
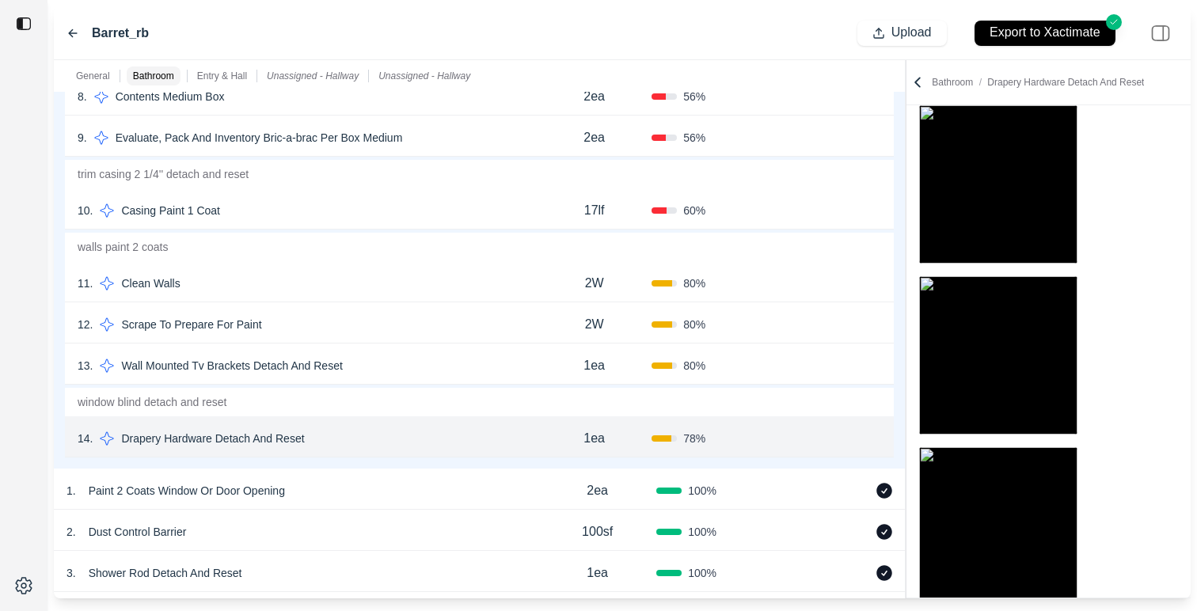
click at [480, 313] on div "12 . Scrape To Prepare For Paint 2W 80 % Confirm" at bounding box center [479, 322] width 829 height 41
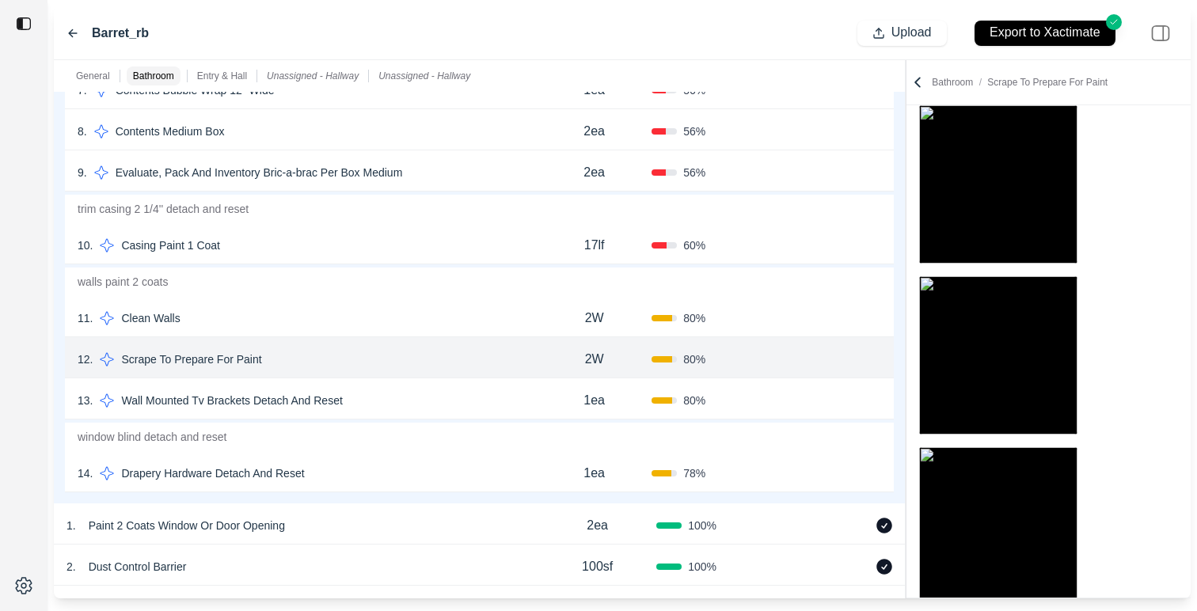
scroll to position [664, 0]
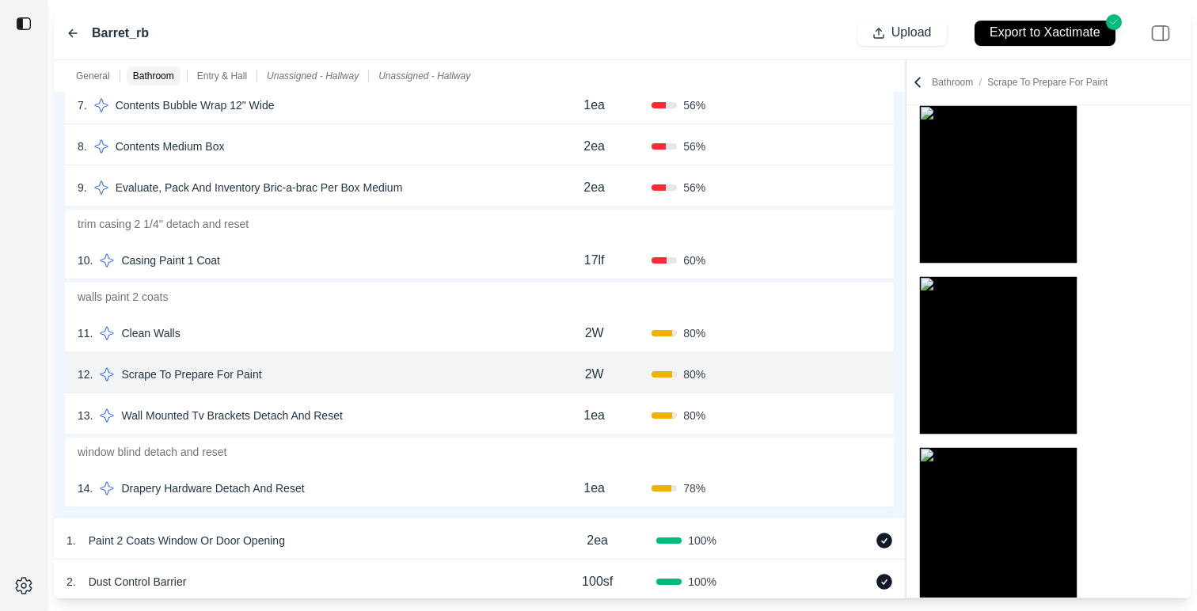
click at [449, 352] on div "12 . Scrape To Prepare For Paint 2W 80 % Confirm" at bounding box center [479, 372] width 829 height 41
click at [451, 347] on div "11 . Clean Walls 2W 80 % Confirm" at bounding box center [479, 331] width 829 height 41
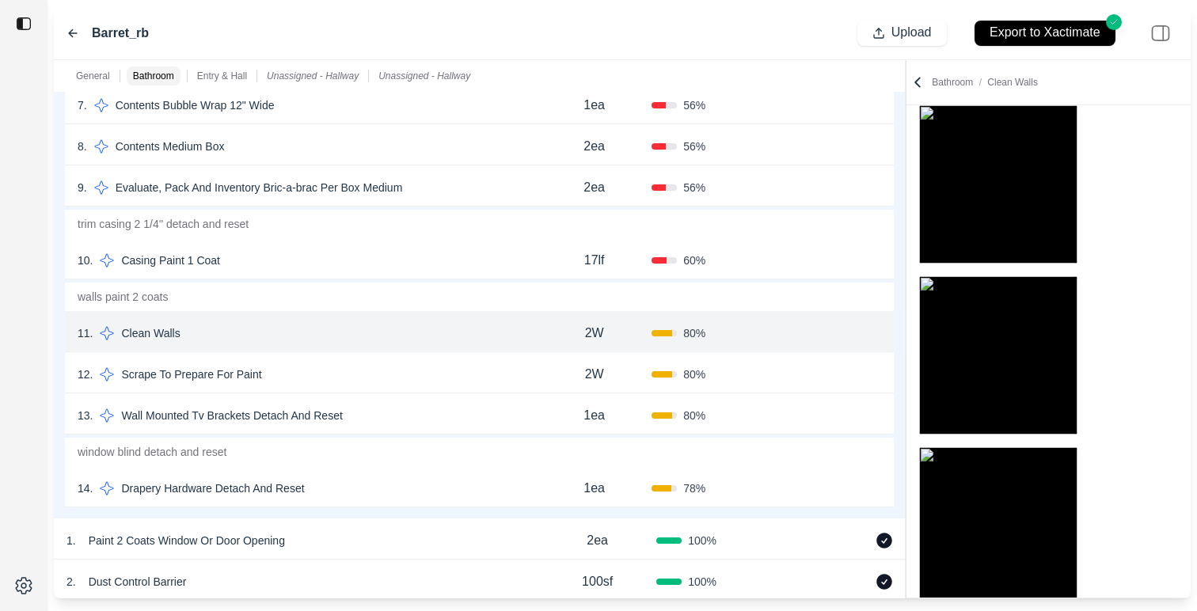
click at [454, 377] on div "12 . Scrape To Prepare For Paint" at bounding box center [307, 374] width 459 height 22
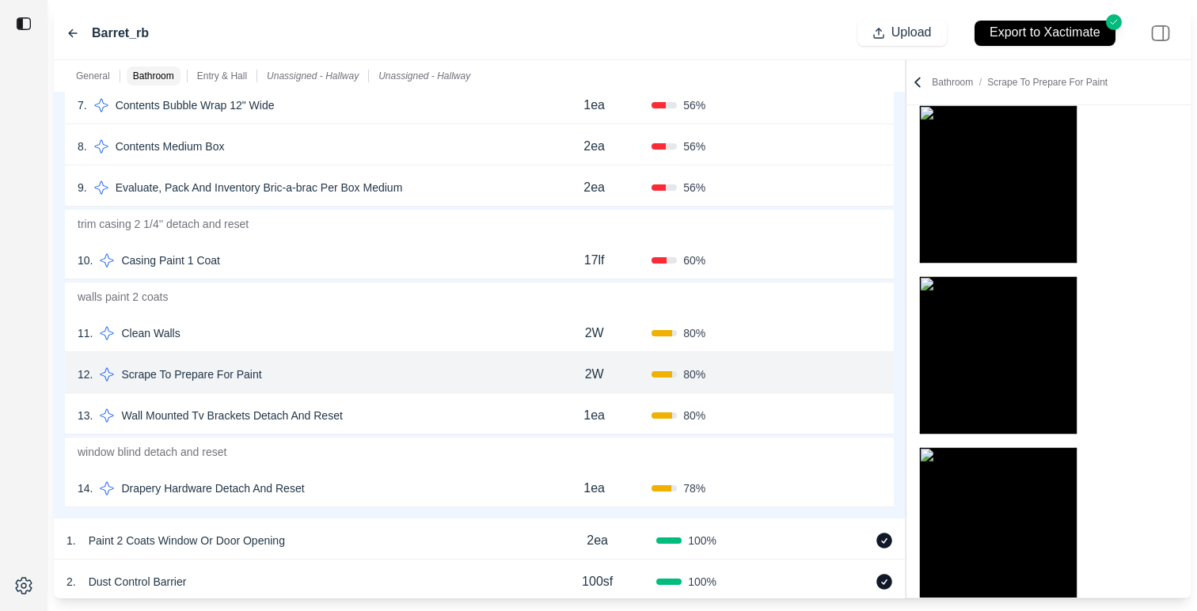
click at [454, 401] on div "13 . Wall Mounted Tv Brackets Detach And Reset 1ea 80 % Confirm" at bounding box center [479, 413] width 829 height 41
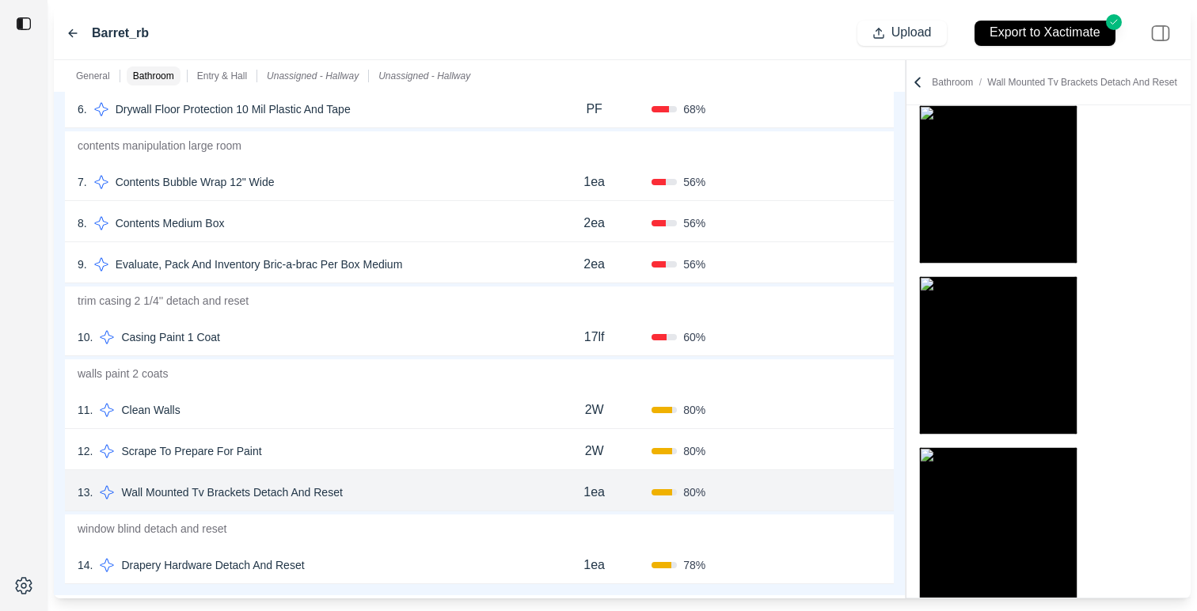
scroll to position [567, 0]
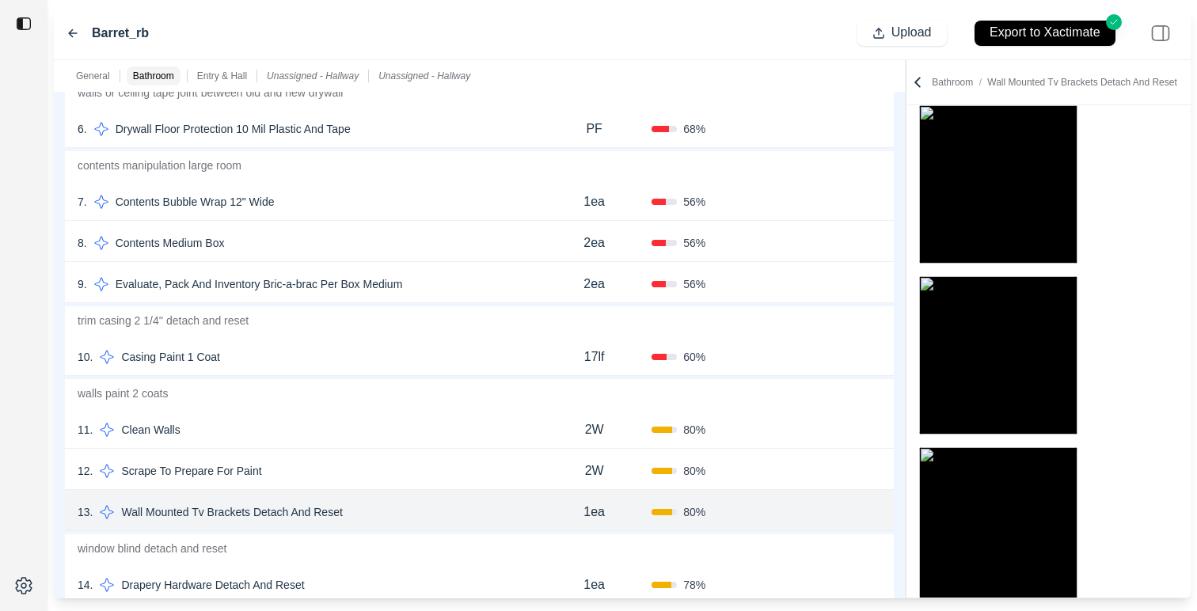
click at [408, 362] on div "10 . Casing Paint 1 Coat" at bounding box center [307, 357] width 459 height 22
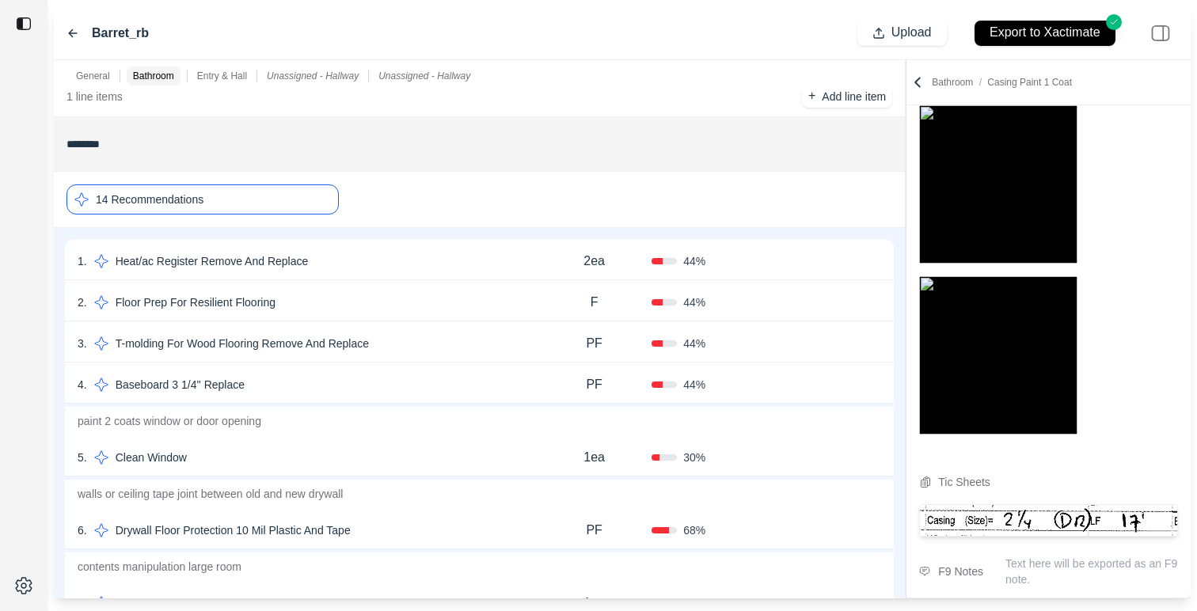
scroll to position [184, 0]
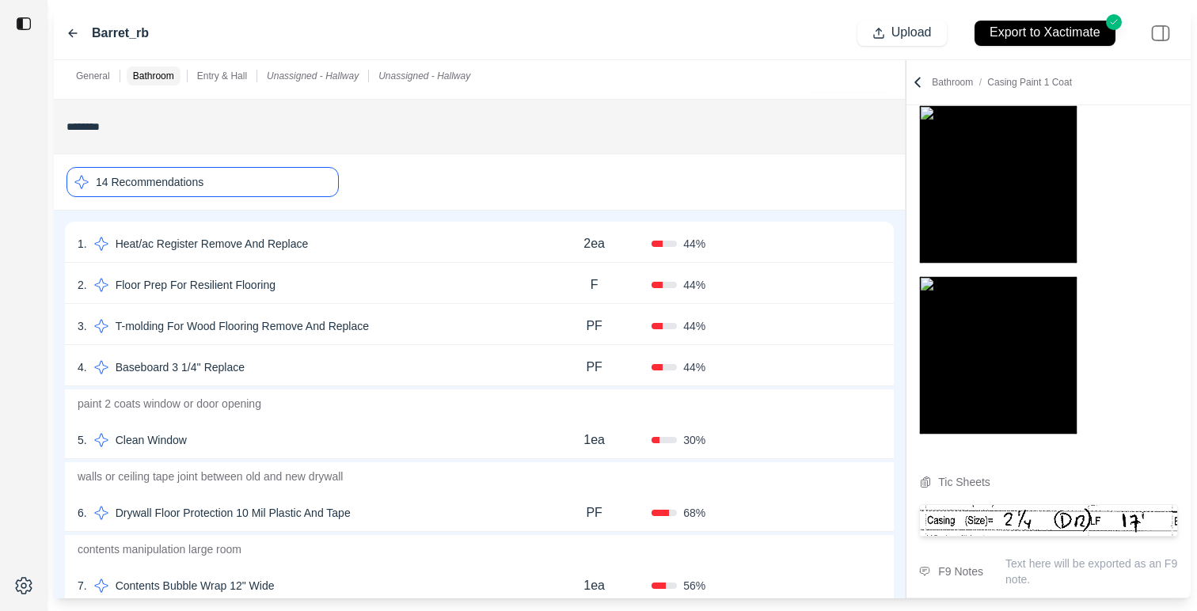
click at [313, 184] on div "14 Recommendations" at bounding box center [202, 182] width 272 height 30
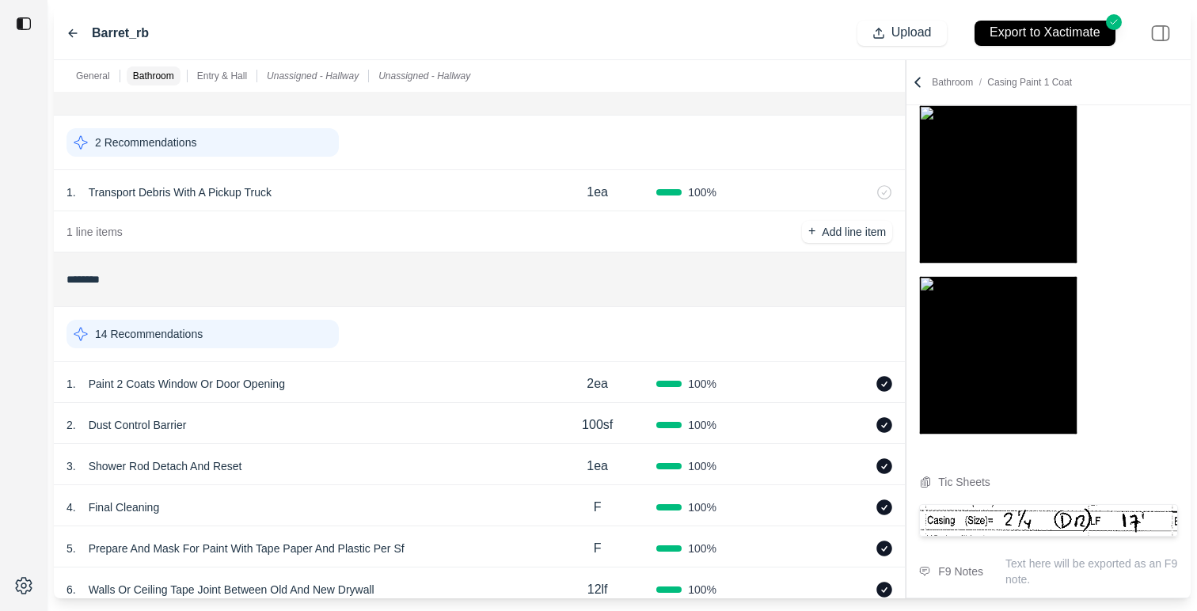
scroll to position [0, 0]
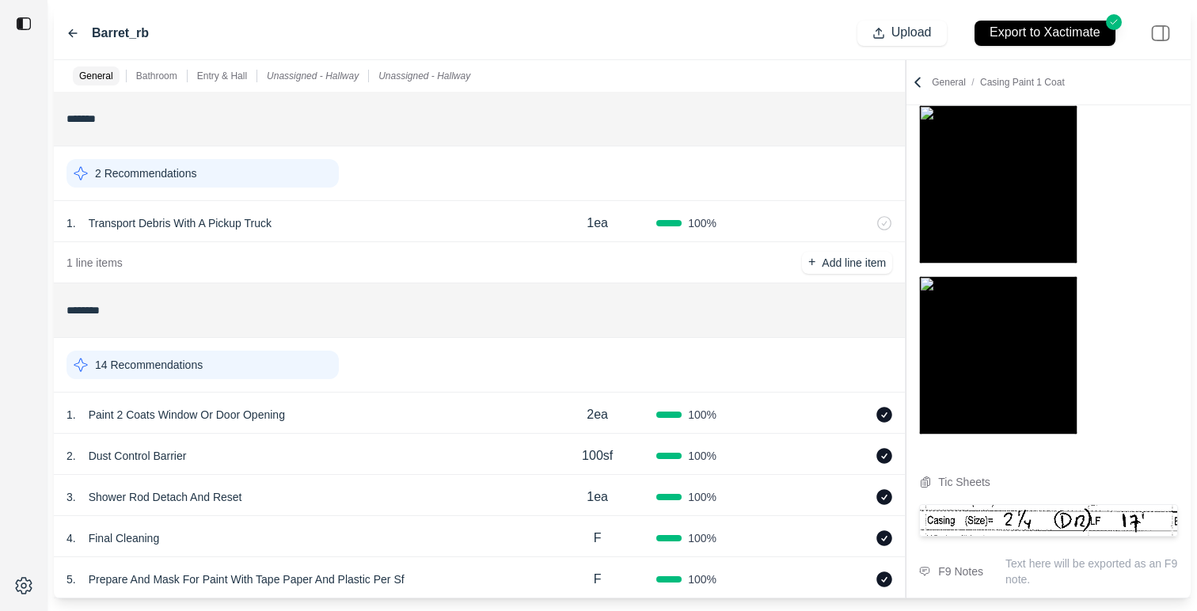
click at [311, 32] on div "Barret_rb Upload Export to Xactimate" at bounding box center [622, 33] width 1136 height 54
click at [68, 35] on icon at bounding box center [72, 33] width 13 height 13
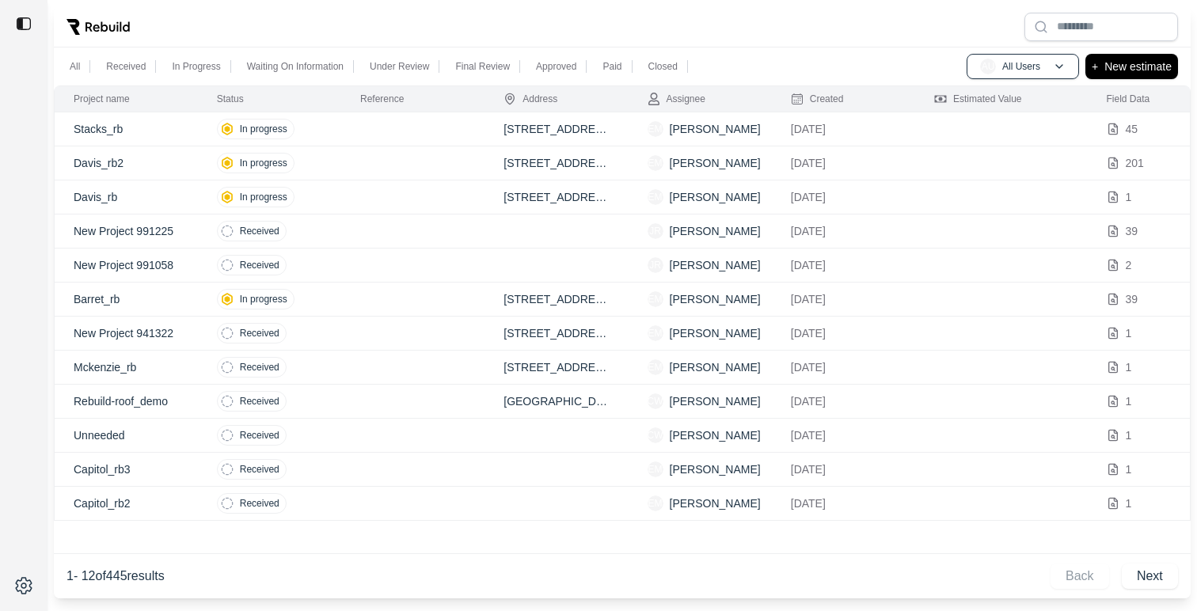
click at [328, 130] on td "In progress" at bounding box center [269, 129] width 143 height 34
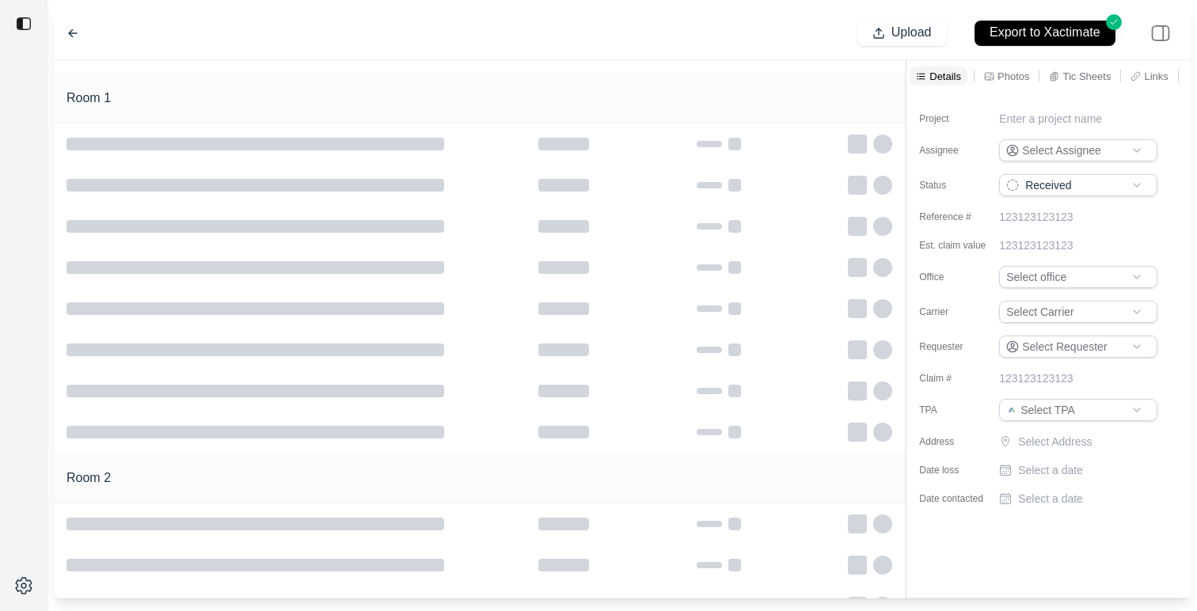
type input "**********"
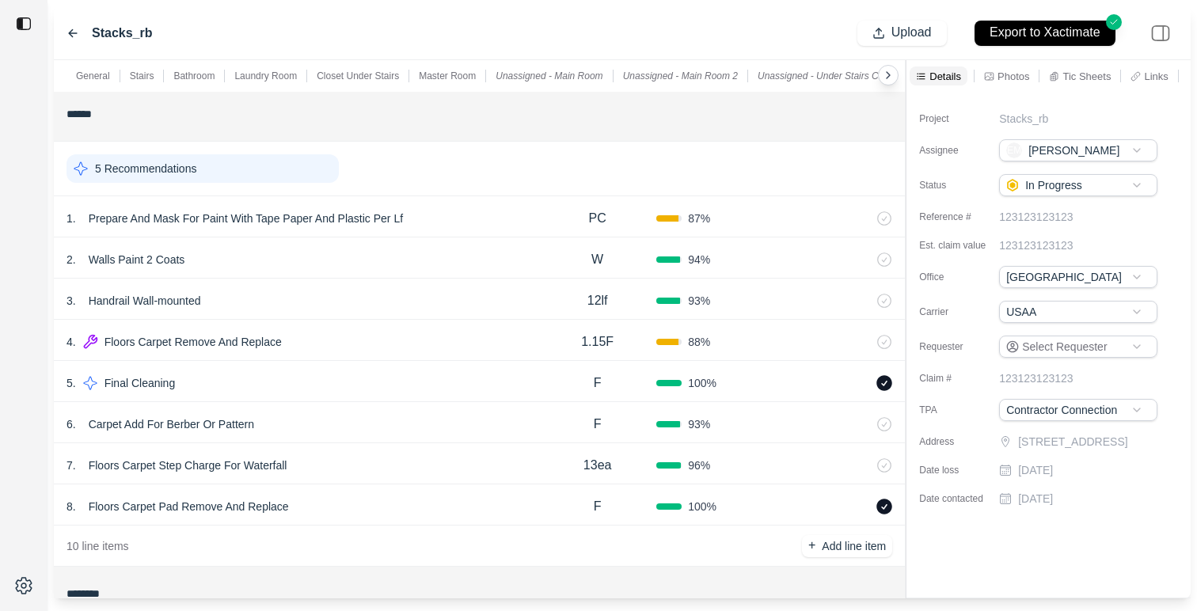
scroll to position [220, 0]
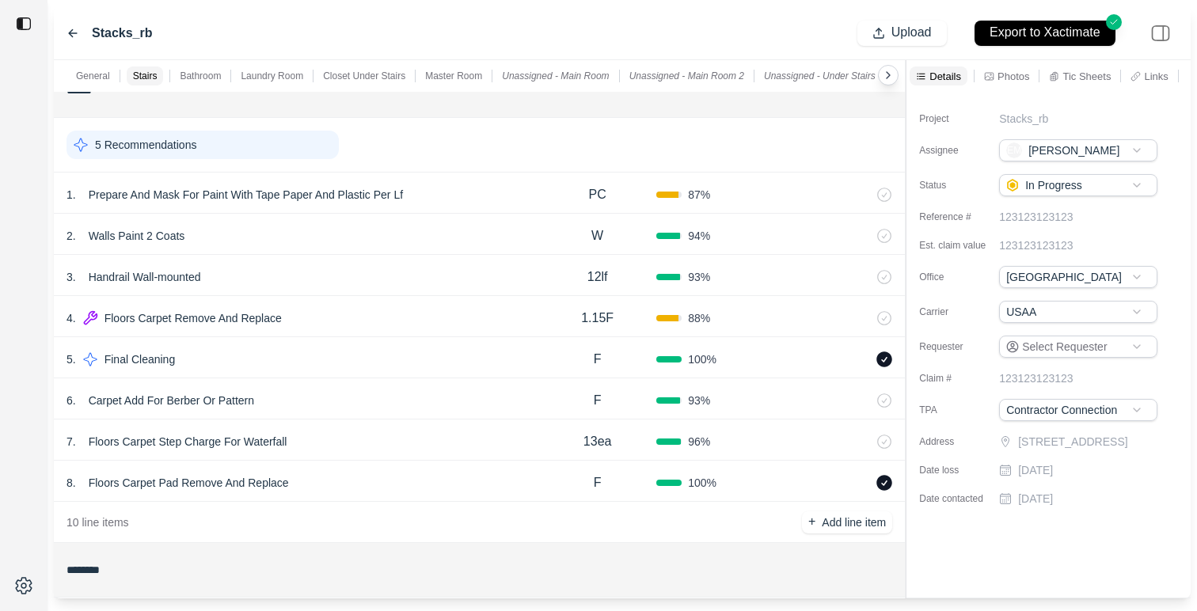
click at [242, 155] on div "5 Recommendations" at bounding box center [202, 145] width 272 height 28
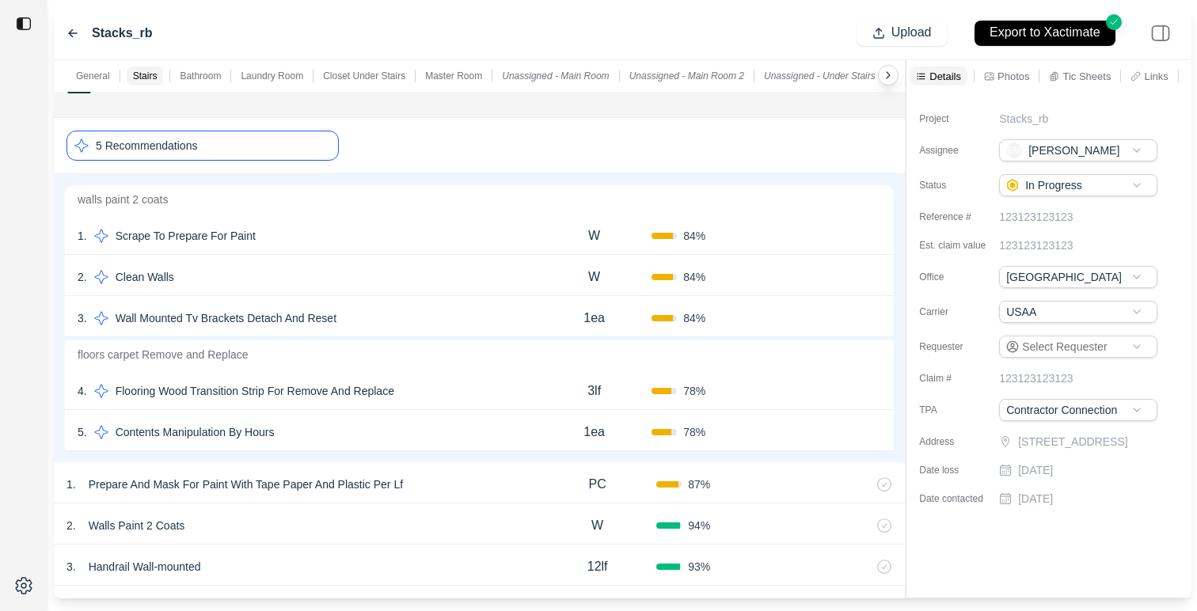
scroll to position [237, 0]
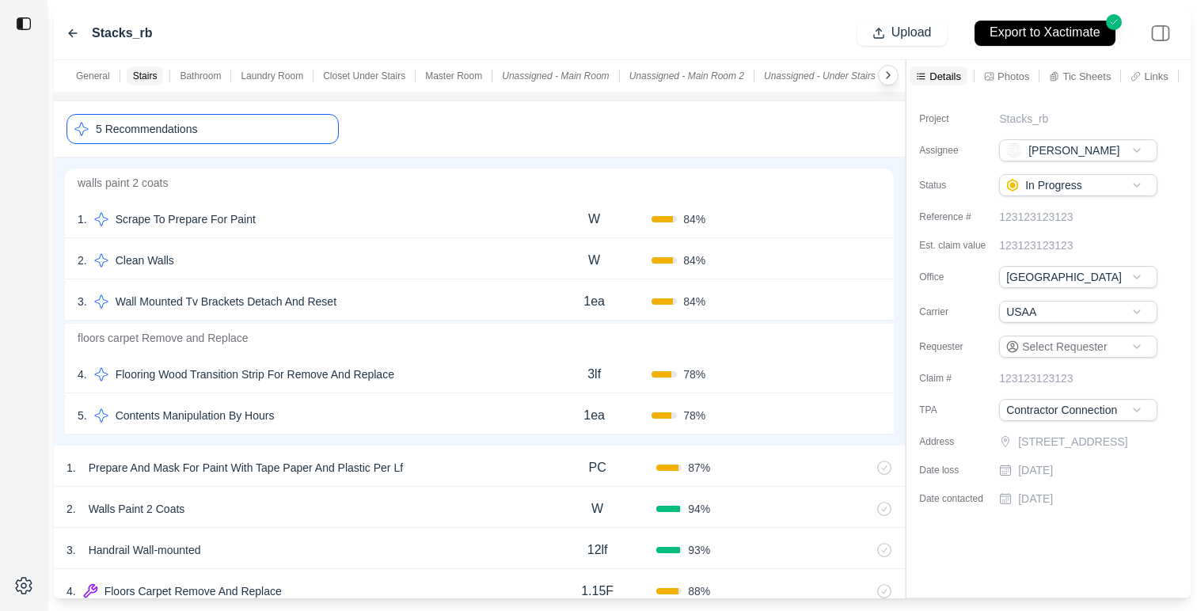
click at [287, 134] on div "5 Recommendations" at bounding box center [202, 129] width 272 height 30
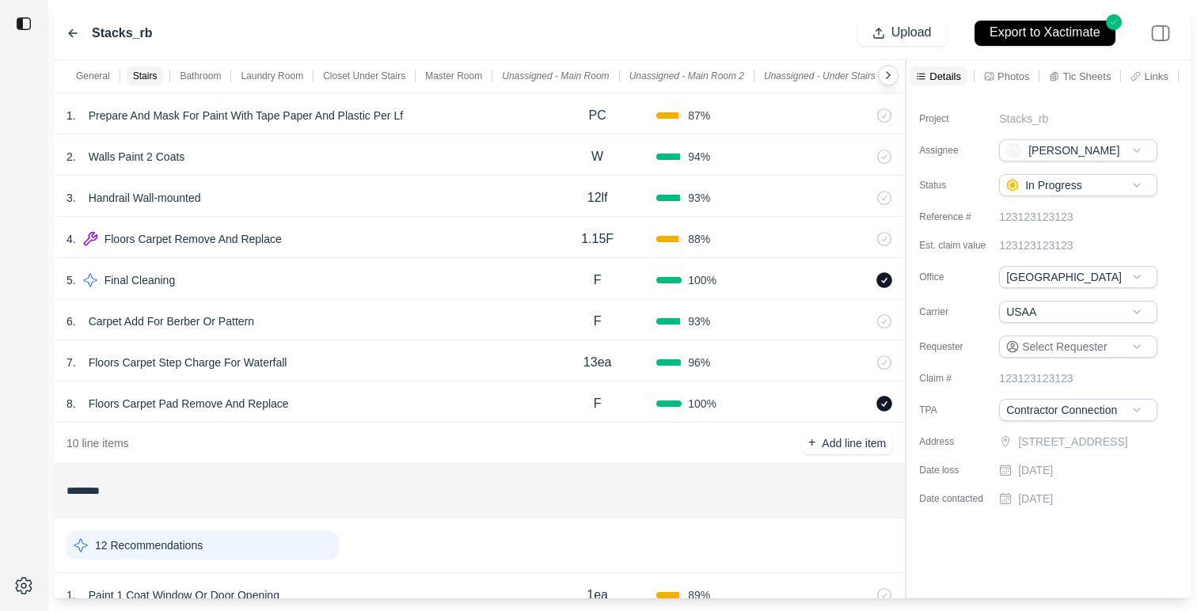
scroll to position [582, 0]
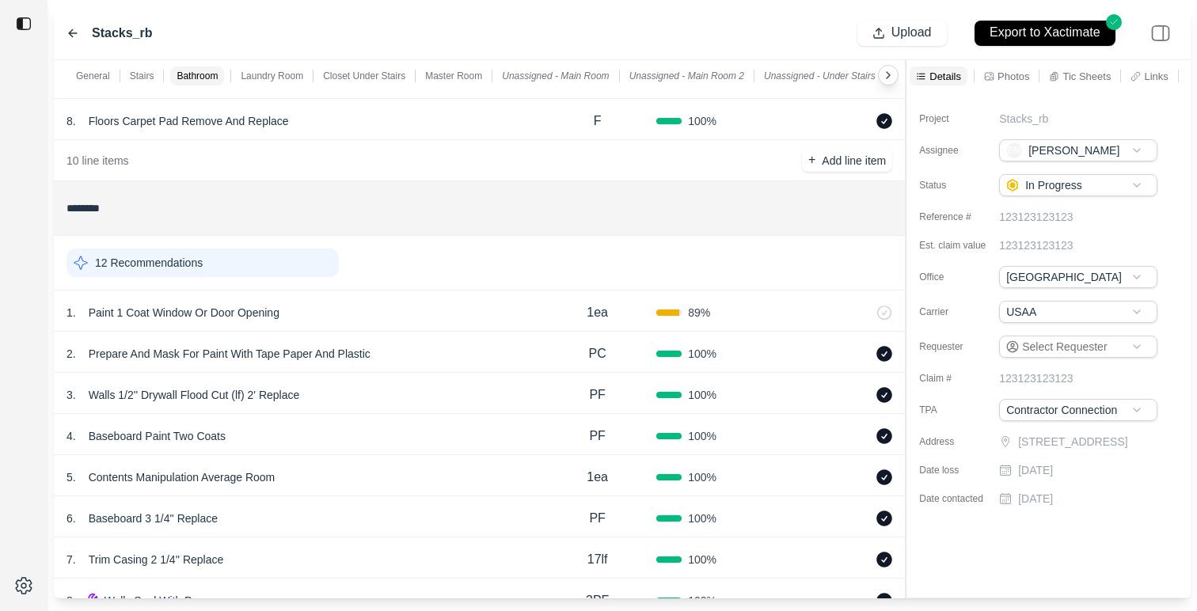
click at [342, 283] on div "12 Recommendations" at bounding box center [479, 263] width 851 height 55
click at [336, 275] on div "12 Recommendations" at bounding box center [478, 262] width 825 height 41
click at [320, 269] on div "12 Recommendations" at bounding box center [202, 262] width 272 height 28
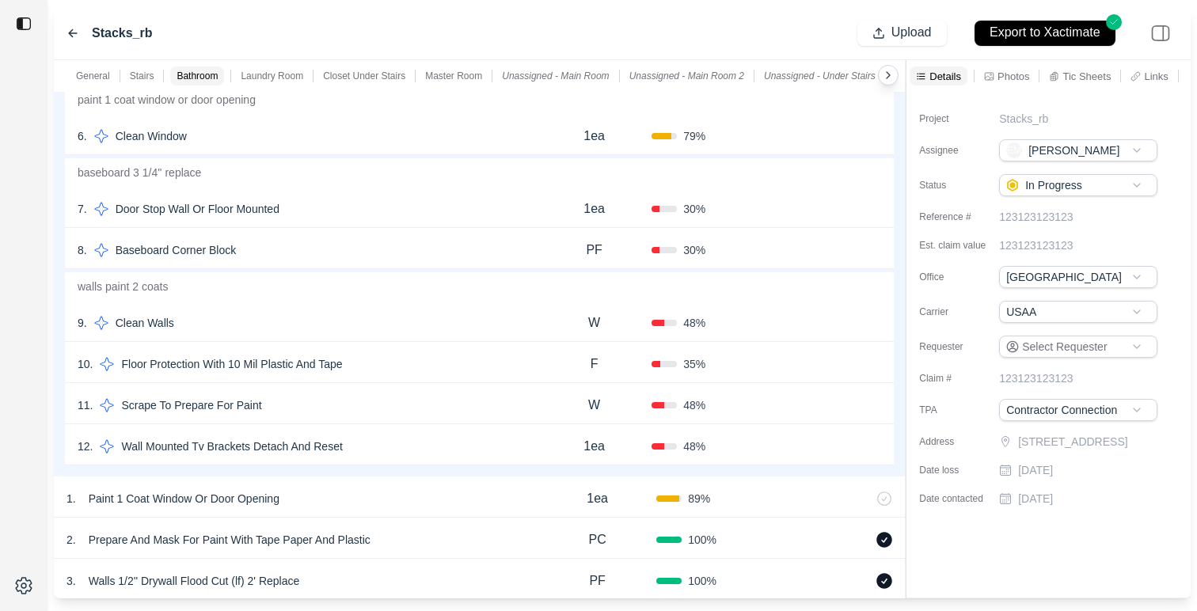
scroll to position [1167, 0]
